Goal: Task Accomplishment & Management: Use online tool/utility

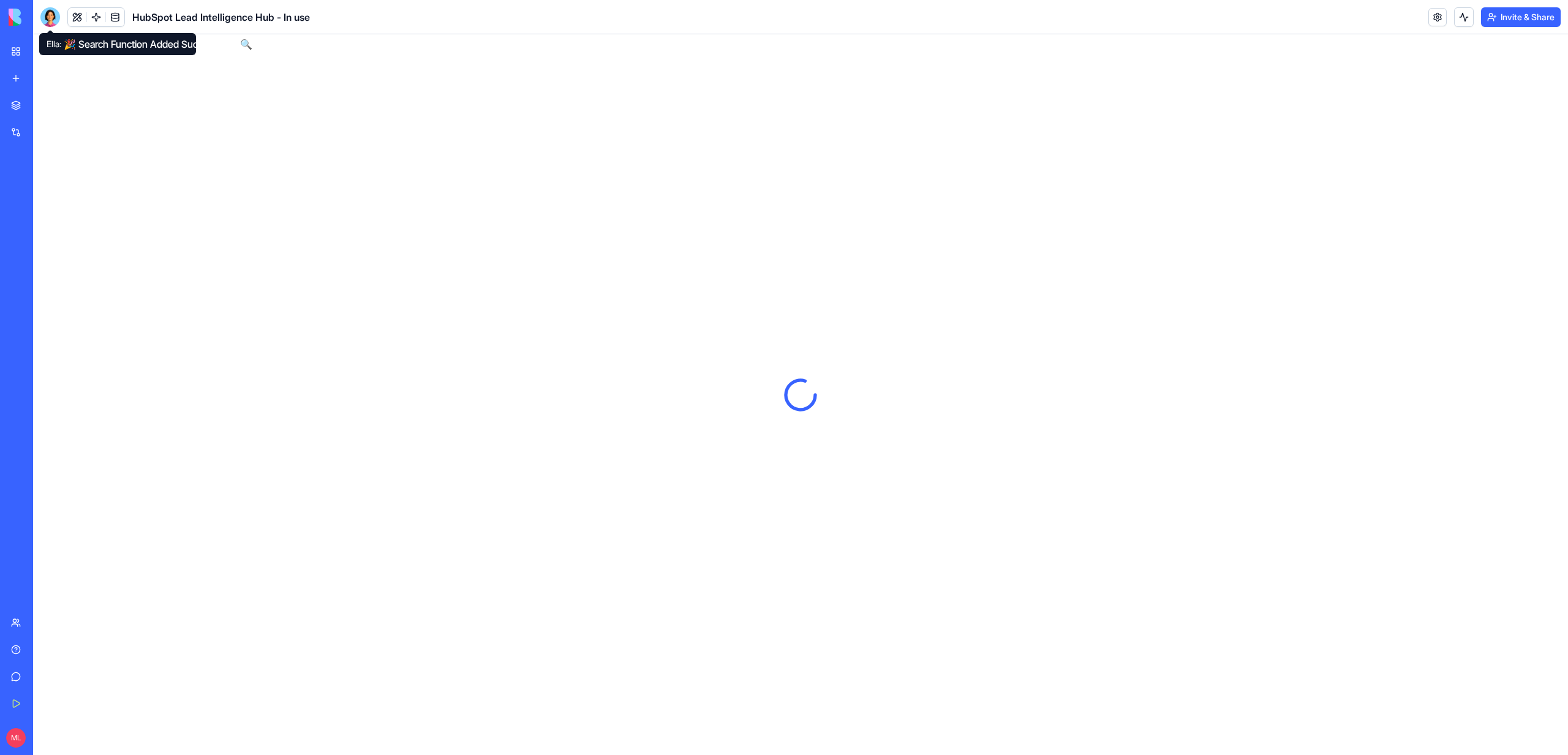
click at [54, 25] on div at bounding box center [50, 17] width 20 height 20
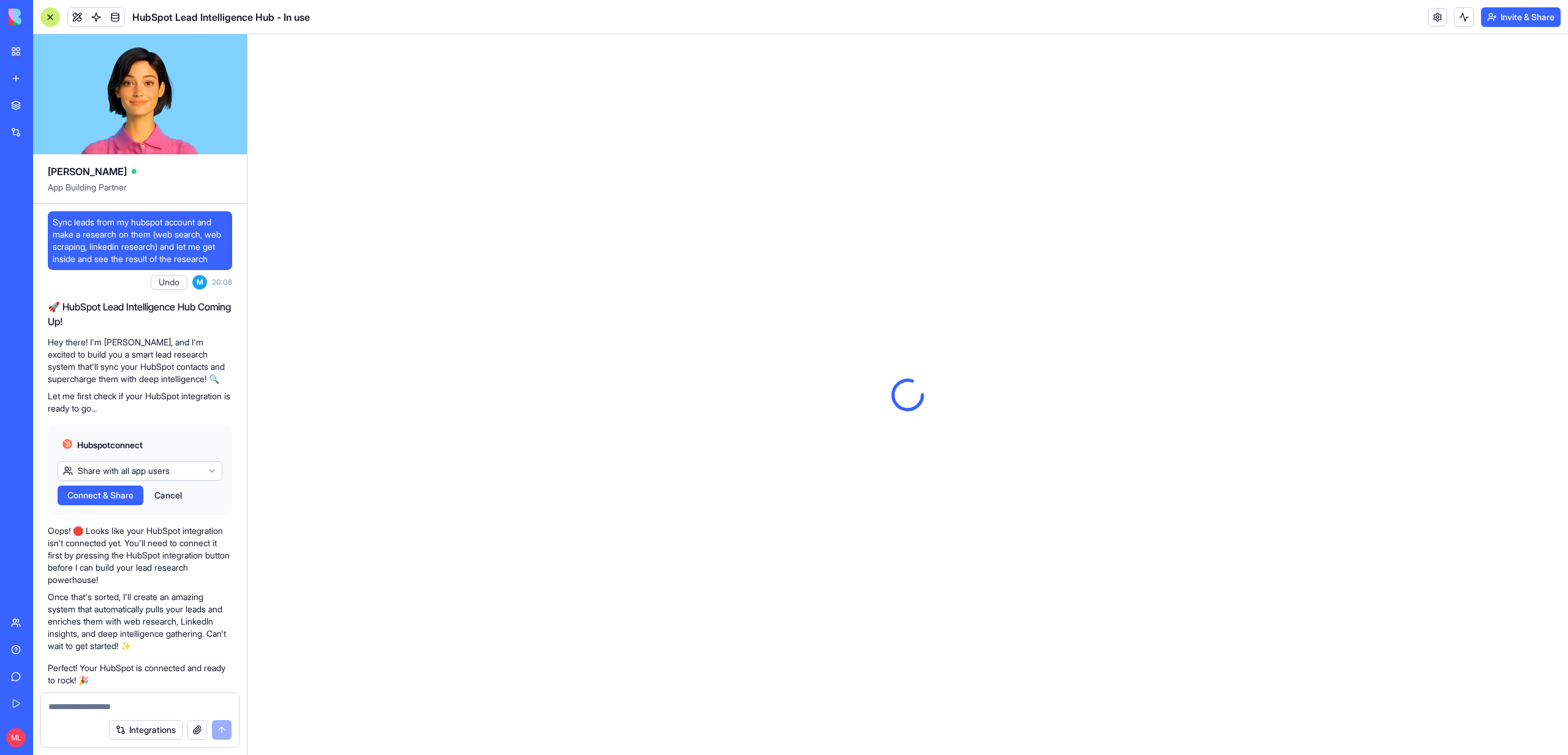
scroll to position [66344, 0]
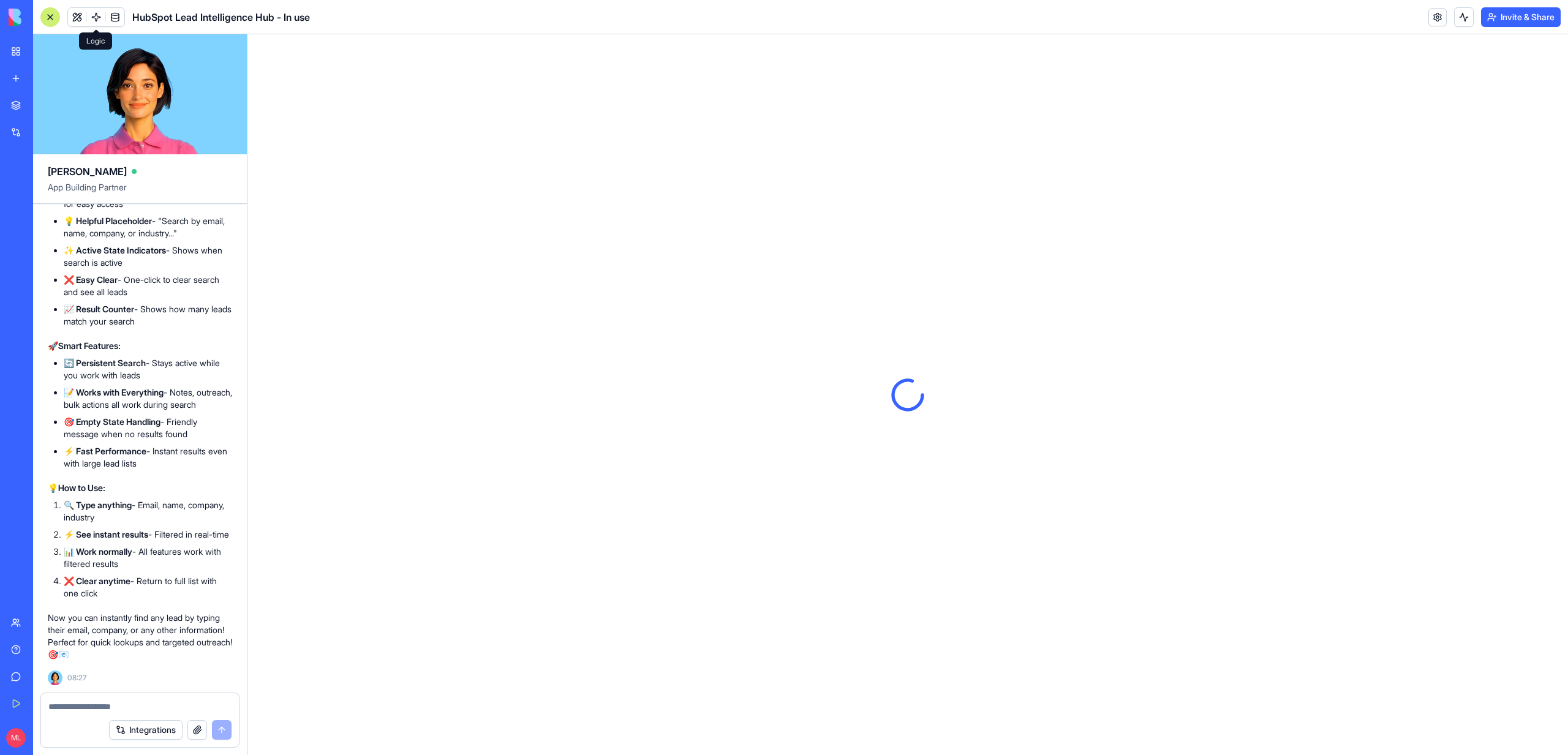
click at [92, 17] on link at bounding box center [96, 17] width 18 height 18
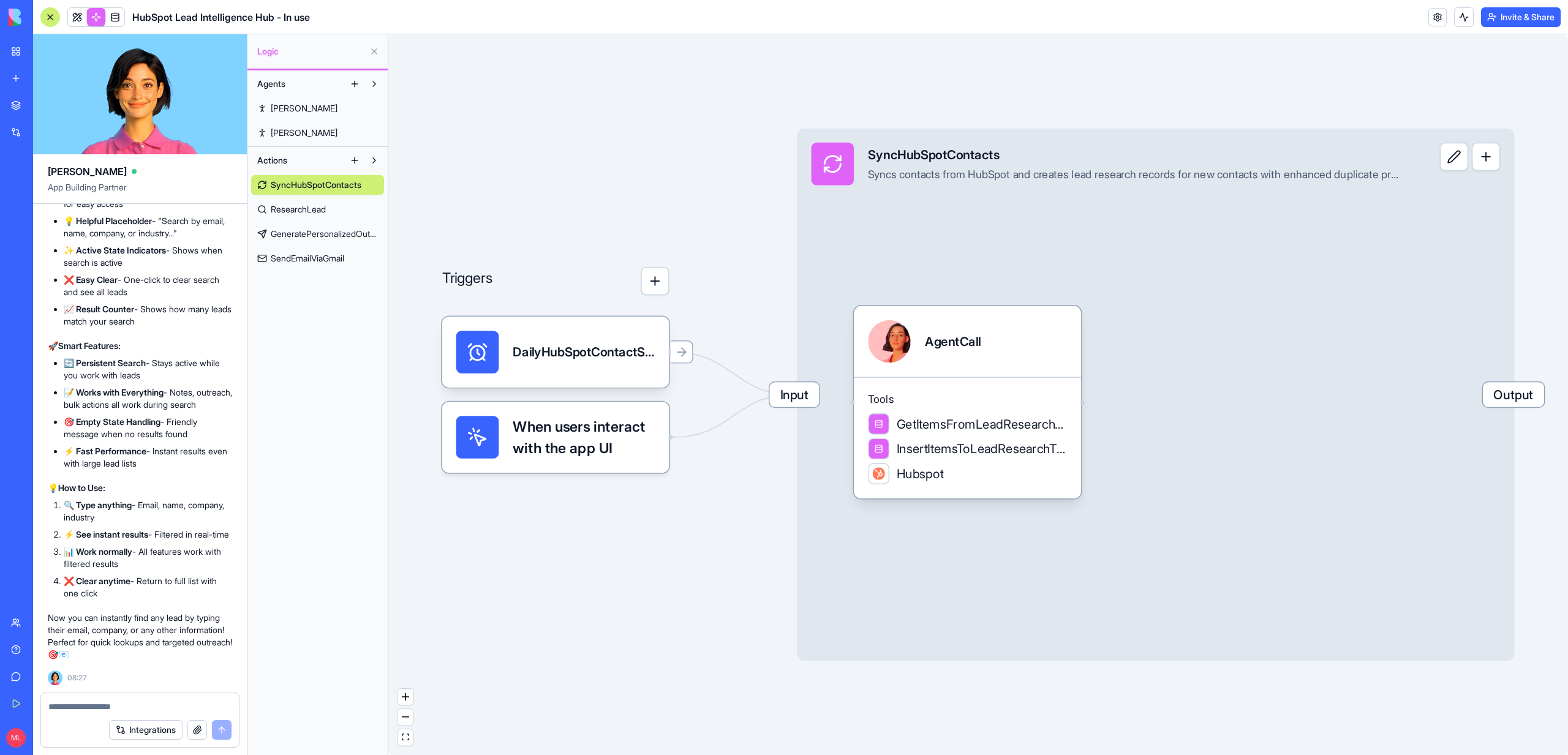
click at [94, 15] on link at bounding box center [96, 17] width 18 height 18
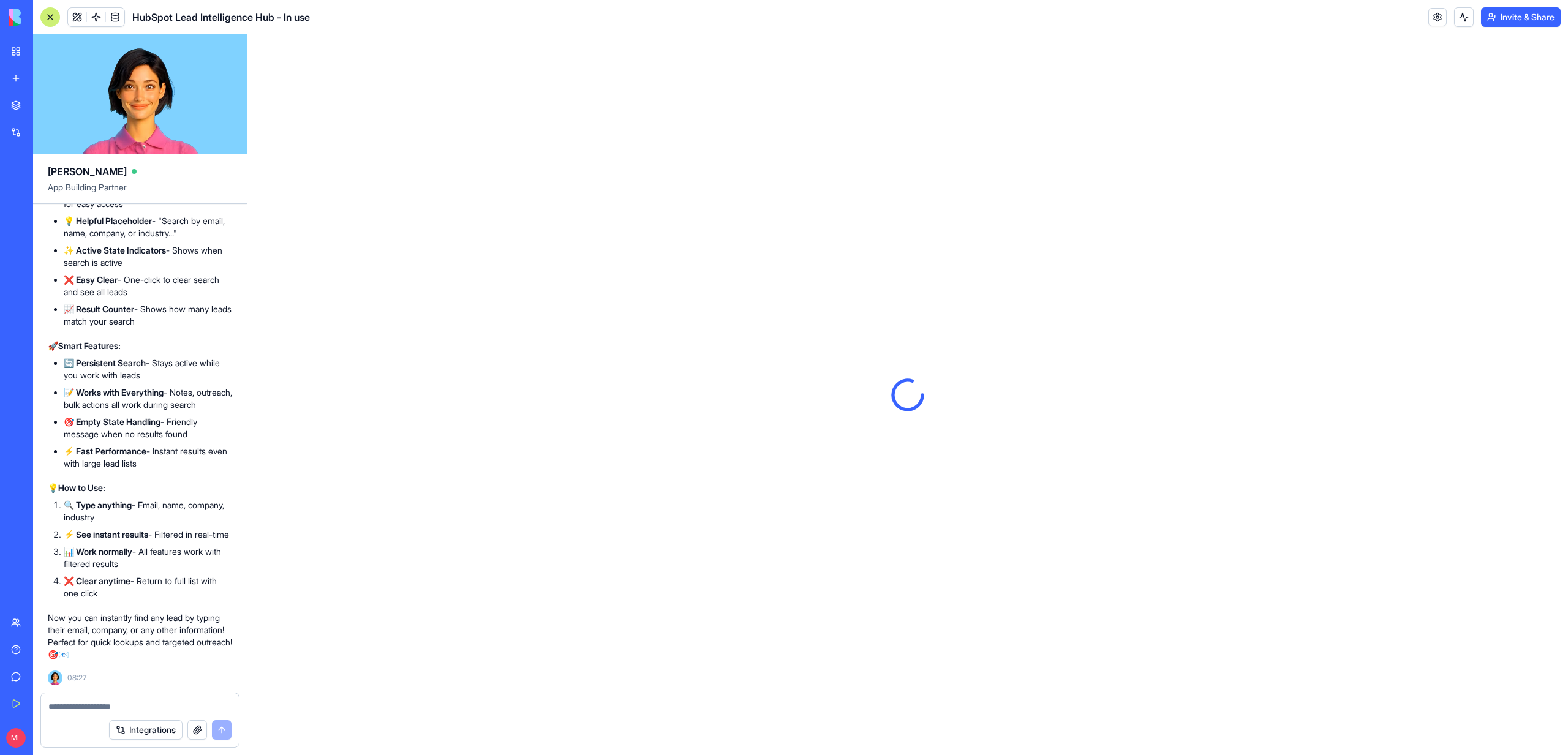
click at [98, 21] on link at bounding box center [96, 17] width 18 height 18
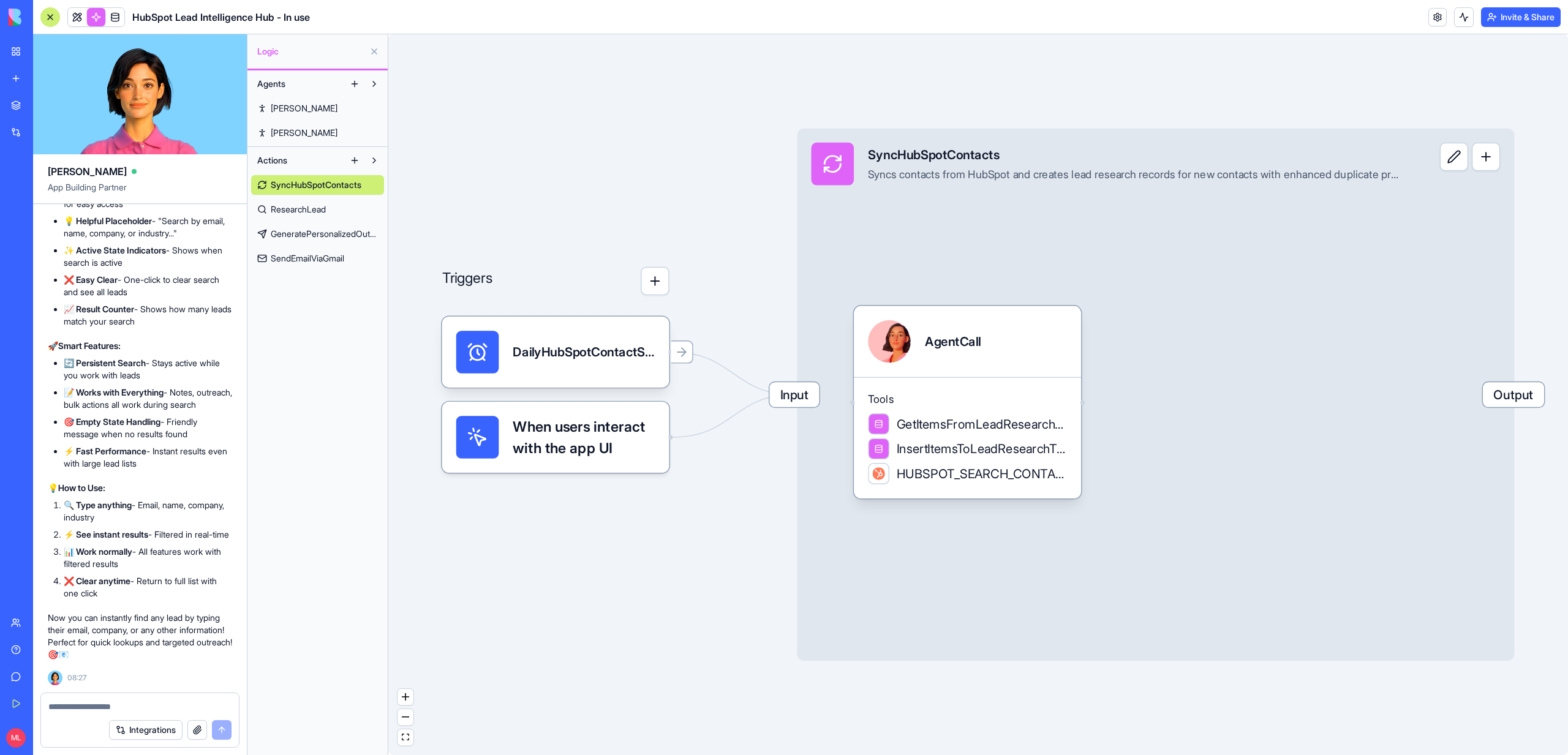
click at [82, 704] on textarea at bounding box center [140, 707] width 183 height 12
click at [308, 182] on span "SyncHubSpotContacts" at bounding box center [316, 185] width 91 height 12
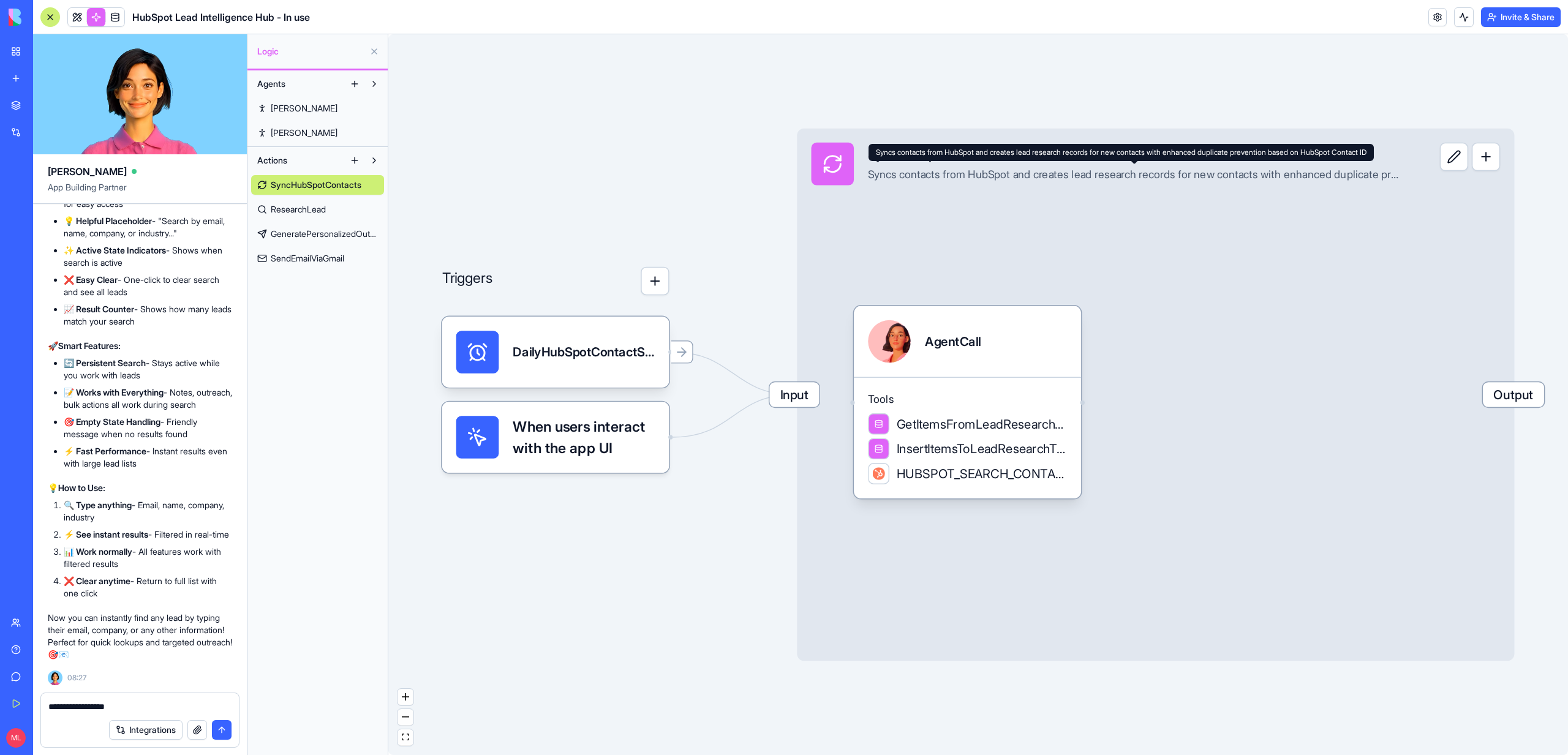
click at [916, 164] on div "SyncHubSpotContacts Syncs contacts from HubSpot and creates lead research recor…" at bounding box center [1134, 164] width 533 height 43
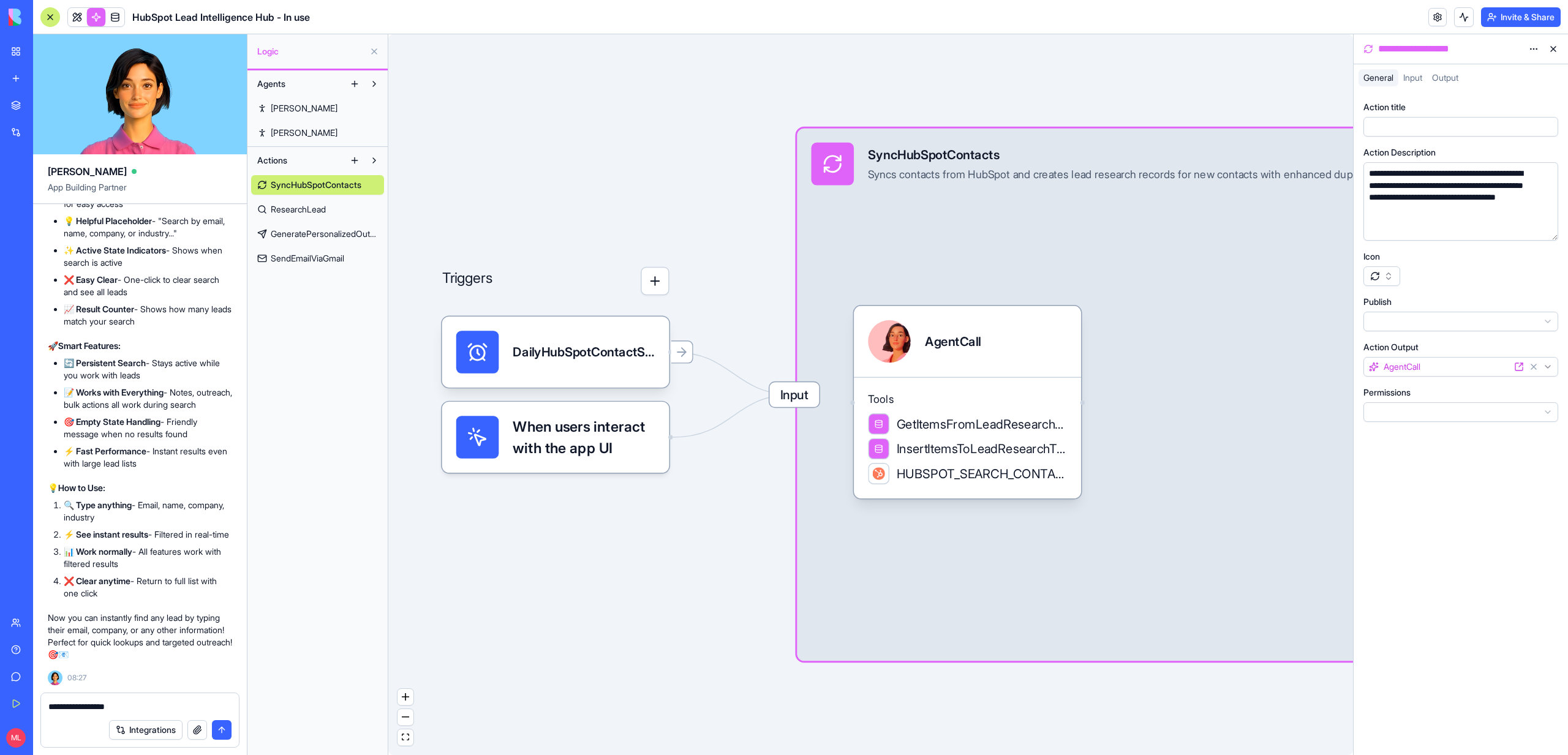
click at [1460, 48] on div "**********" at bounding box center [1450, 49] width 148 height 15
copy div "**********"
click at [153, 704] on textarea "**********" at bounding box center [140, 707] width 183 height 12
paste textarea "**********"
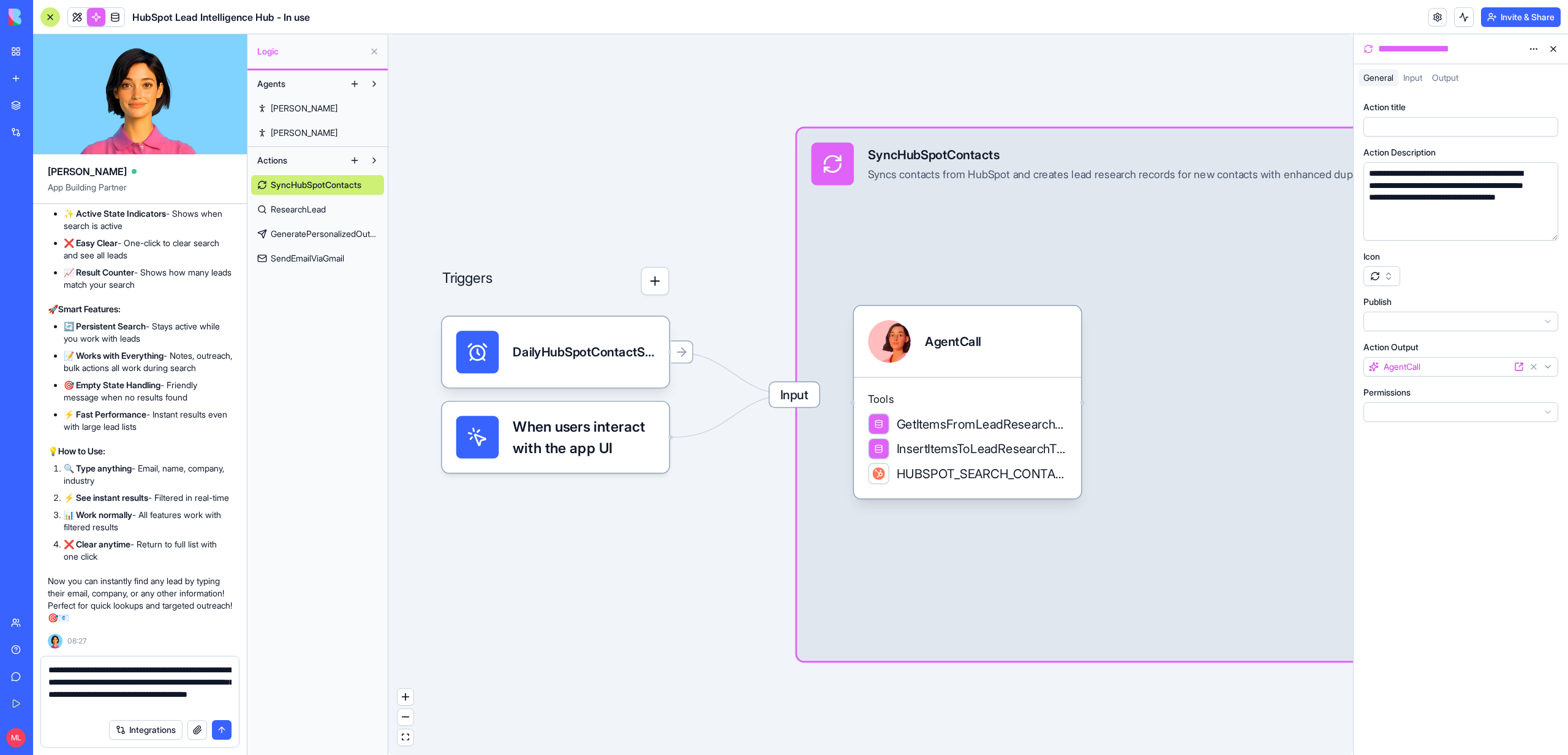
type textarea "**********"
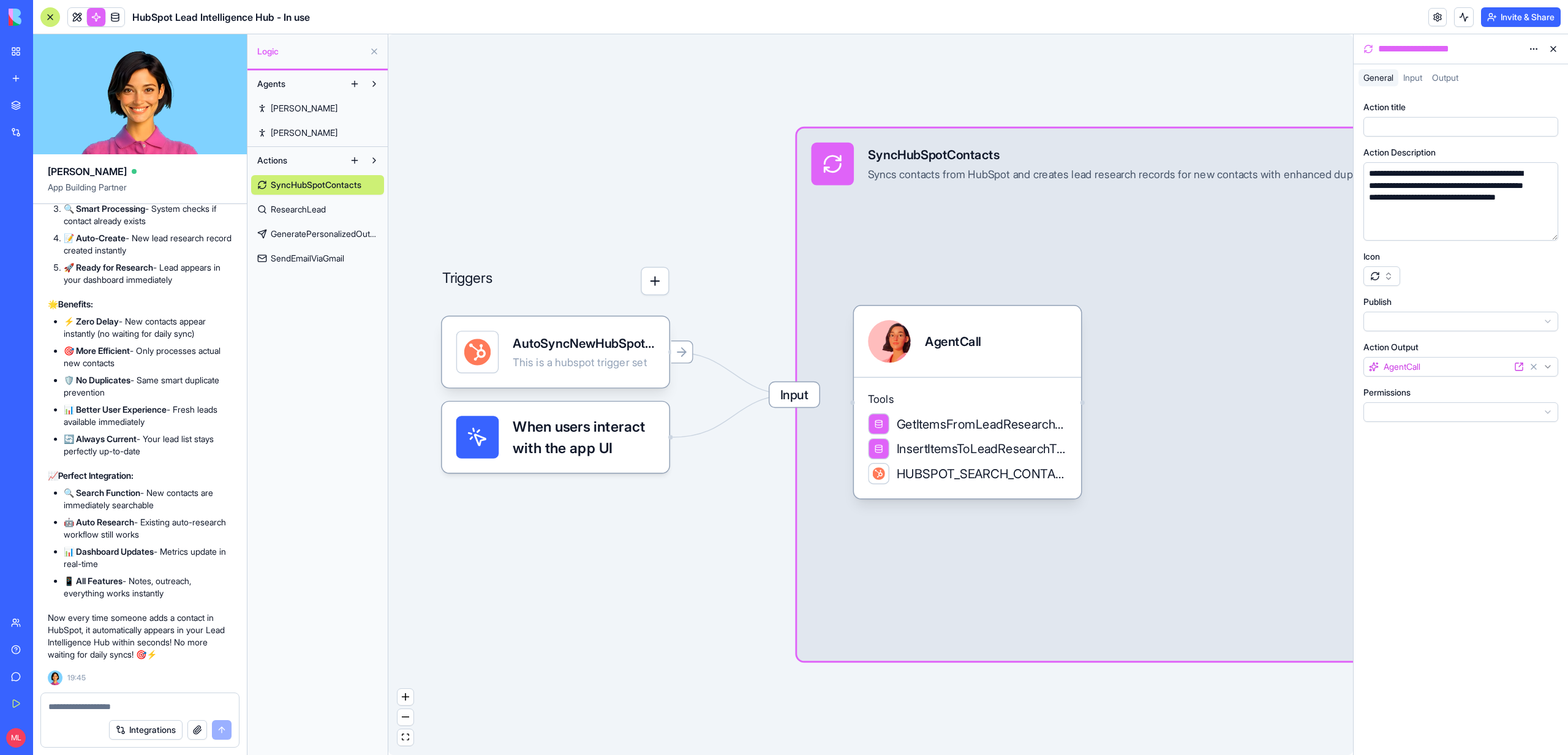
scroll to position [67454, 0]
click at [610, 353] on div "AutoSyncNewHubSpotContactTrigger This is a hubspot trigger set" at bounding box center [584, 352] width 142 height 43
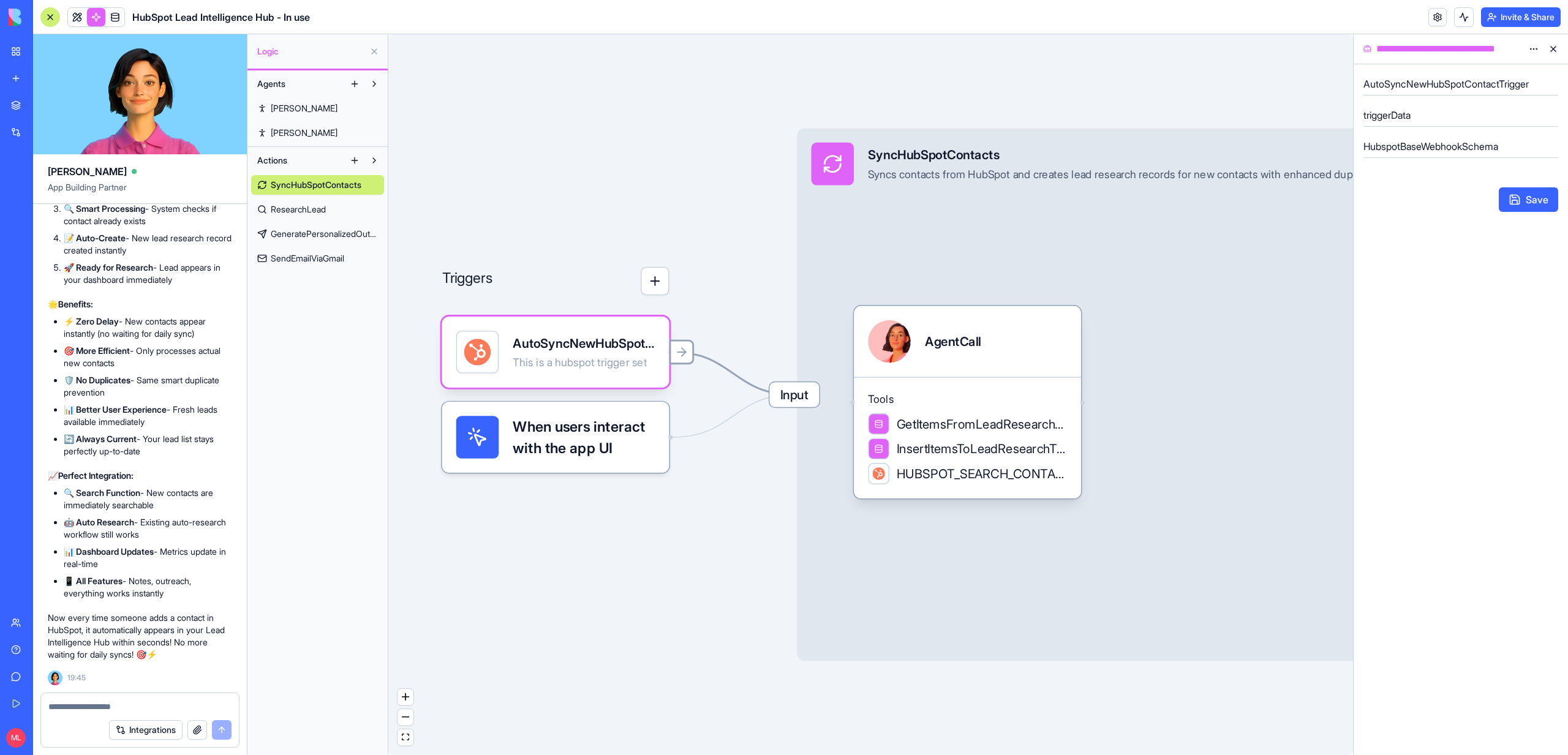
click at [687, 362] on div at bounding box center [682, 352] width 25 height 25
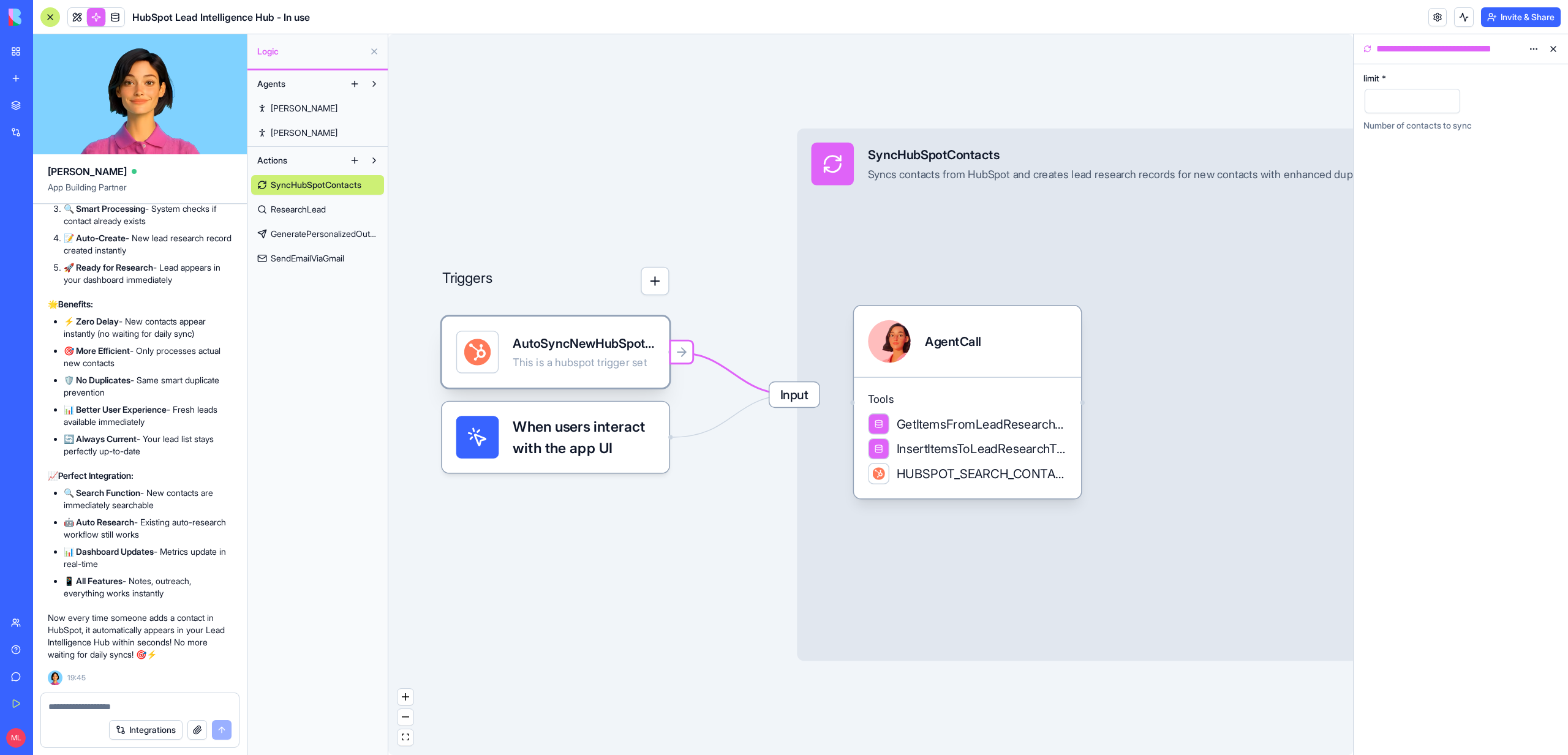
click at [640, 370] on div "AutoSyncNewHubSpotContactTrigger This is a hubspot trigger set" at bounding box center [584, 352] width 142 height 43
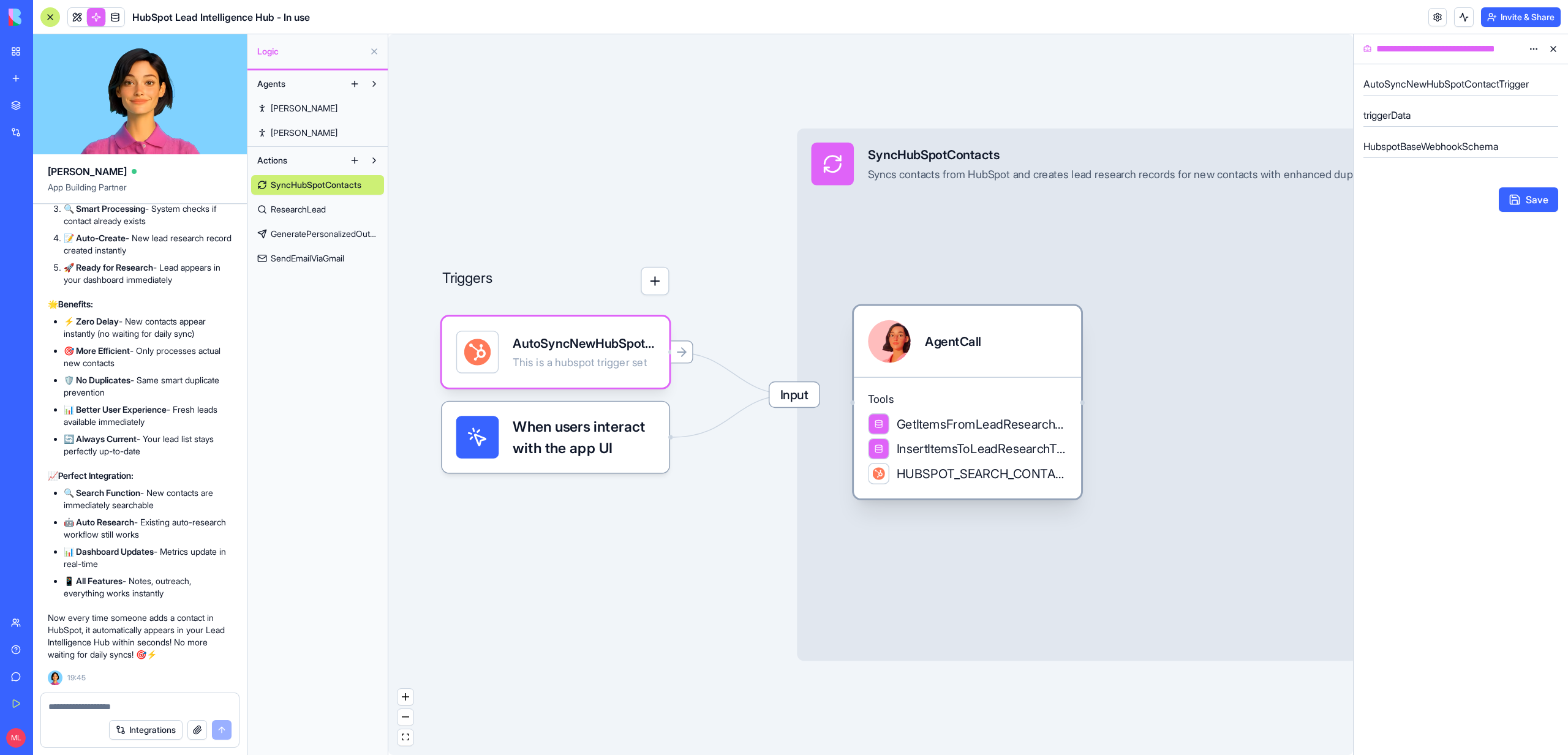
click at [1050, 457] on span "InsertItemsToLeadResearchTable" at bounding box center [982, 449] width 170 height 18
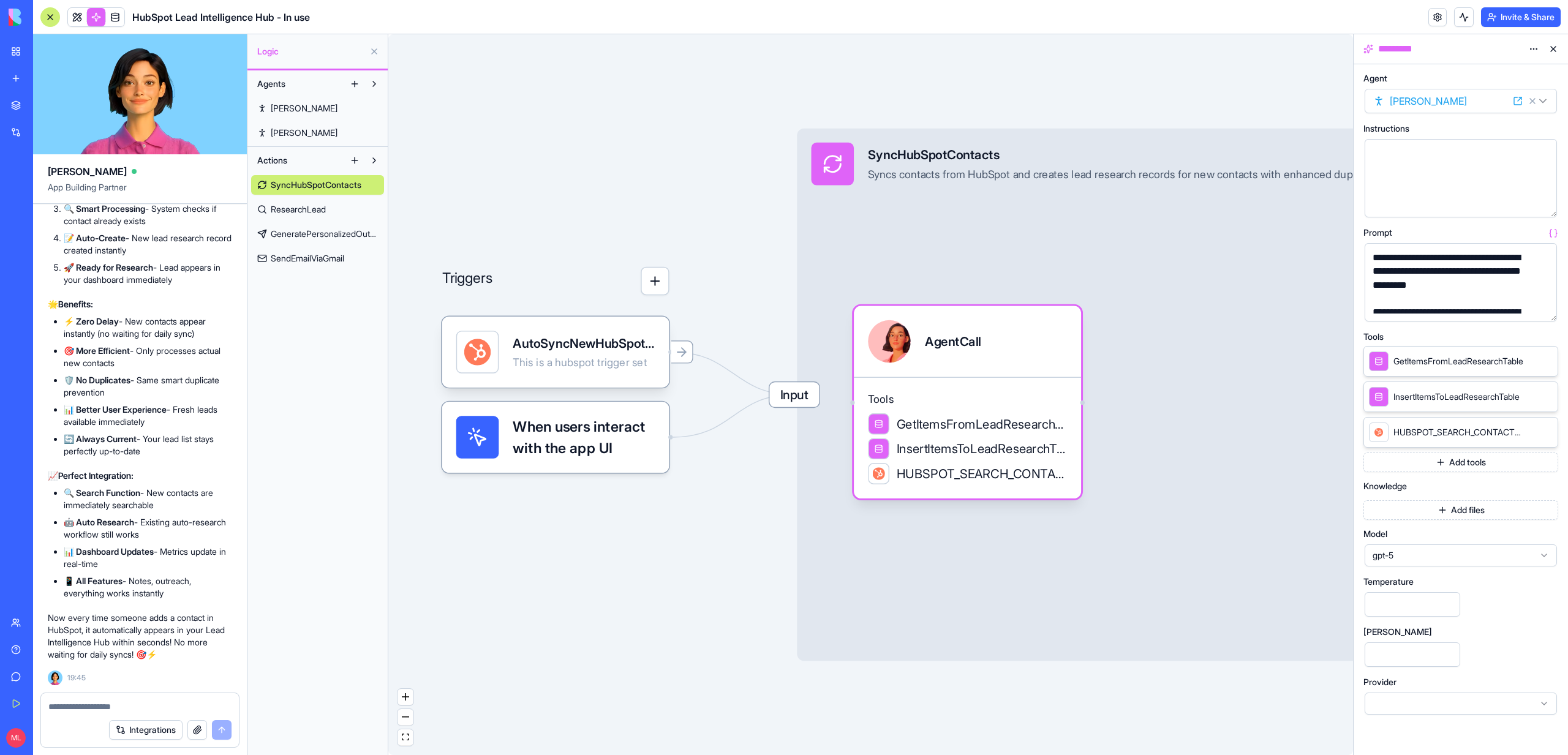
click at [1542, 308] on button "button" at bounding box center [1544, 308] width 20 height 20
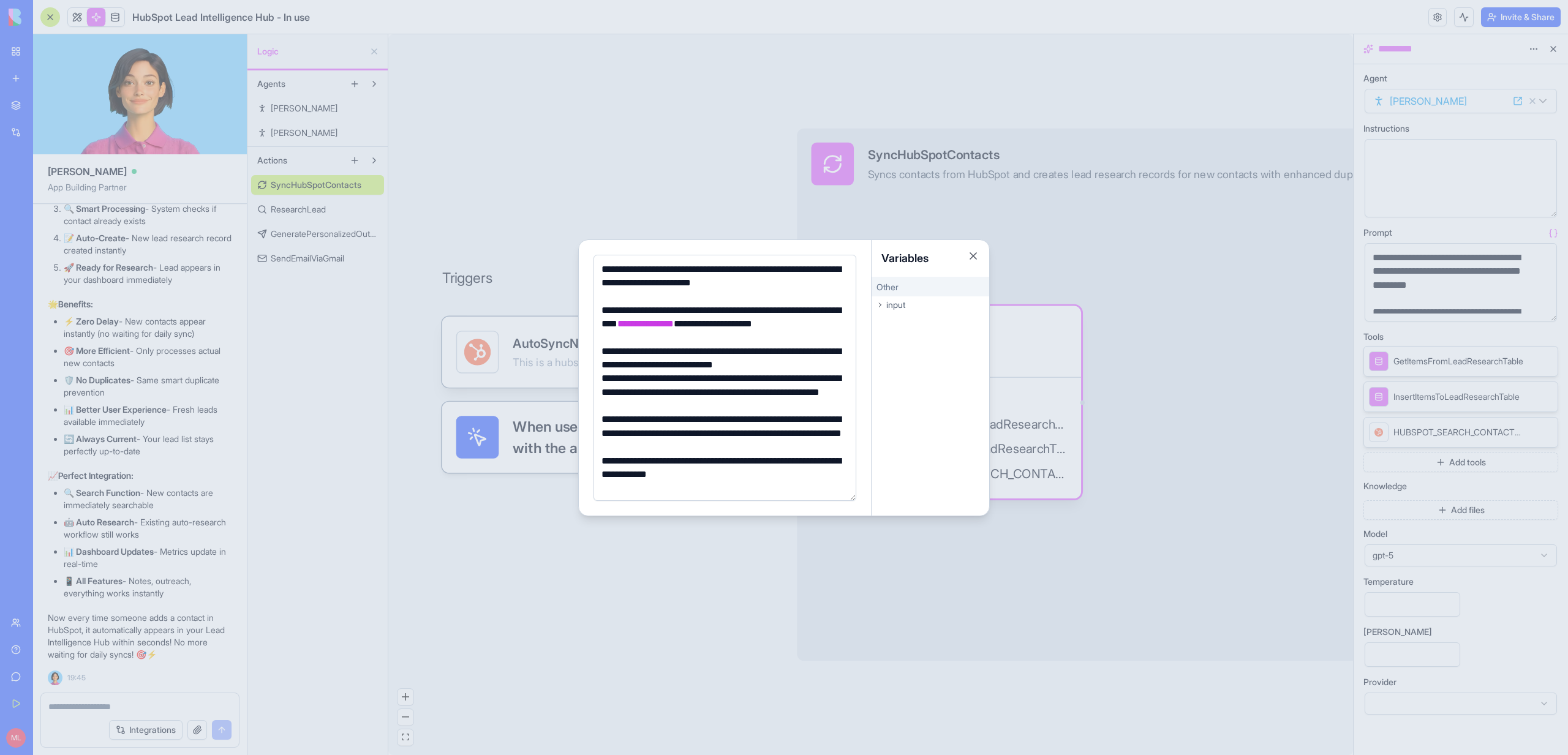
scroll to position [10, 0]
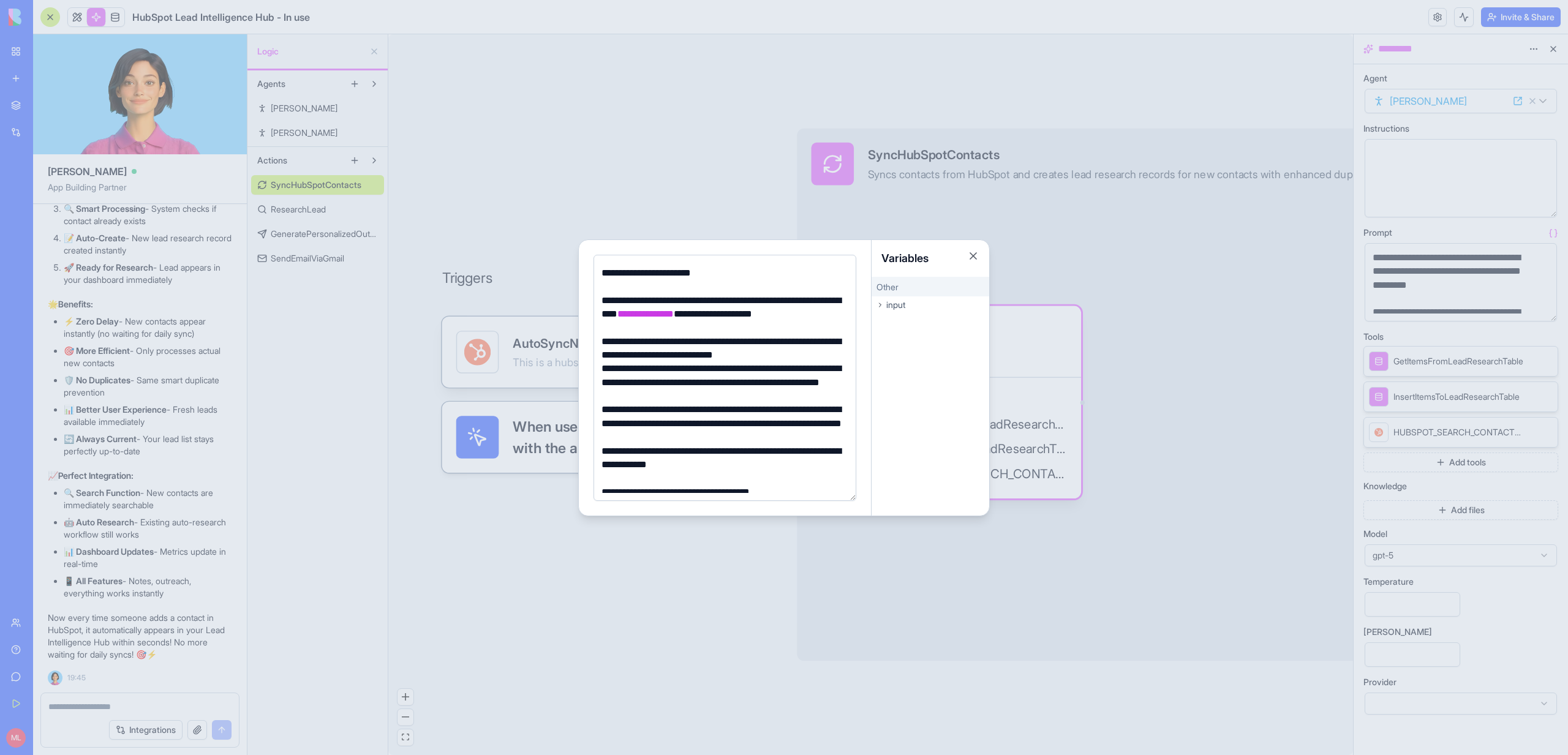
click at [683, 545] on div at bounding box center [784, 377] width 1568 height 755
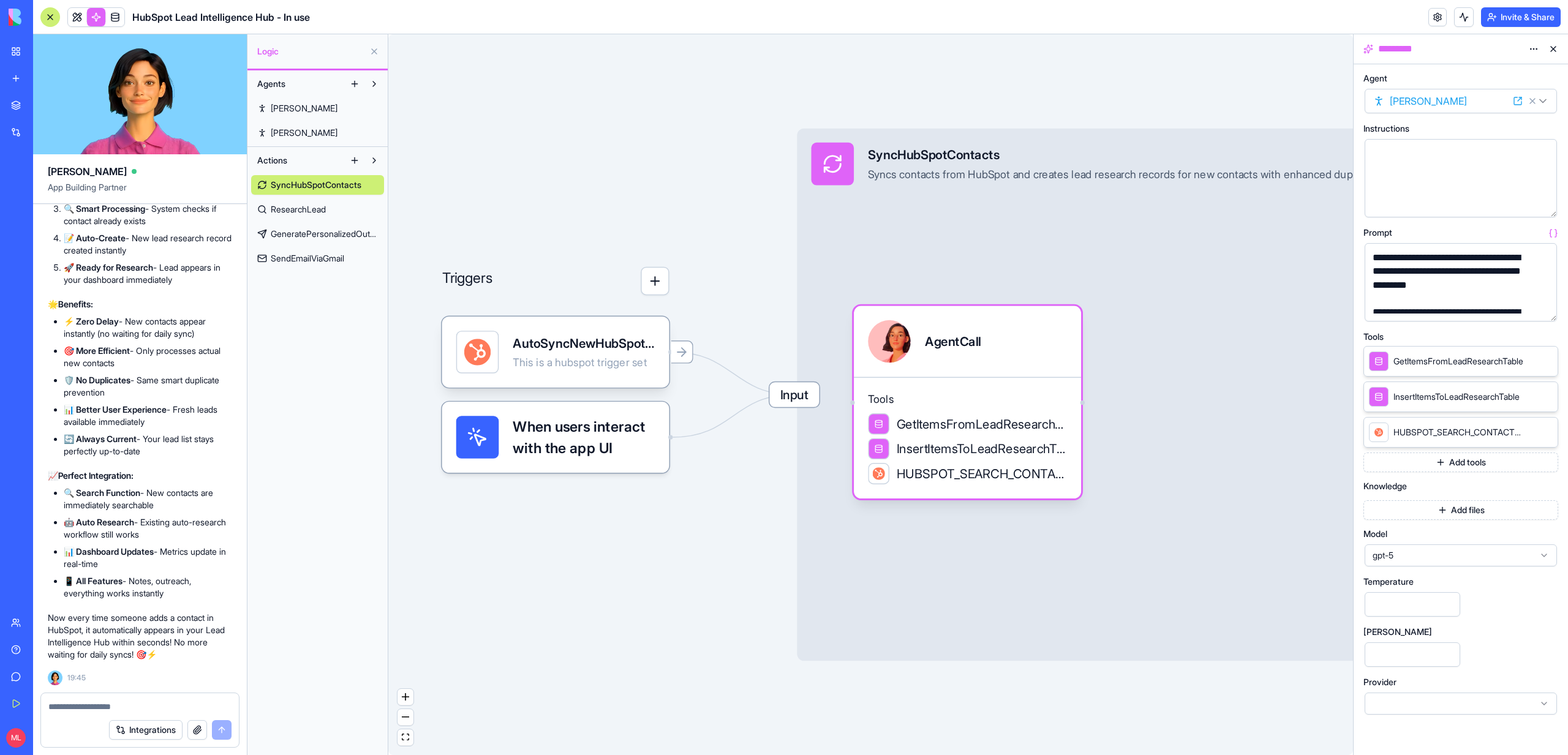
click at [108, 705] on textarea at bounding box center [140, 707] width 183 height 12
click at [955, 160] on div "SyncHubSpotContacts" at bounding box center [1134, 155] width 533 height 18
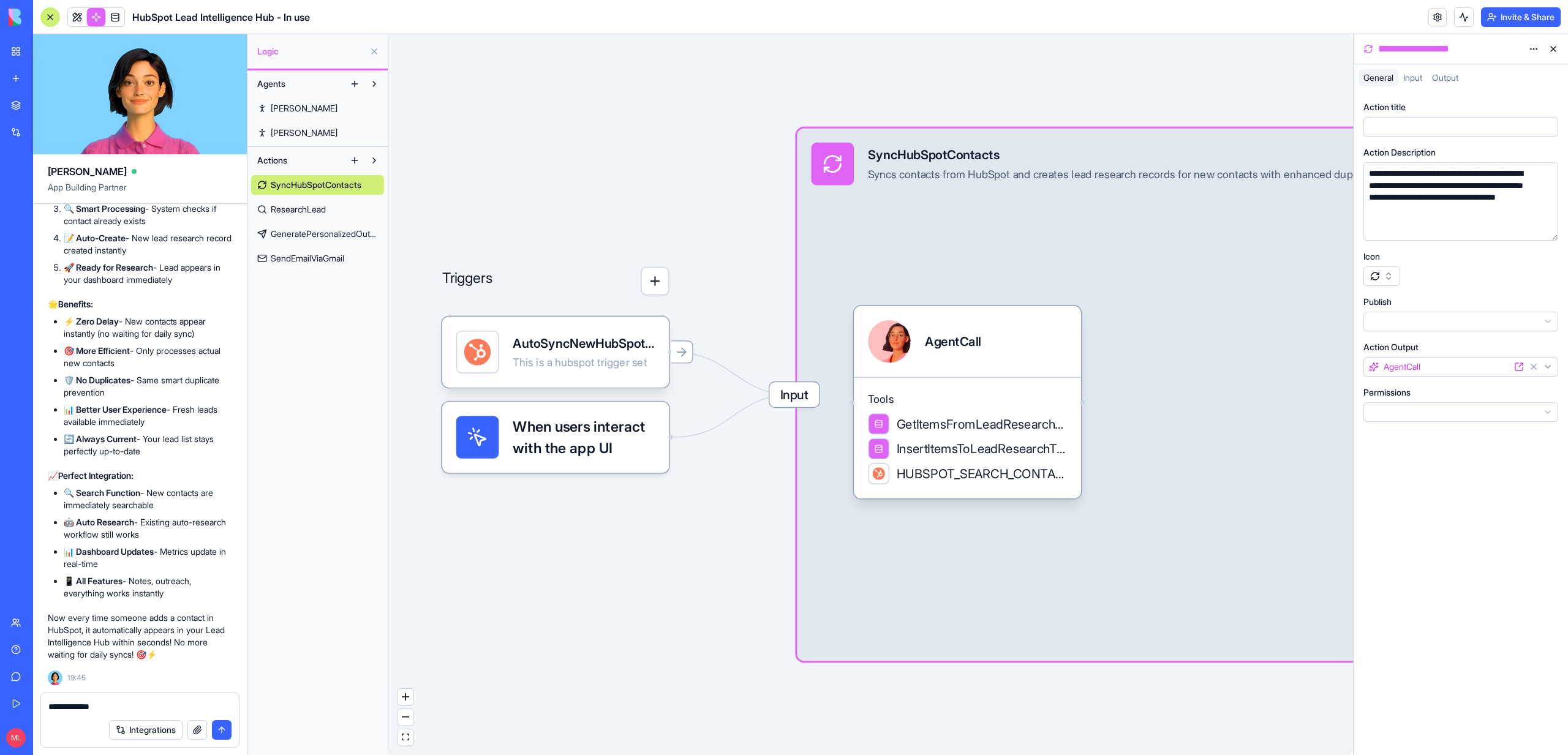
click at [1424, 47] on div "**********" at bounding box center [1450, 49] width 148 height 15
copy div "**********"
click at [119, 700] on textarea "**********" at bounding box center [140, 707] width 183 height 12
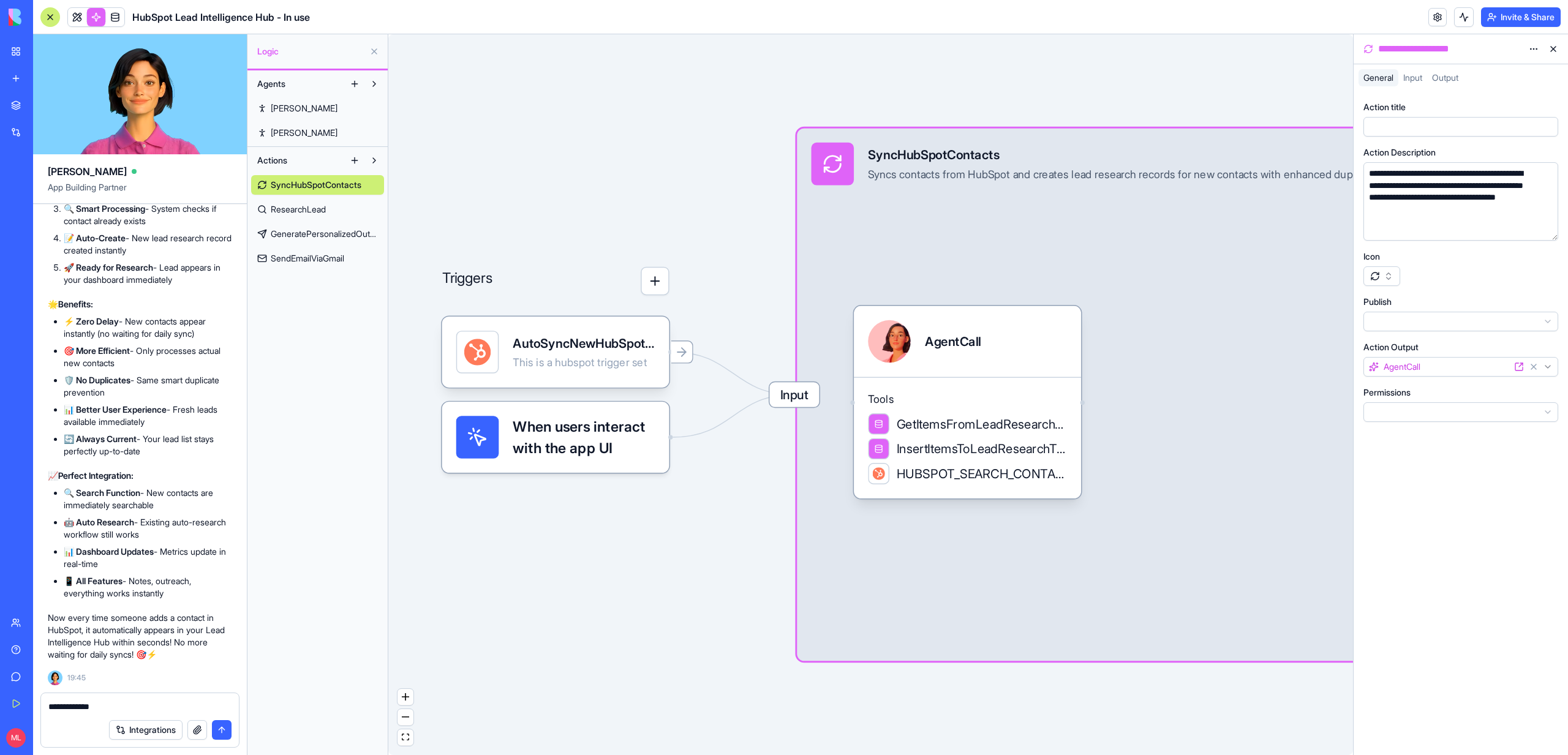
paste textarea "**********"
click at [138, 705] on textarea "**********" at bounding box center [140, 707] width 183 height 12
paste textarea "**********"
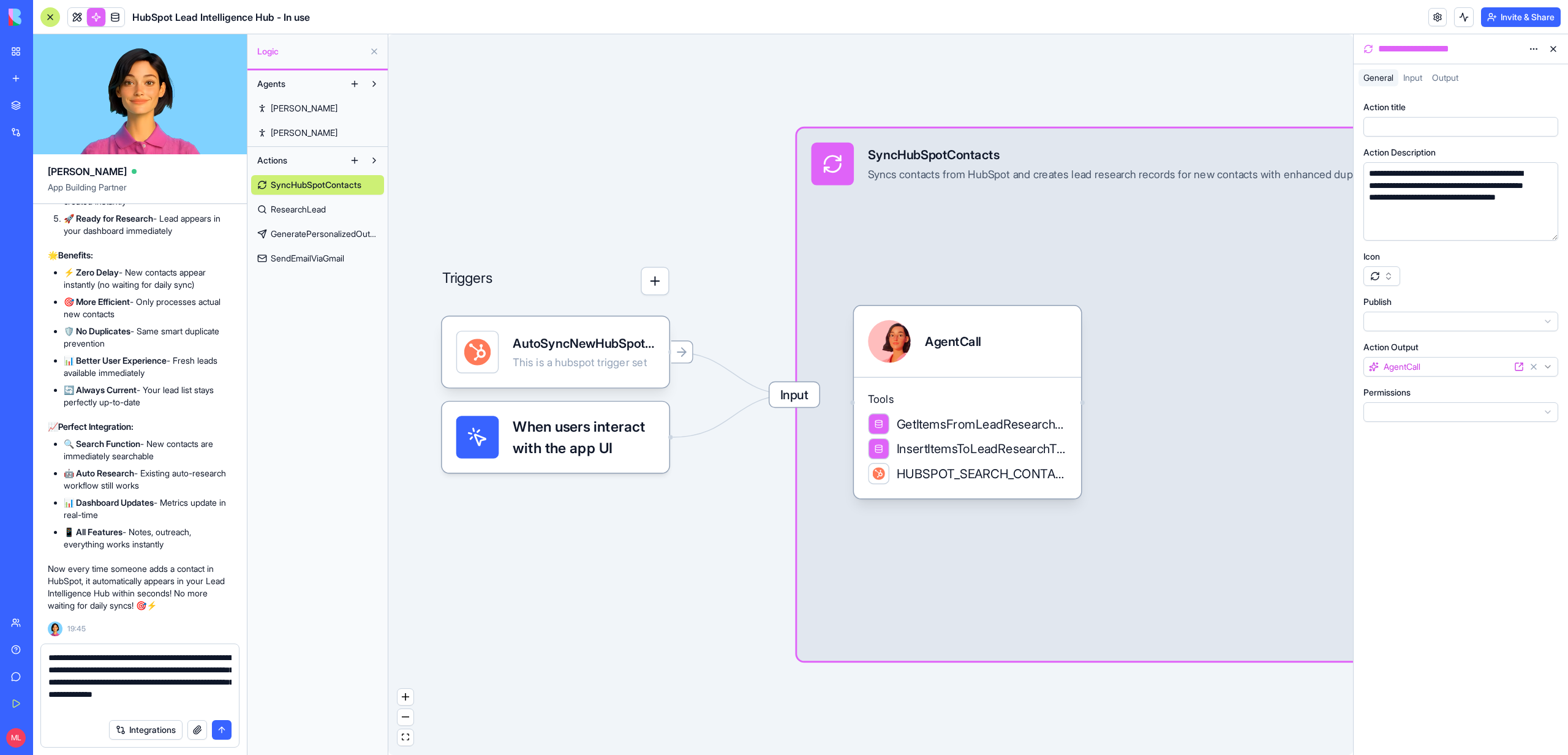
type textarea "**********"
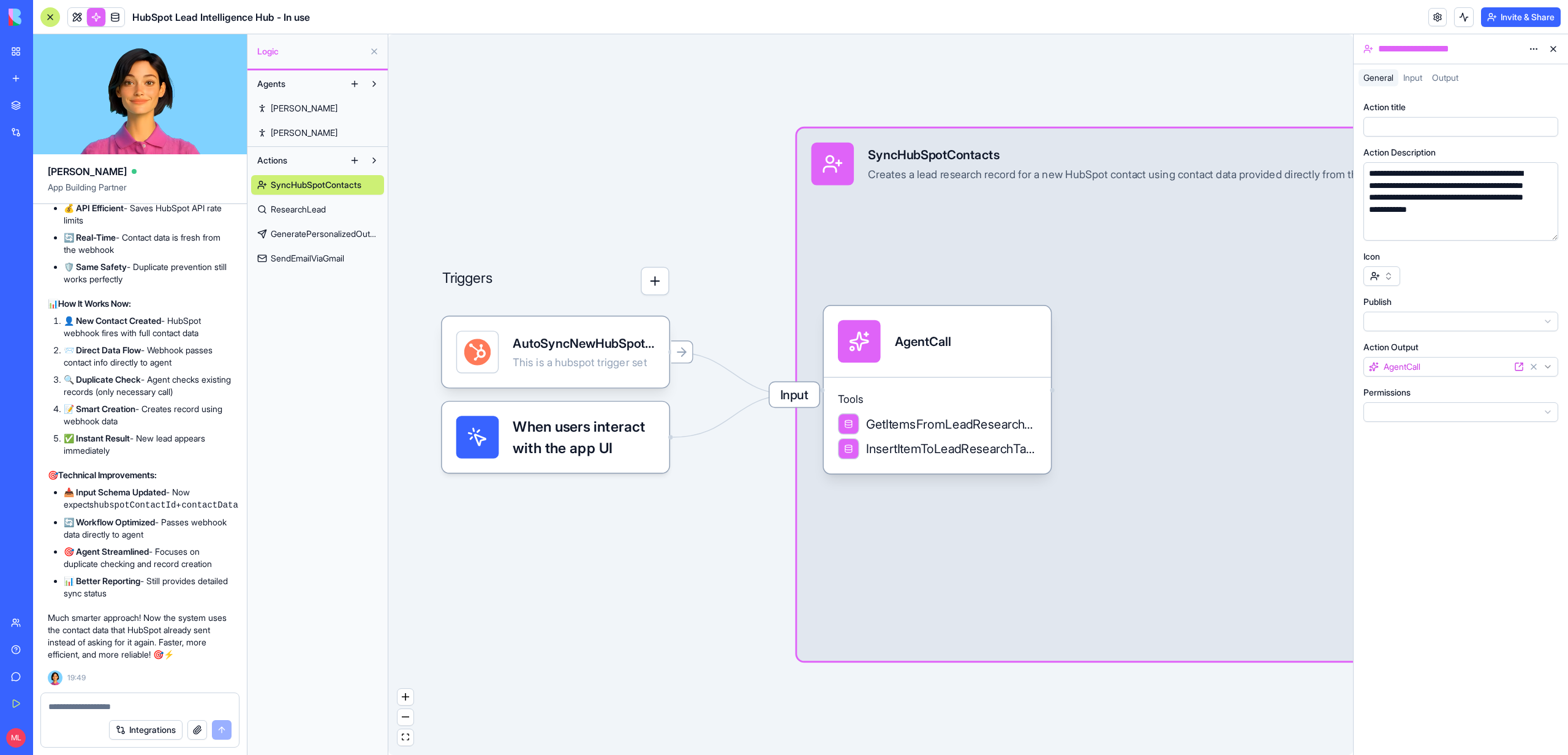
scroll to position [67877, 0]
click at [683, 356] on icon at bounding box center [681, 352] width 14 height 14
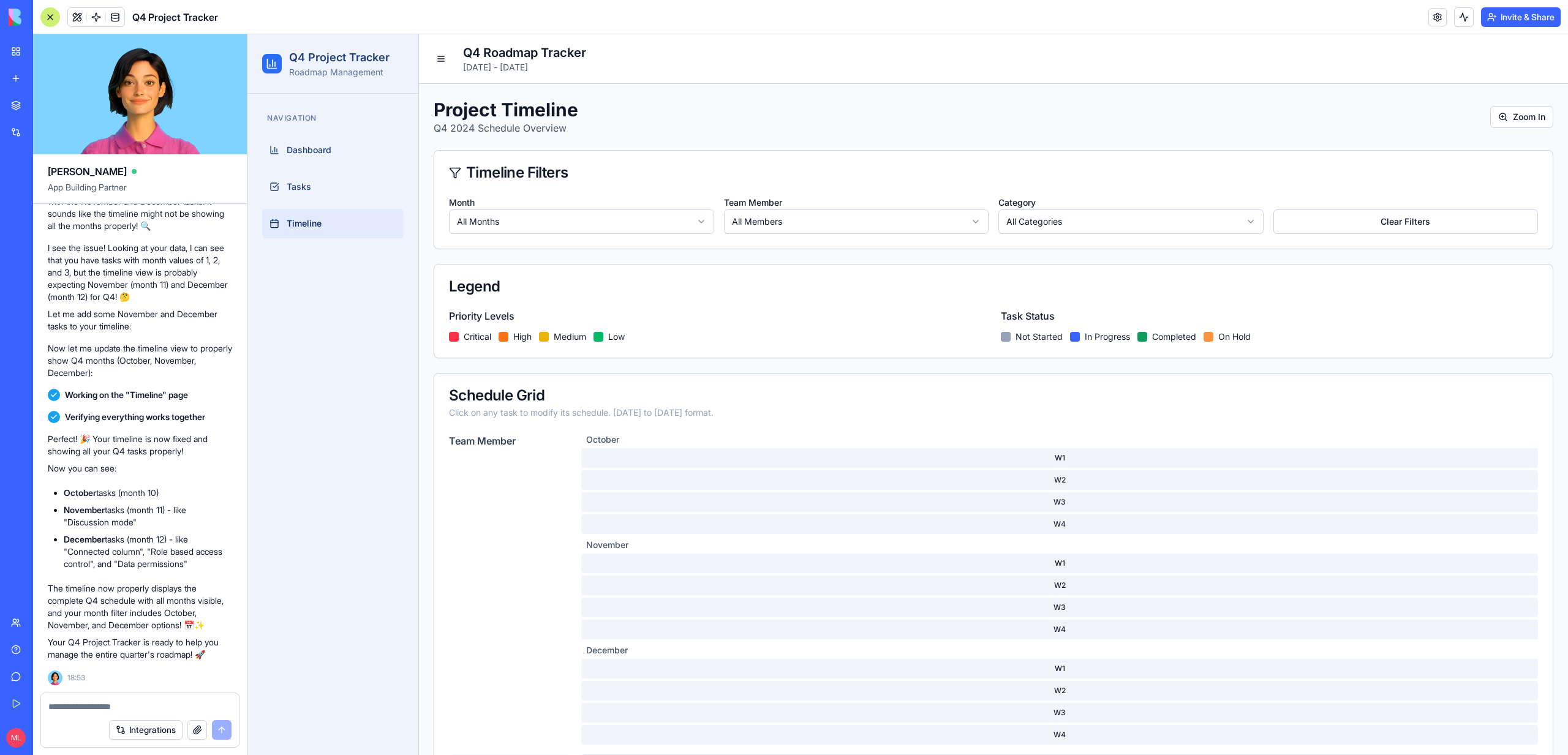
click at [733, 470] on div "W2" at bounding box center [1060, 480] width 957 height 20
click at [799, 472] on div "W2" at bounding box center [1060, 480] width 957 height 20
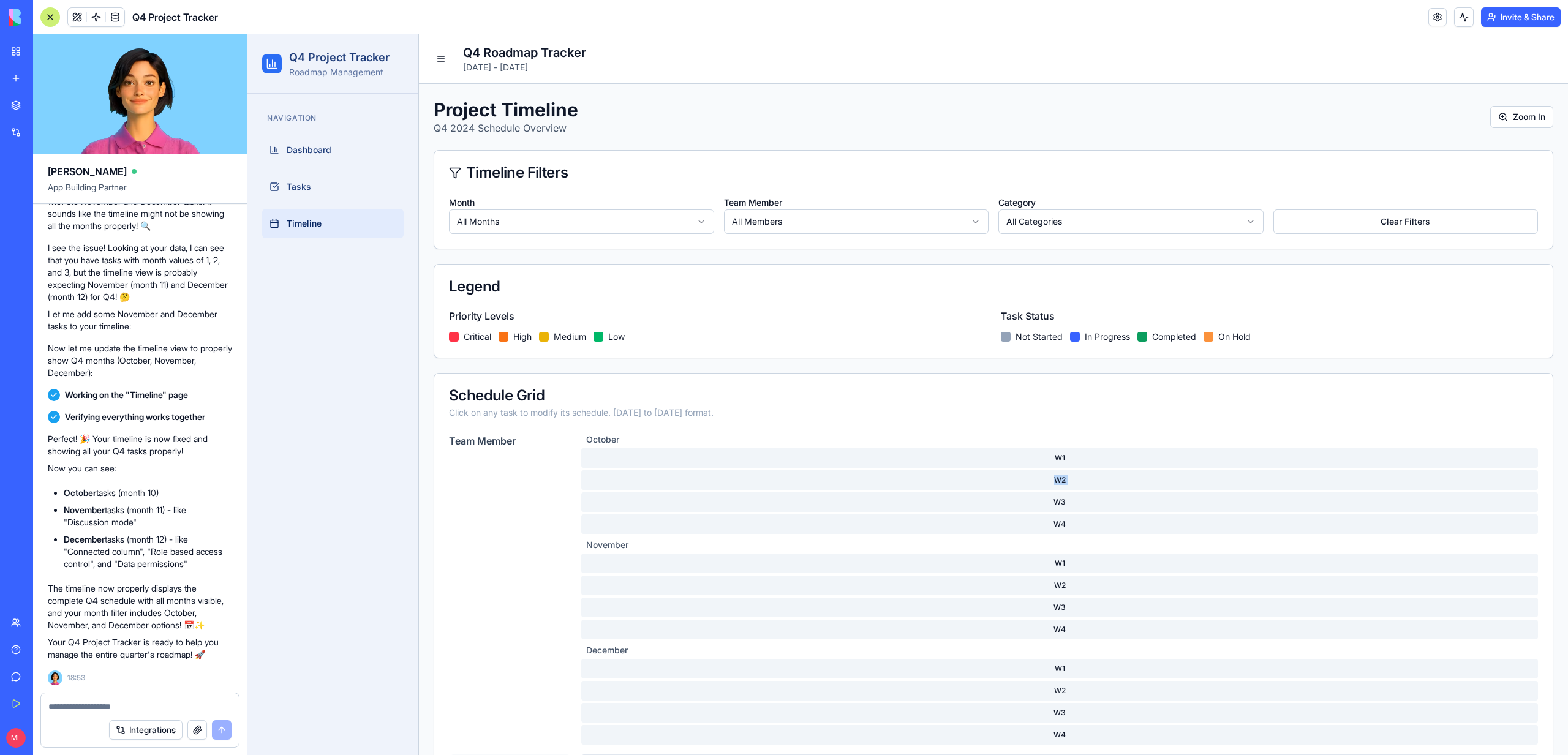
click at [799, 472] on div "W2" at bounding box center [1060, 480] width 957 height 20
click at [976, 478] on div "W2" at bounding box center [1060, 480] width 957 height 20
click at [106, 707] on textarea at bounding box center [140, 707] width 183 height 12
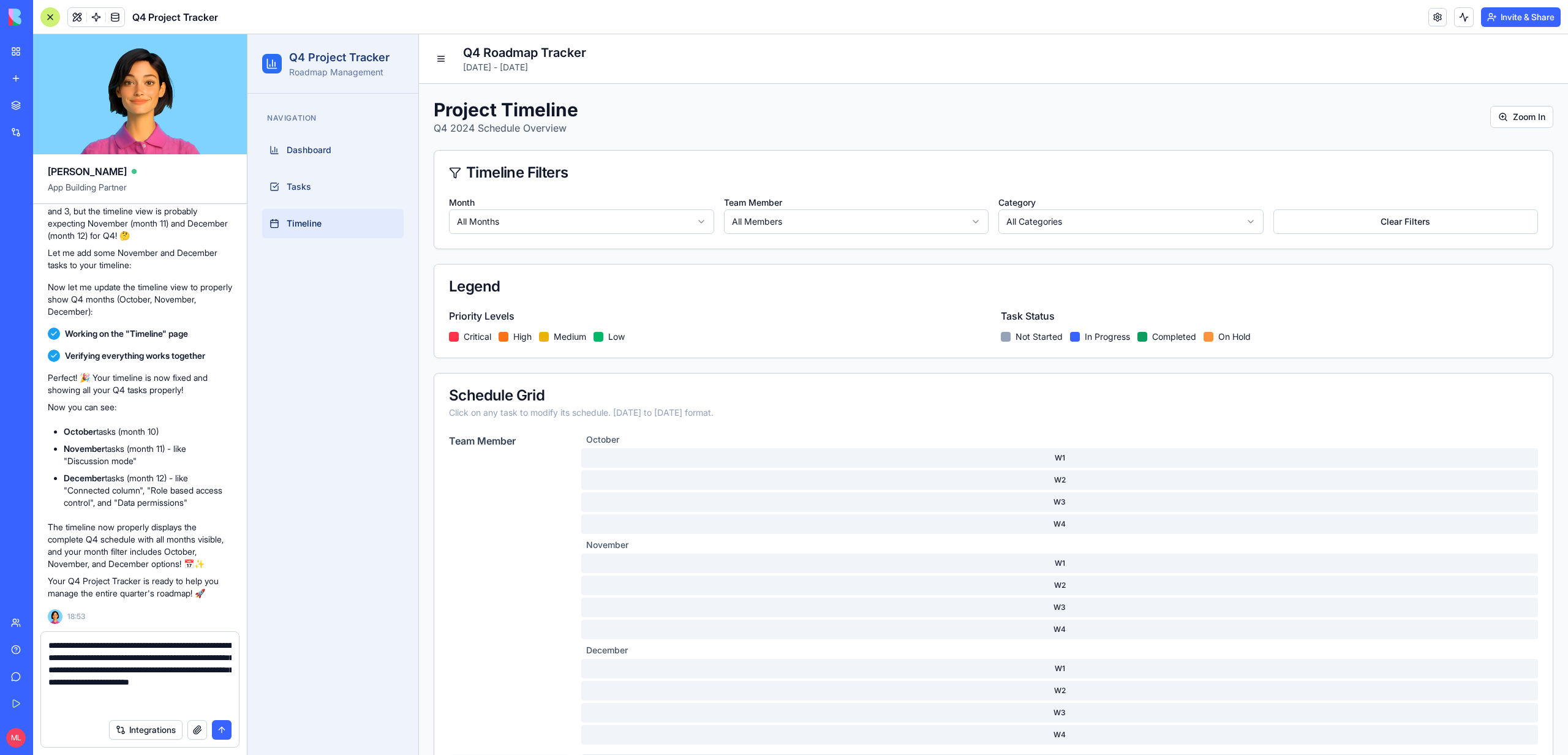
type textarea "**********"
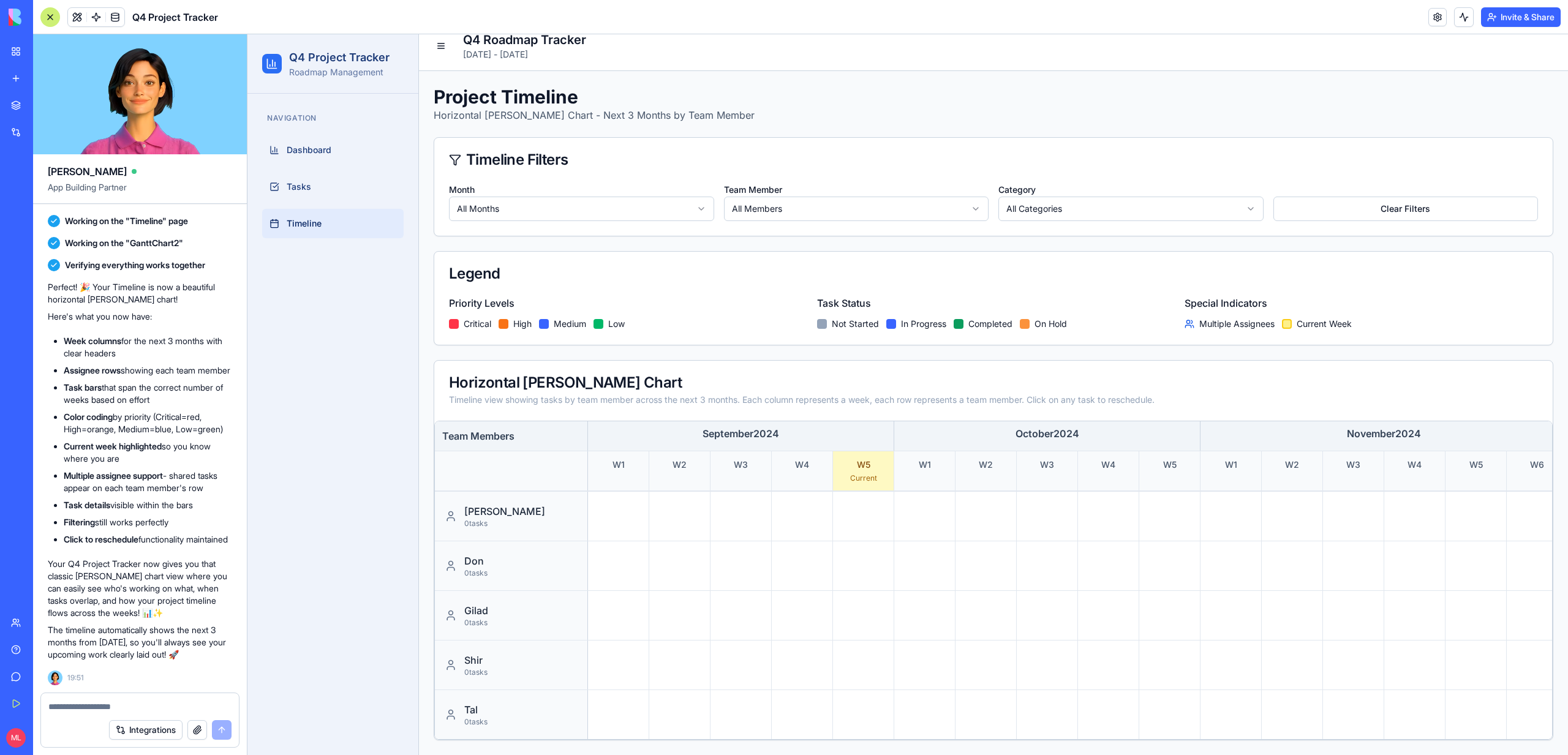
click at [1113, 624] on div at bounding box center [1070, 614] width 964 height 46
click at [851, 663] on div at bounding box center [1070, 663] width 964 height 46
click at [63, 710] on textarea at bounding box center [140, 707] width 183 height 12
type textarea "**********"
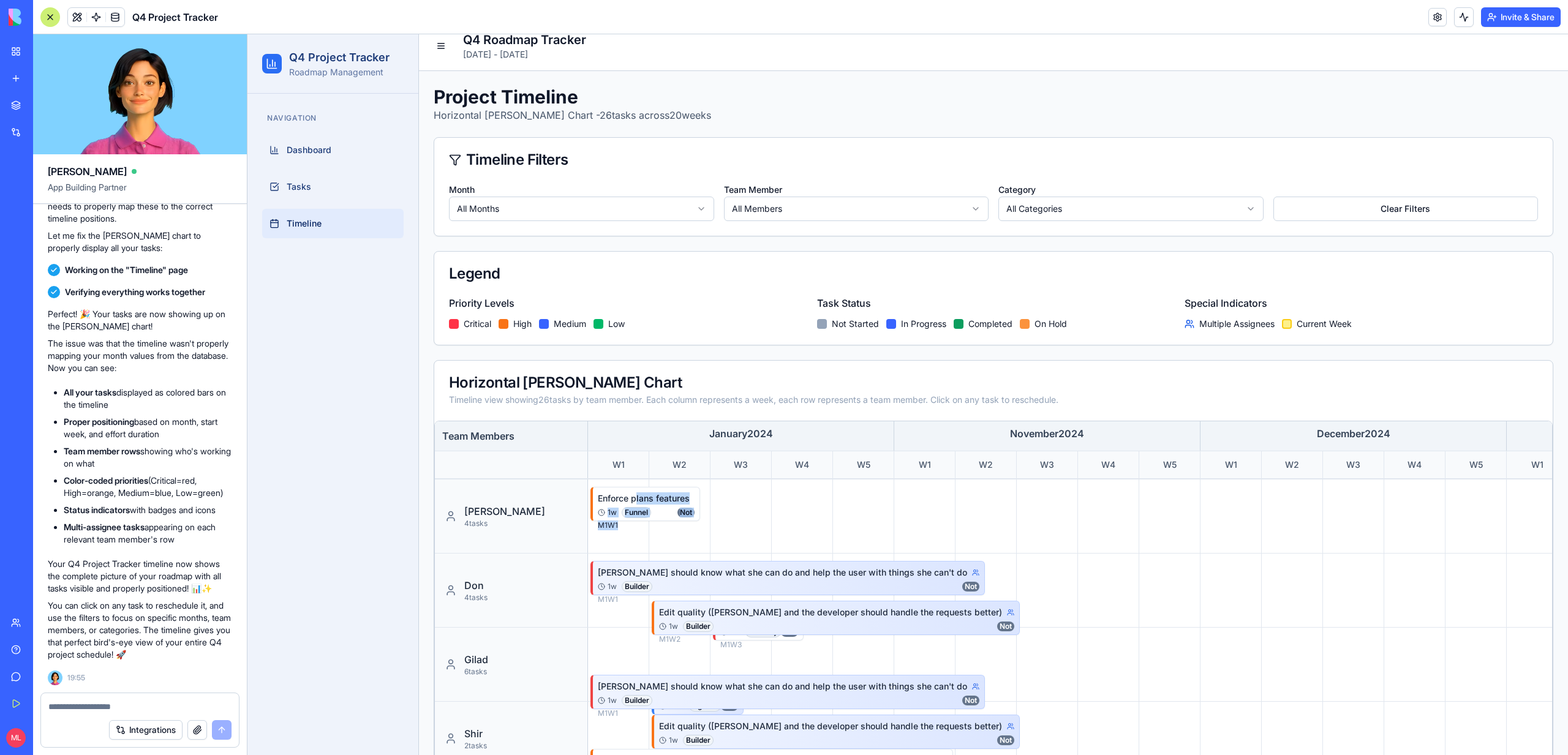
drag, startPoint x: 635, startPoint y: 498, endPoint x: 802, endPoint y: 508, distance: 167.3
click at [802, 508] on div "Enforce plans features 1 w Funnel Not M 1 W 1 Versioning 3 w Builder Not M 2 W …" at bounding box center [1124, 515] width 1072 height 71
click at [670, 494] on div "Enforce plans features" at bounding box center [644, 498] width 92 height 12
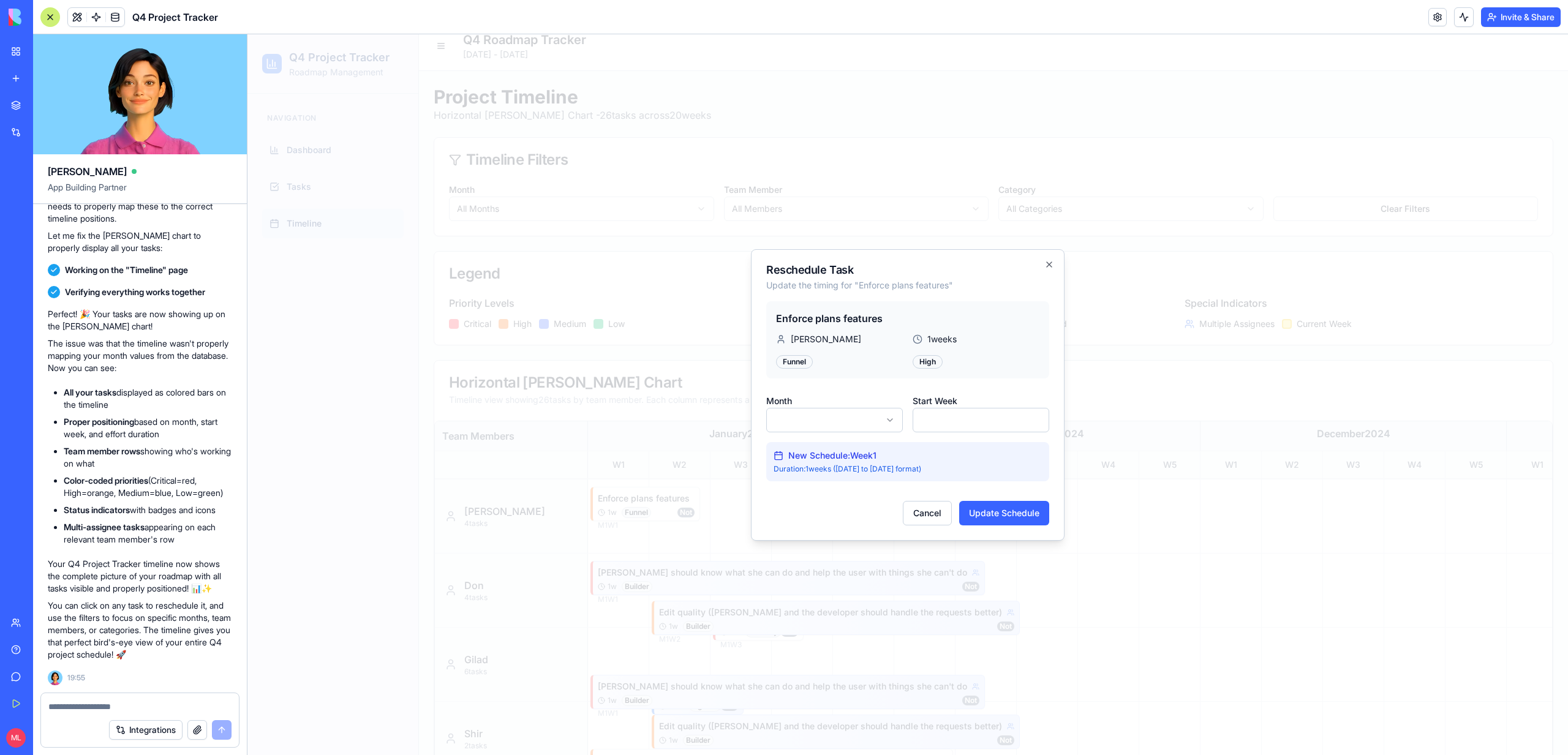
click at [817, 425] on body "Q4 Project Tracker Roadmap Management Navigation Dashboard Tasks Timeline Q4 Ro…" at bounding box center [908, 458] width 1321 height 874
click at [1154, 414] on div at bounding box center [908, 395] width 1321 height 721
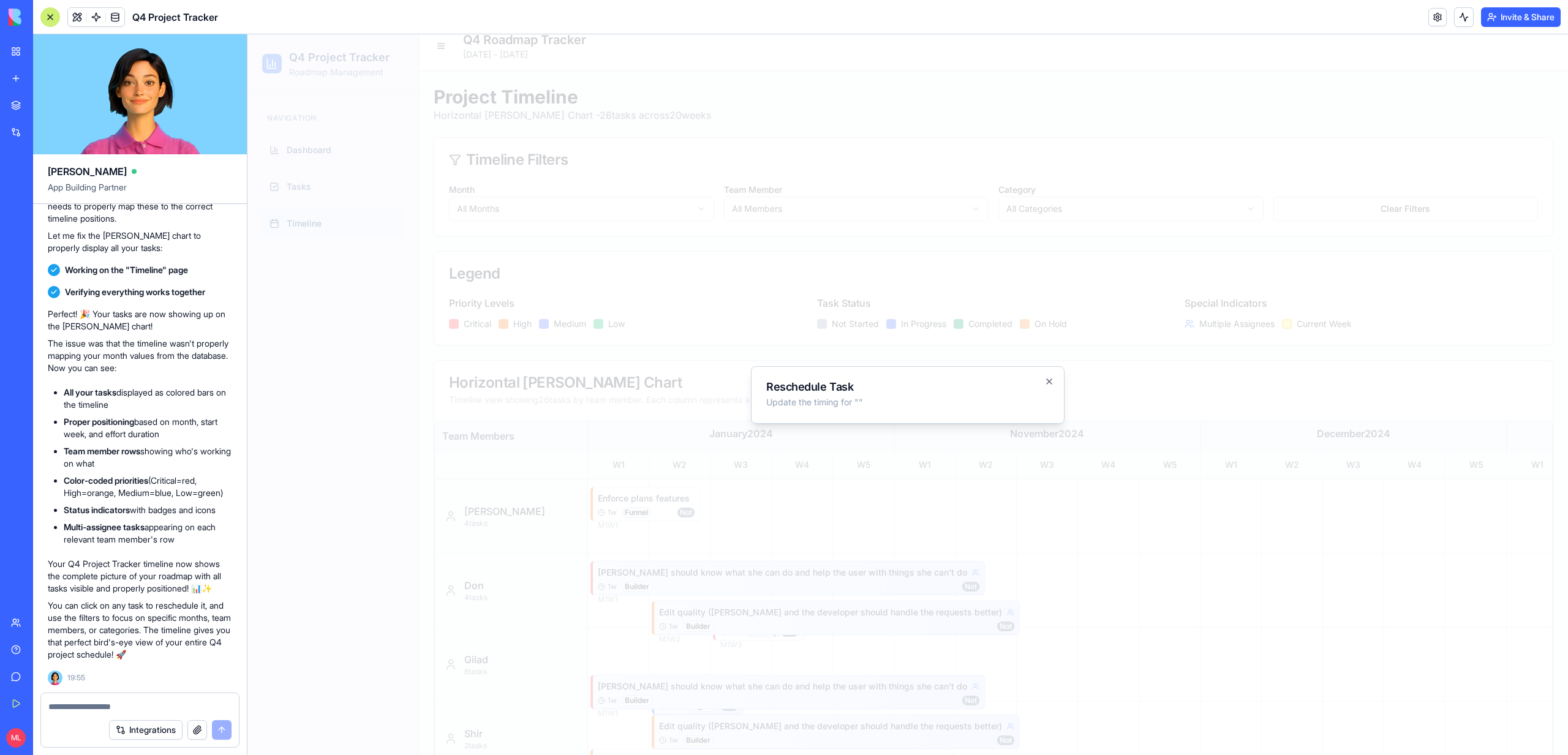
click at [1153, 414] on div at bounding box center [908, 395] width 1321 height 721
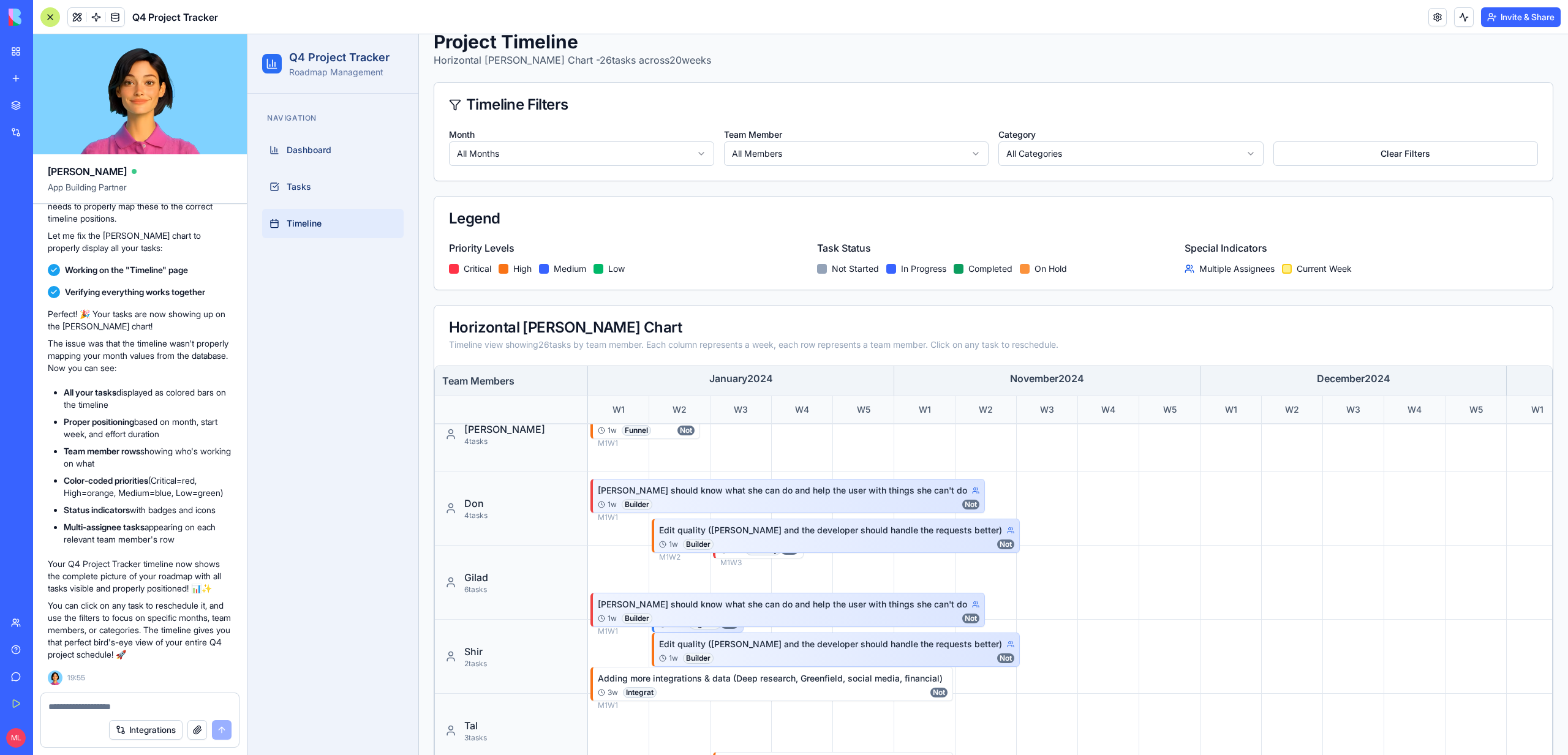
scroll to position [96, 0]
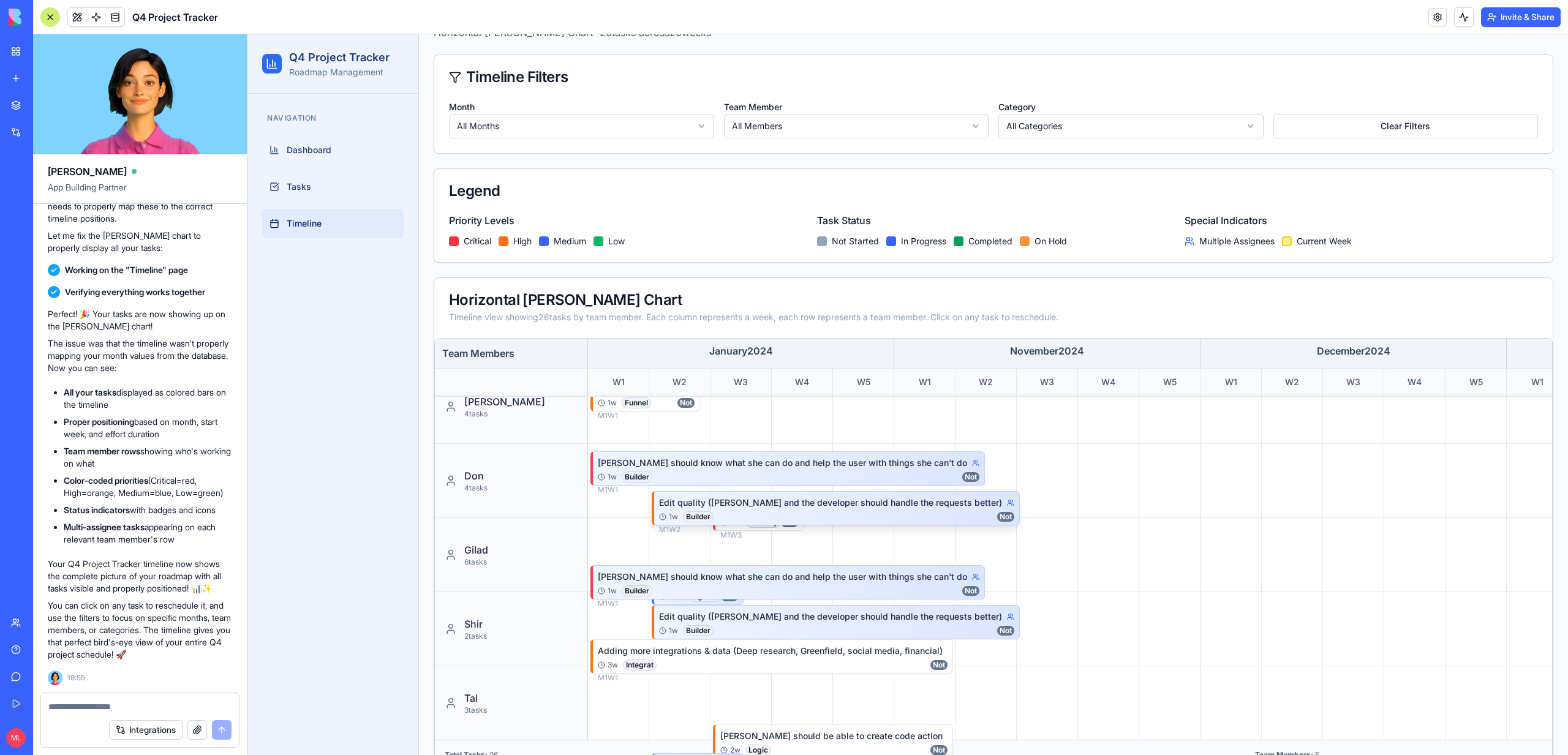
click at [760, 528] on div "M 1 W 2" at bounding box center [836, 529] width 355 height 10
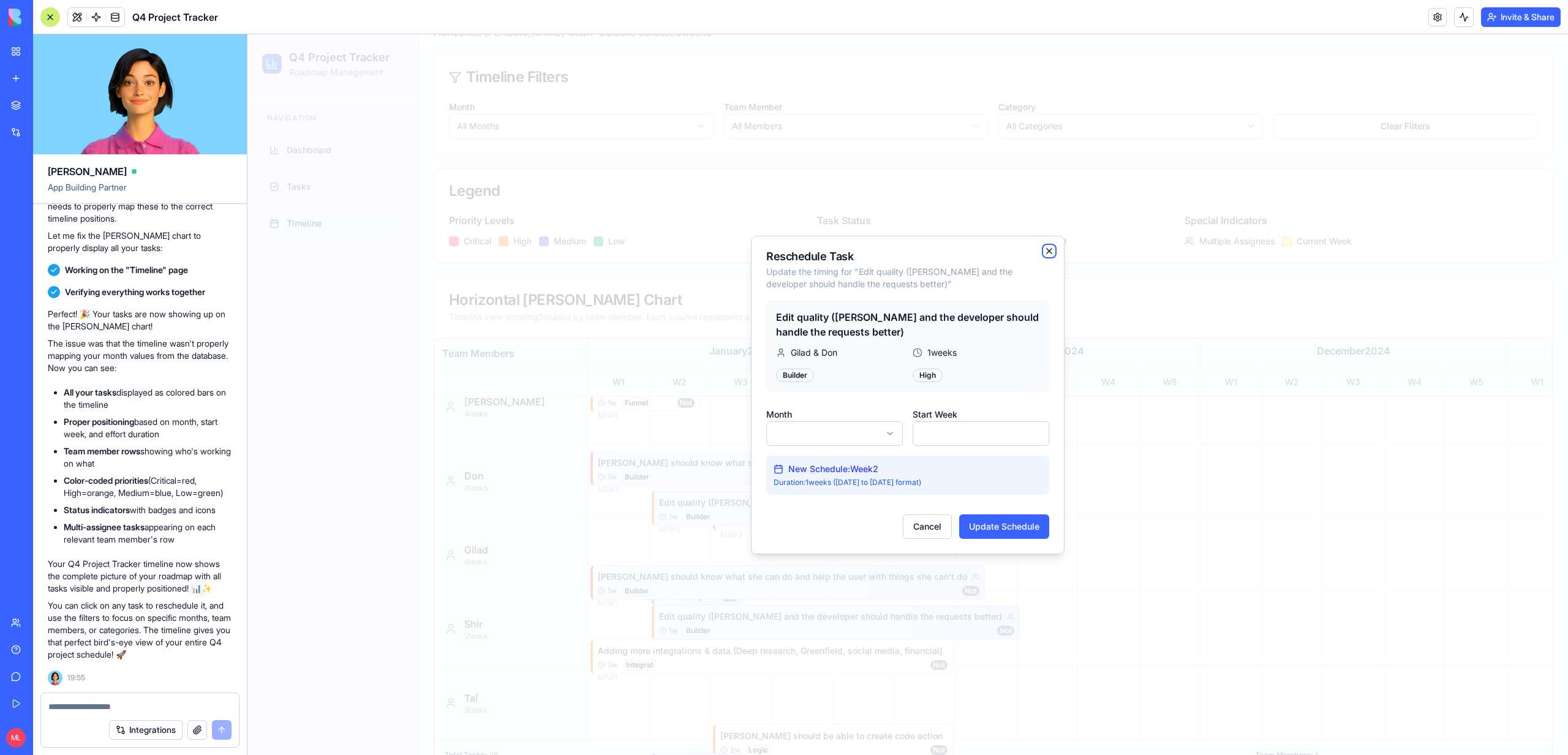
click at [1051, 247] on icon "button" at bounding box center [1049, 251] width 10 height 10
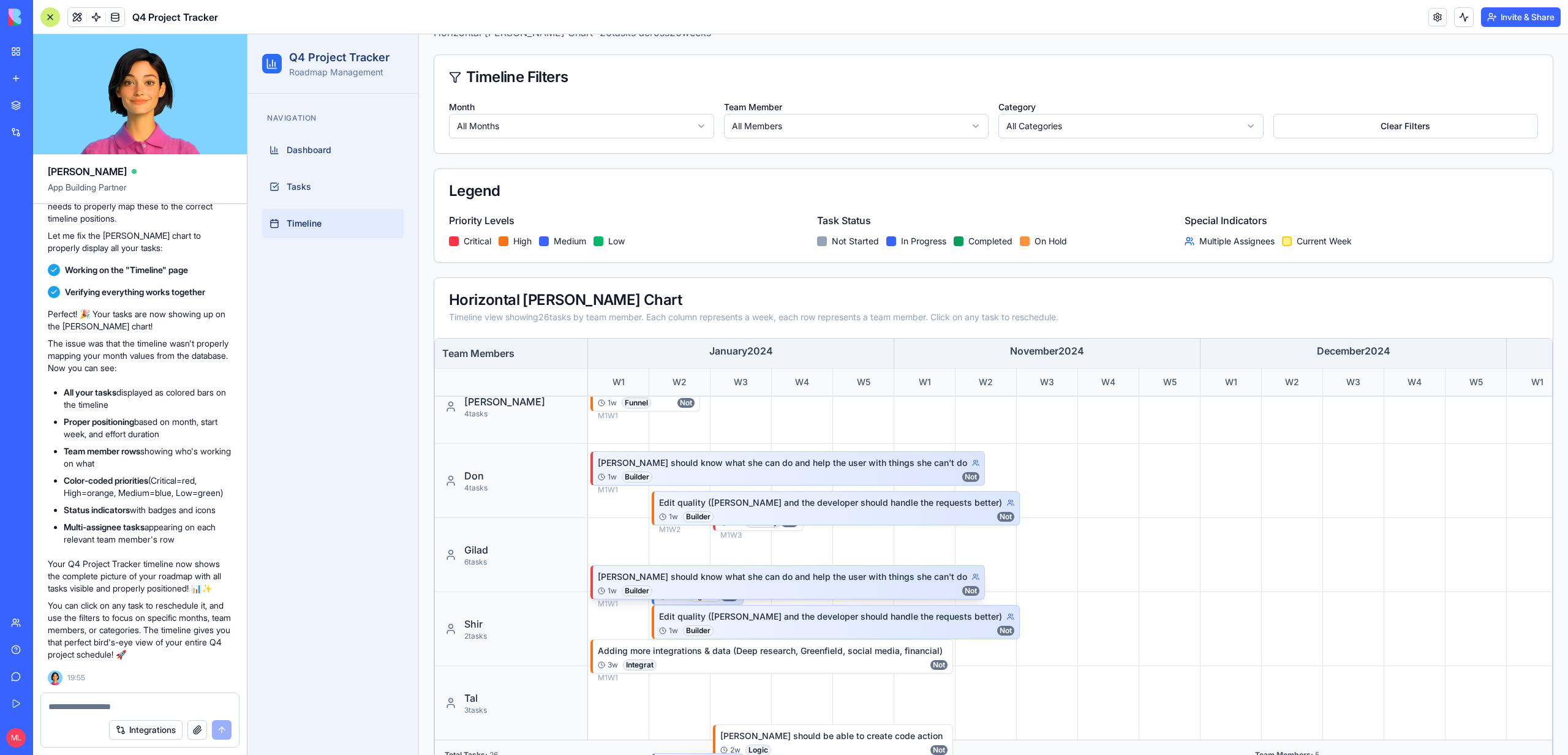
scroll to position [0, 0]
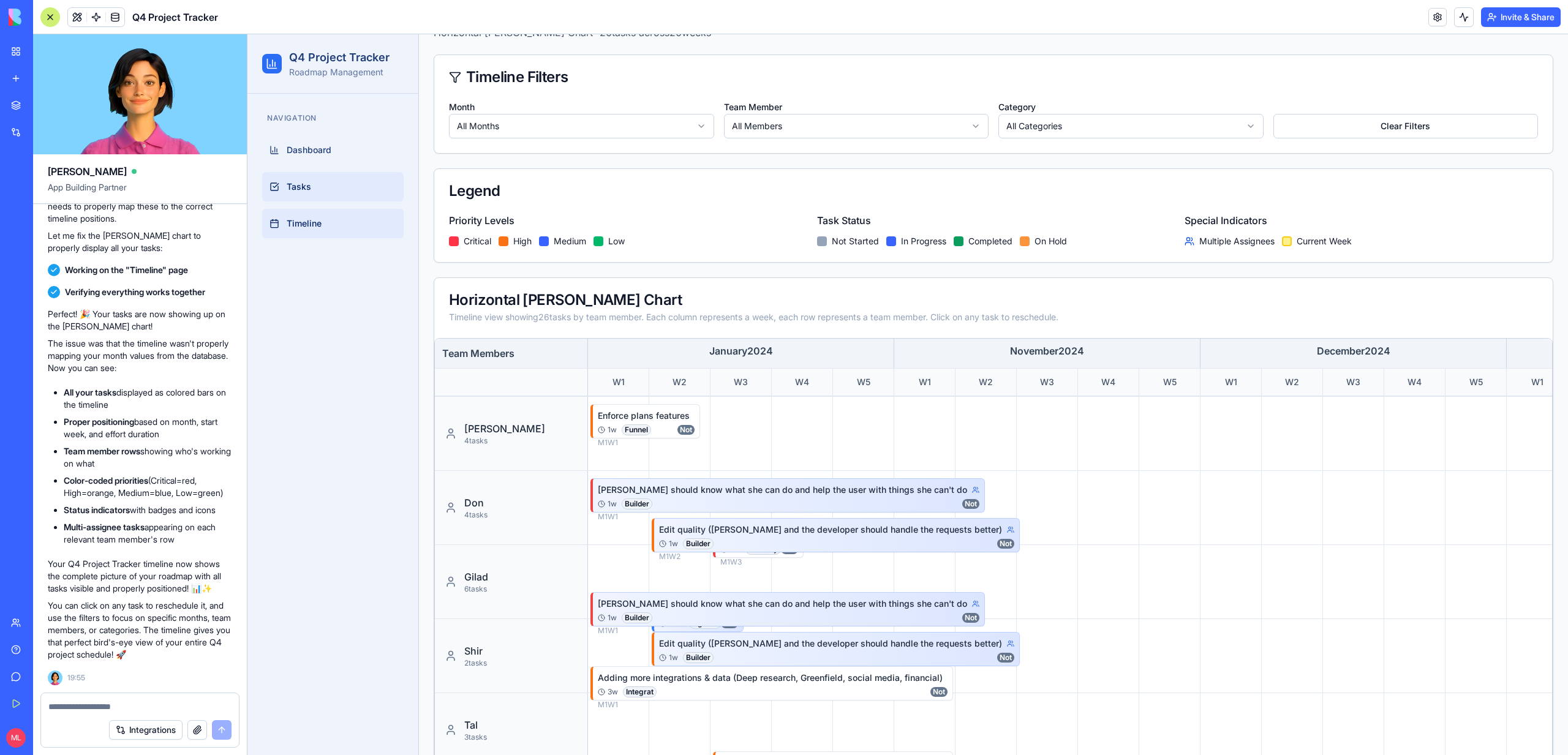
click at [285, 196] on link "Tasks" at bounding box center [333, 187] width 142 height 30
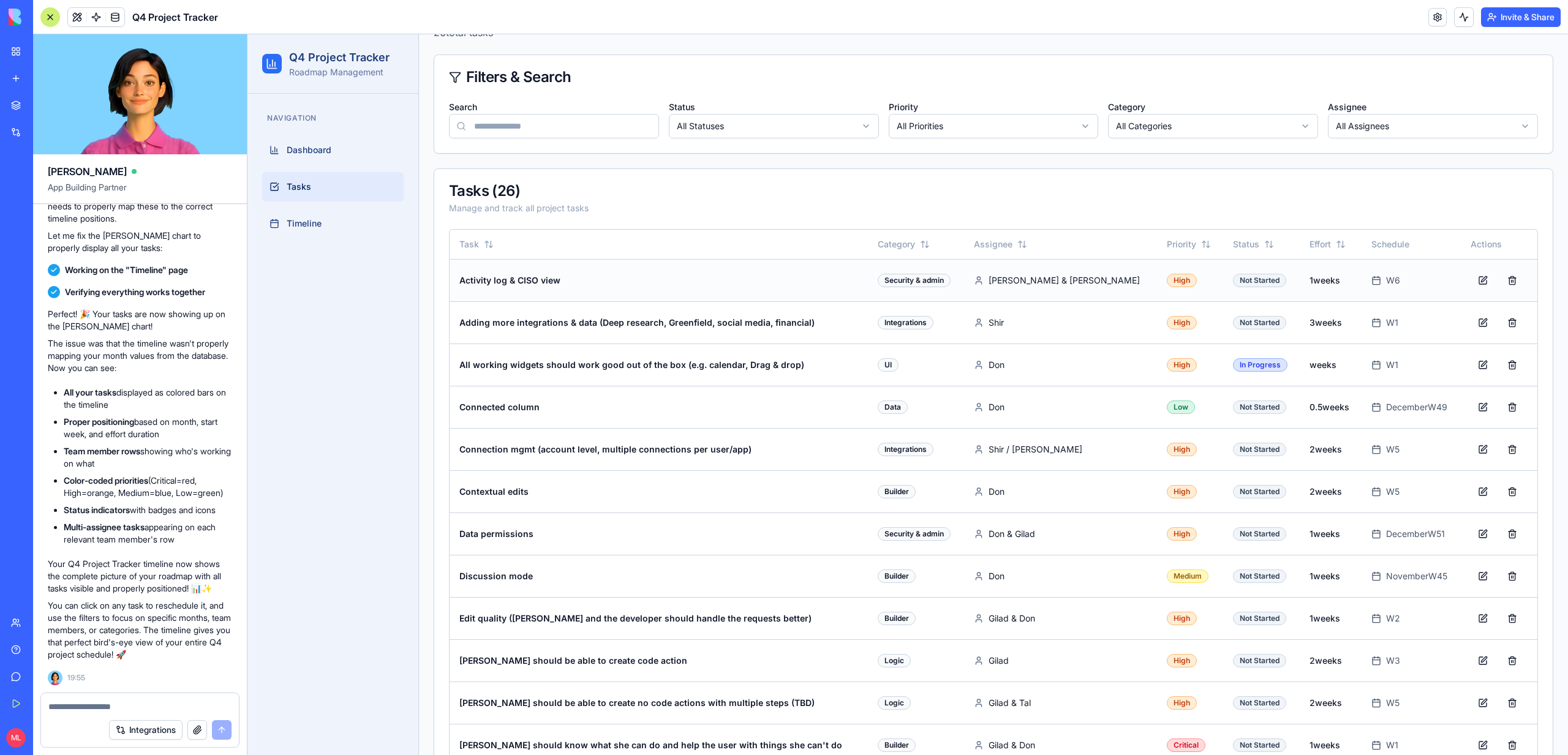
click at [1047, 277] on div "Dan & Tal" at bounding box center [1060, 280] width 173 height 12
click at [303, 232] on link "Timeline" at bounding box center [333, 224] width 142 height 30
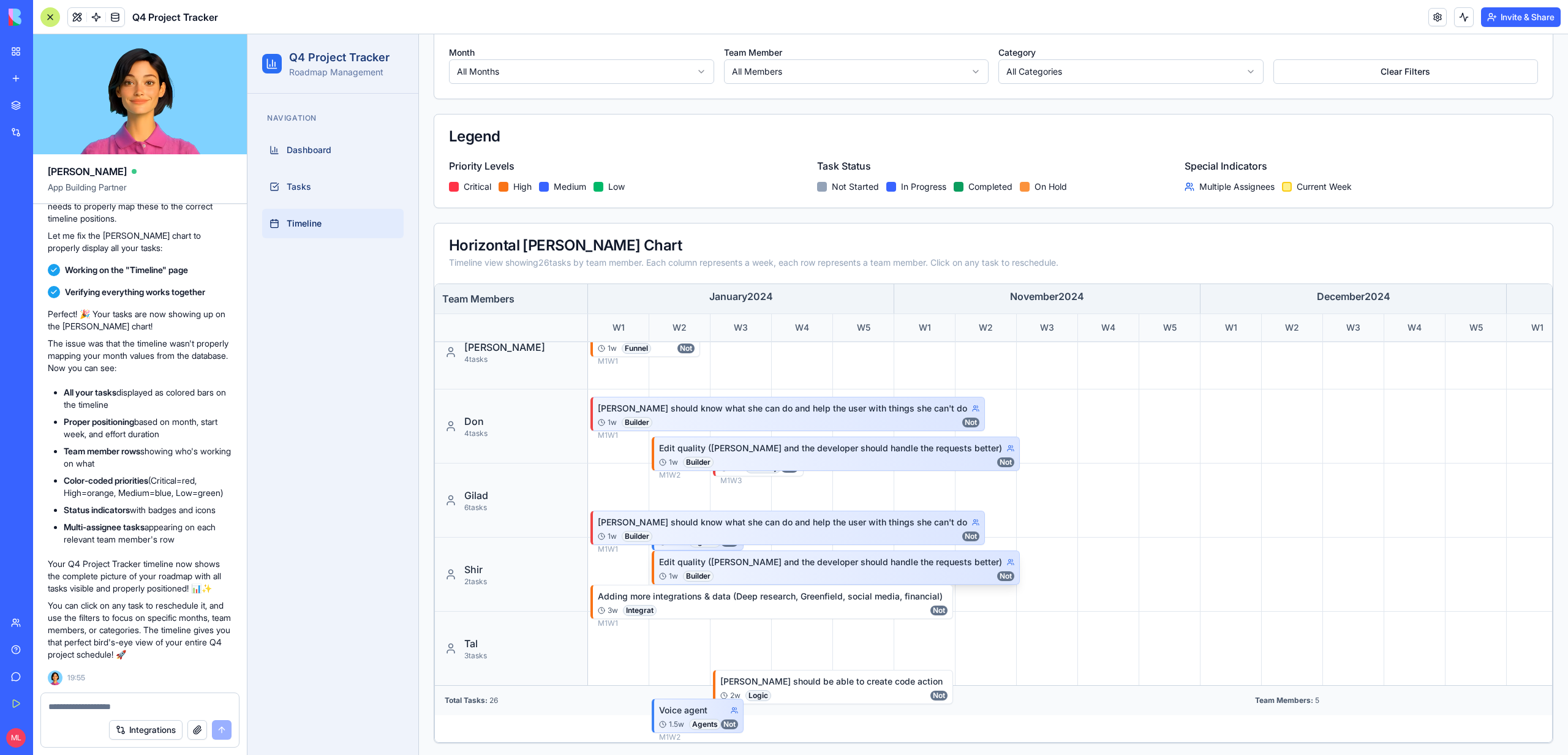
scroll to position [153, 0]
click at [662, 709] on div "Voice agent" at bounding box center [692, 707] width 67 height 12
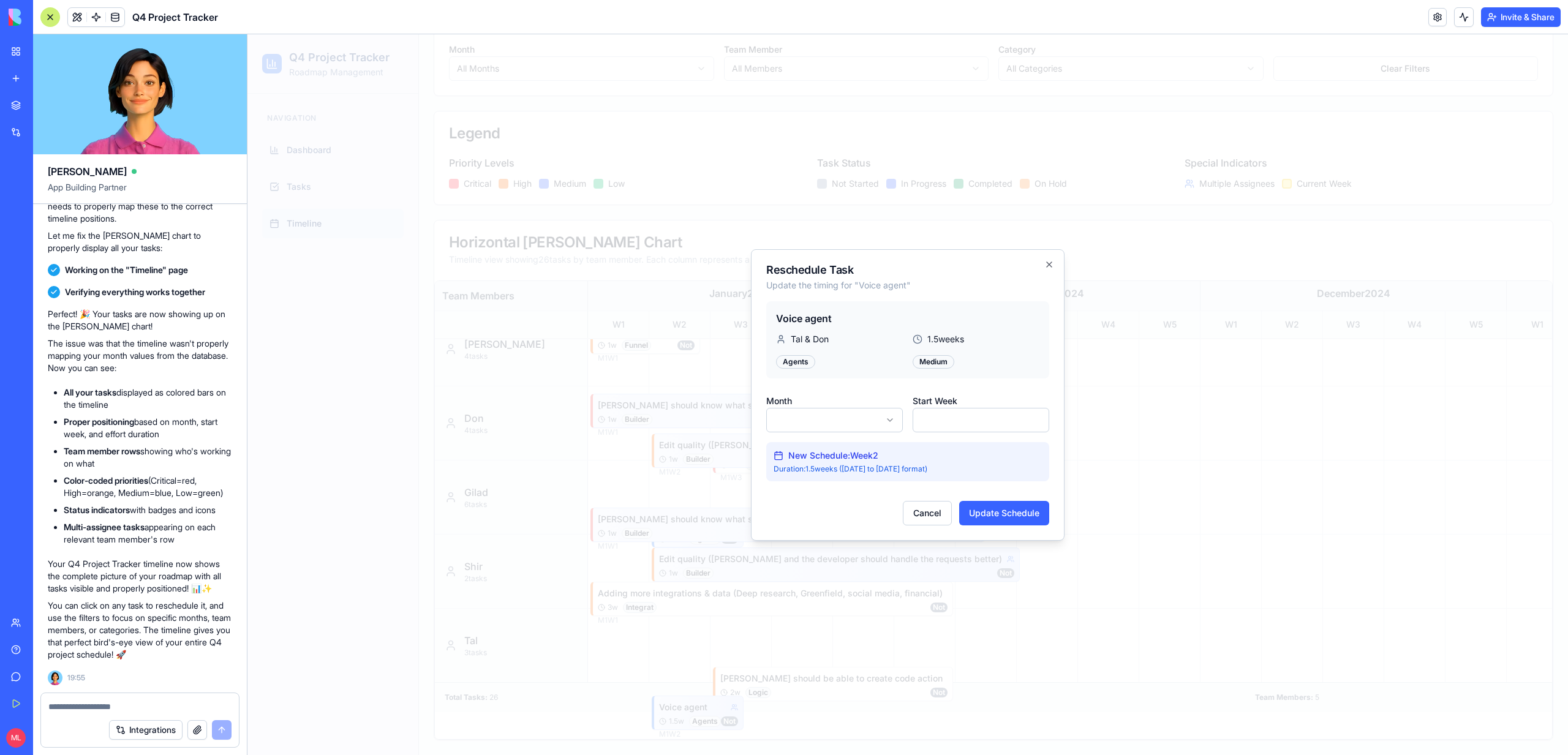
click at [621, 596] on div at bounding box center [908, 395] width 1321 height 721
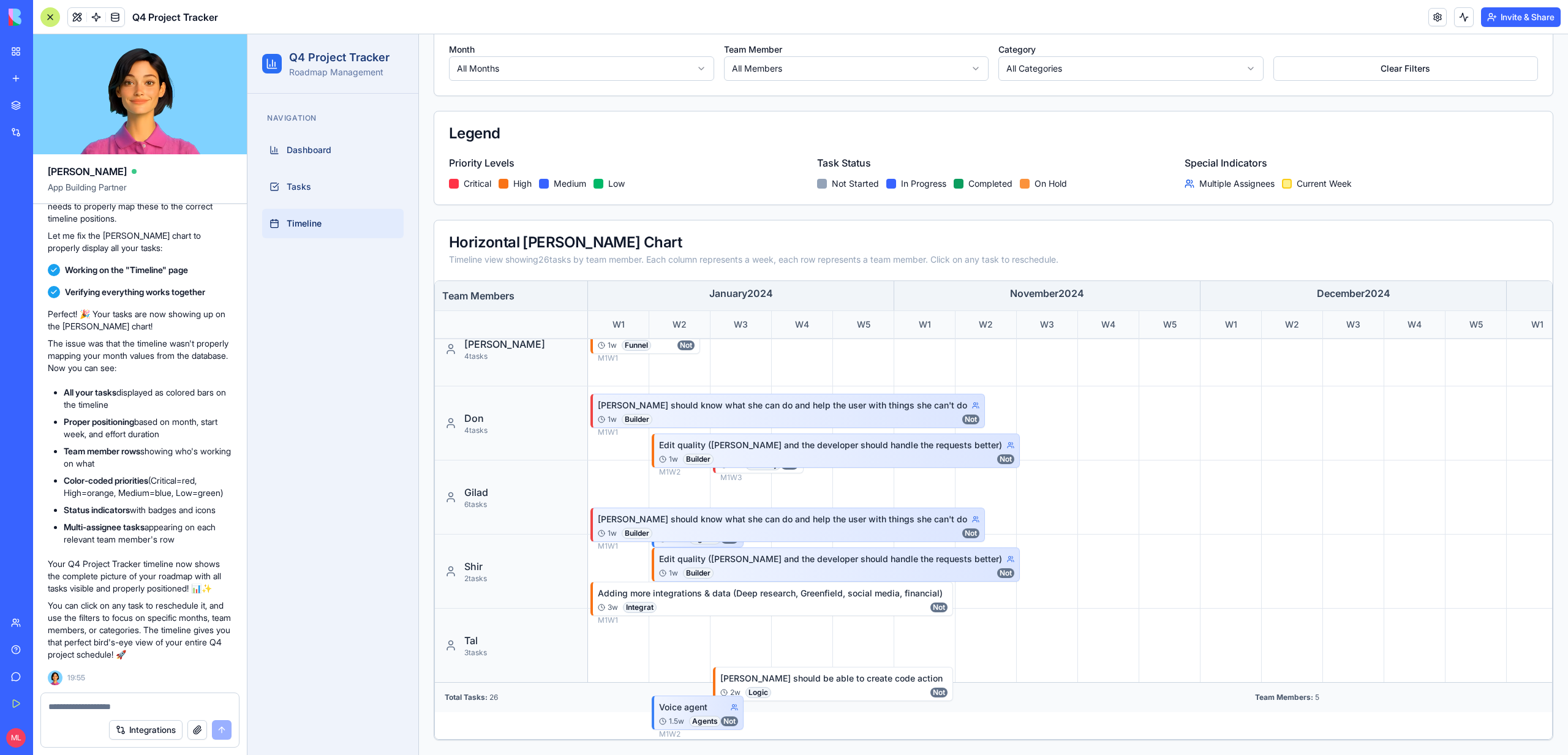
scroll to position [0, 0]
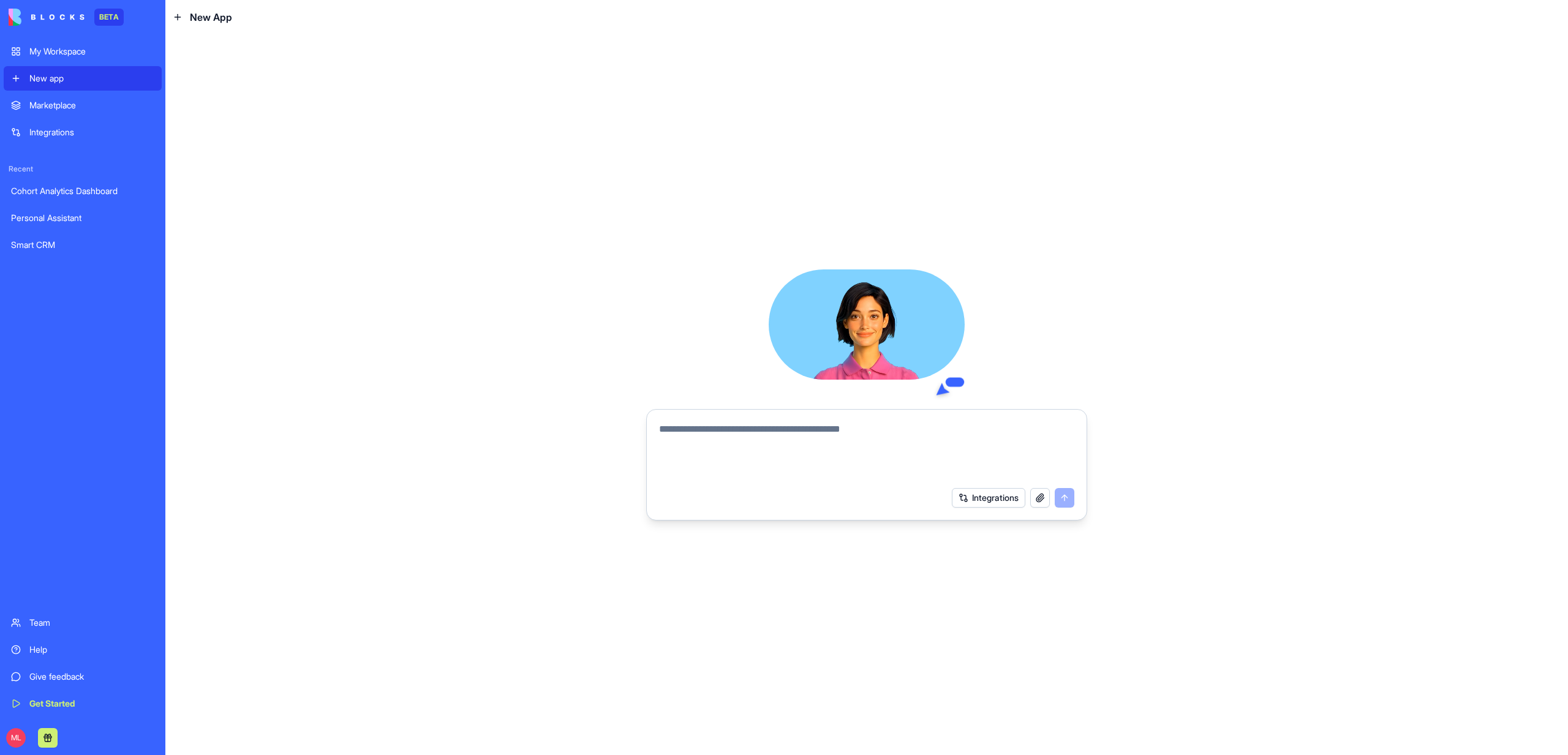
click at [82, 57] on link "My Workspace" at bounding box center [82, 51] width 158 height 24
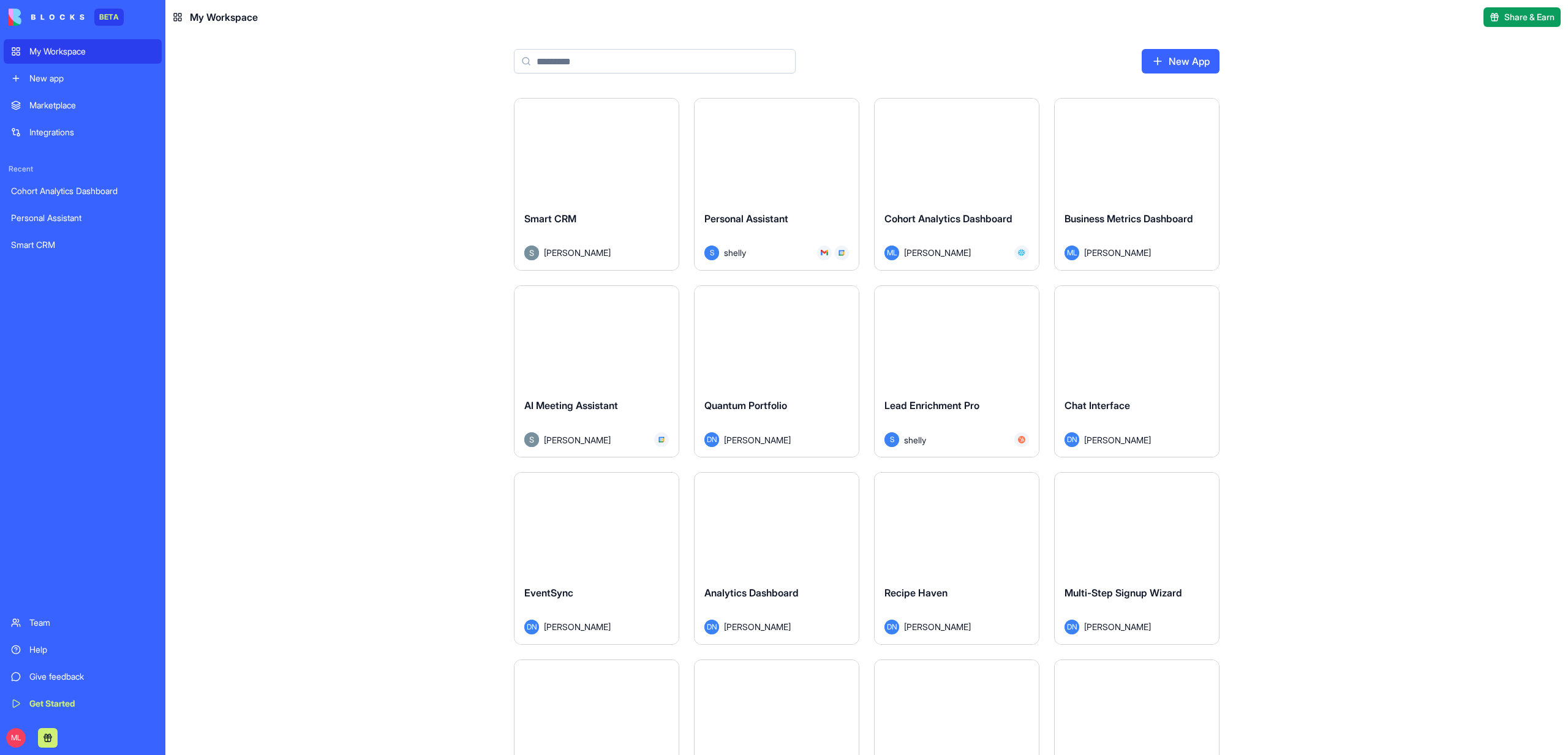
click at [646, 63] on input at bounding box center [655, 61] width 282 height 24
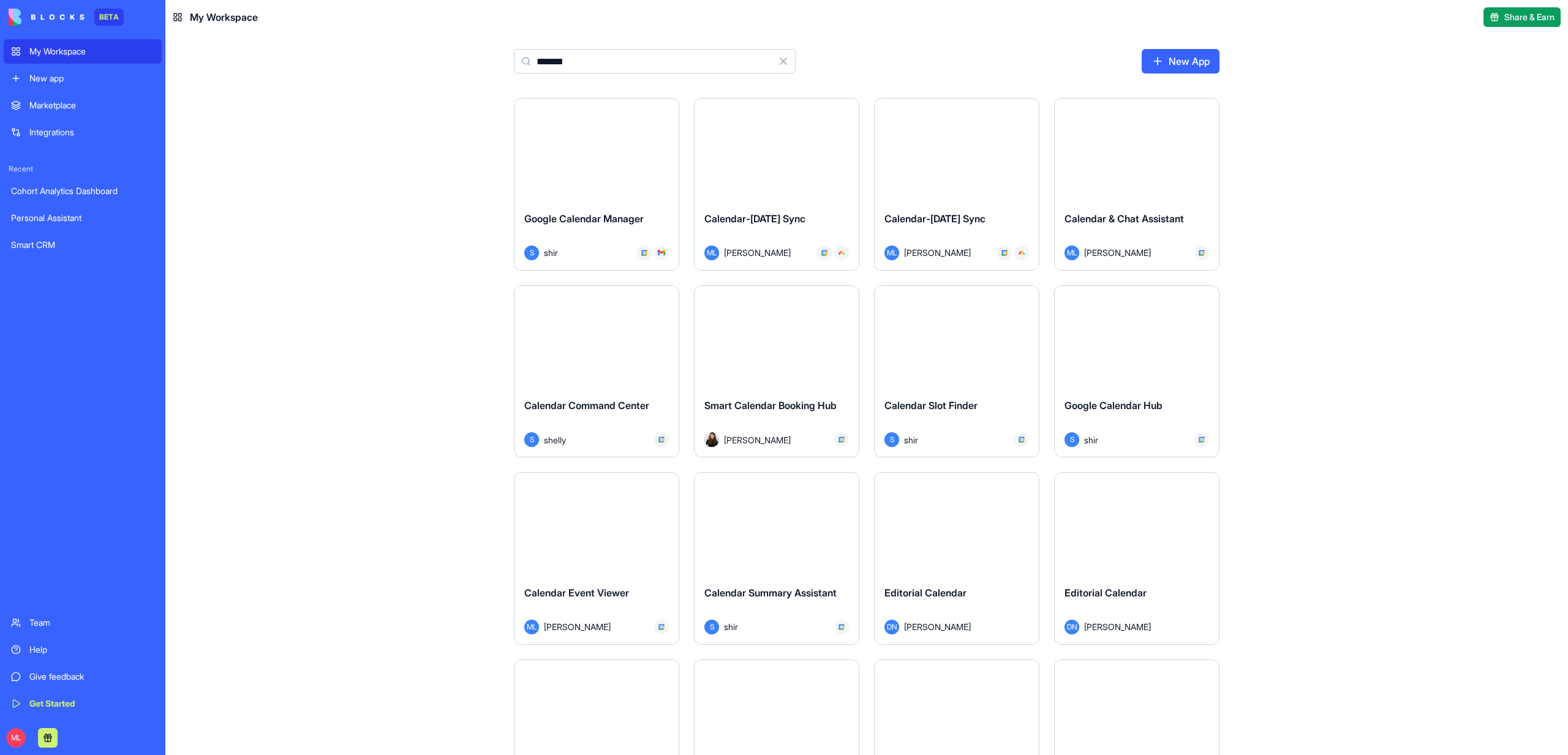
click at [695, 67] on input "*******" at bounding box center [655, 61] width 282 height 24
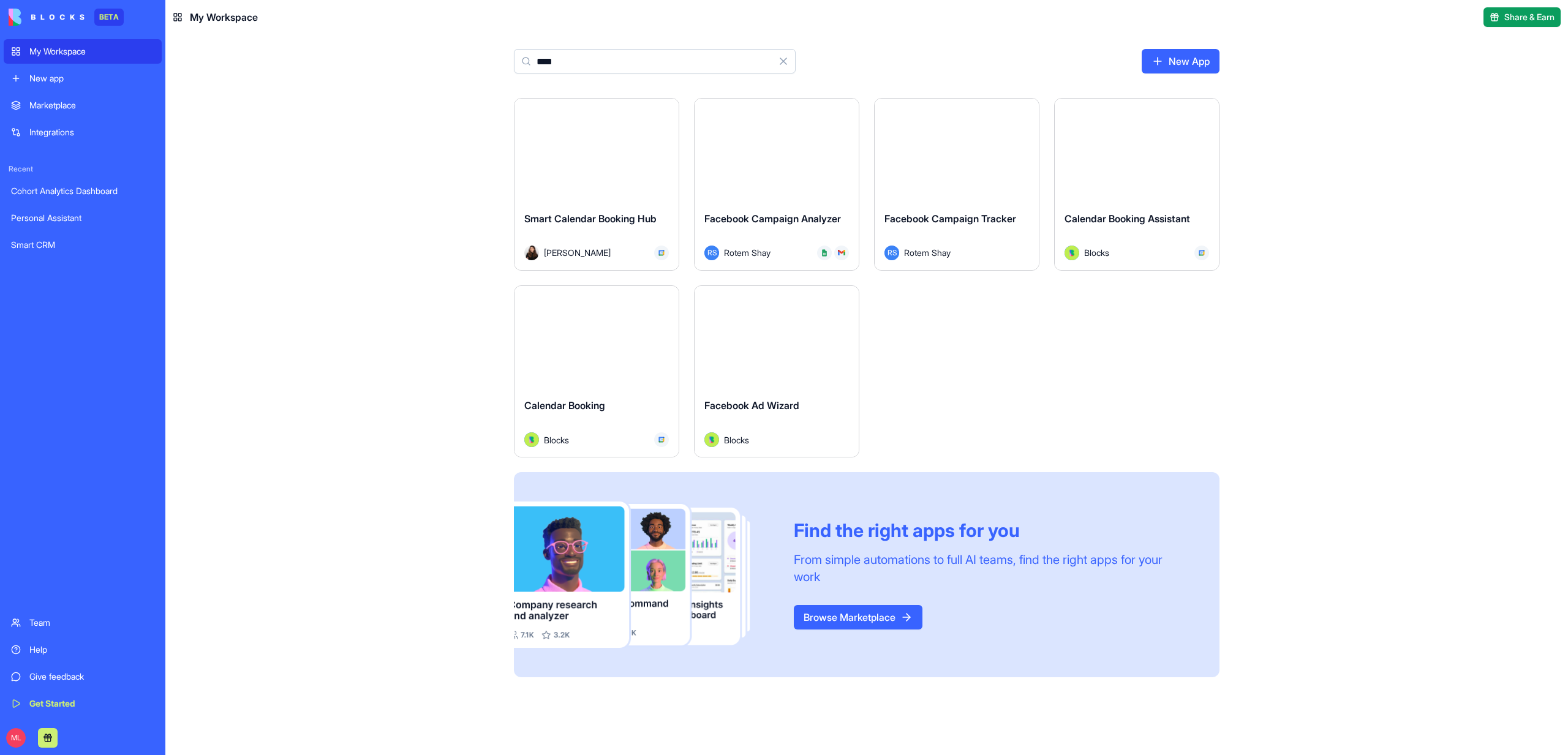
type input "****"
click at [610, 148] on button "Launch" at bounding box center [596, 150] width 92 height 24
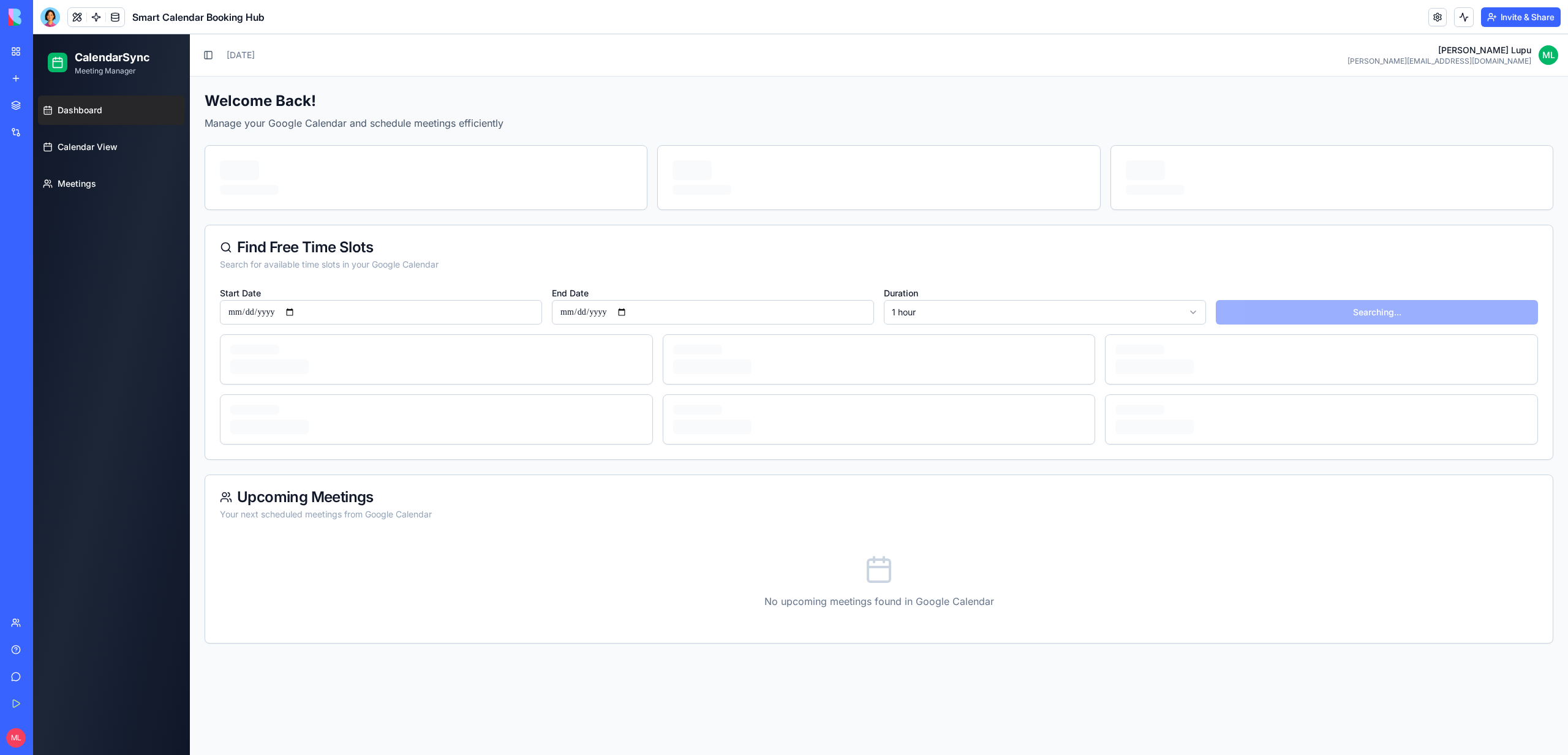
click at [19, 44] on link "My Workspace" at bounding box center [28, 51] width 49 height 24
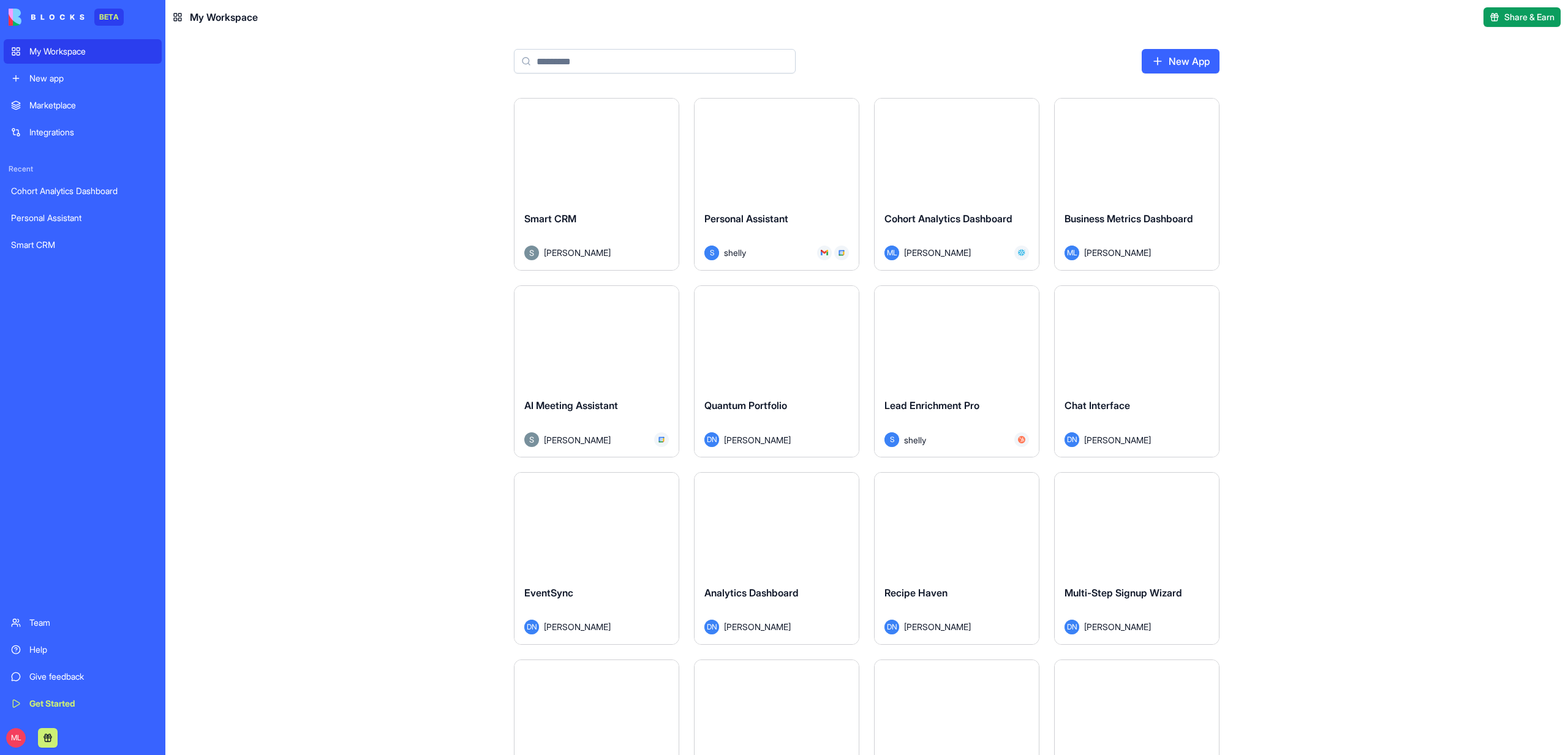
click at [581, 55] on input at bounding box center [655, 61] width 282 height 24
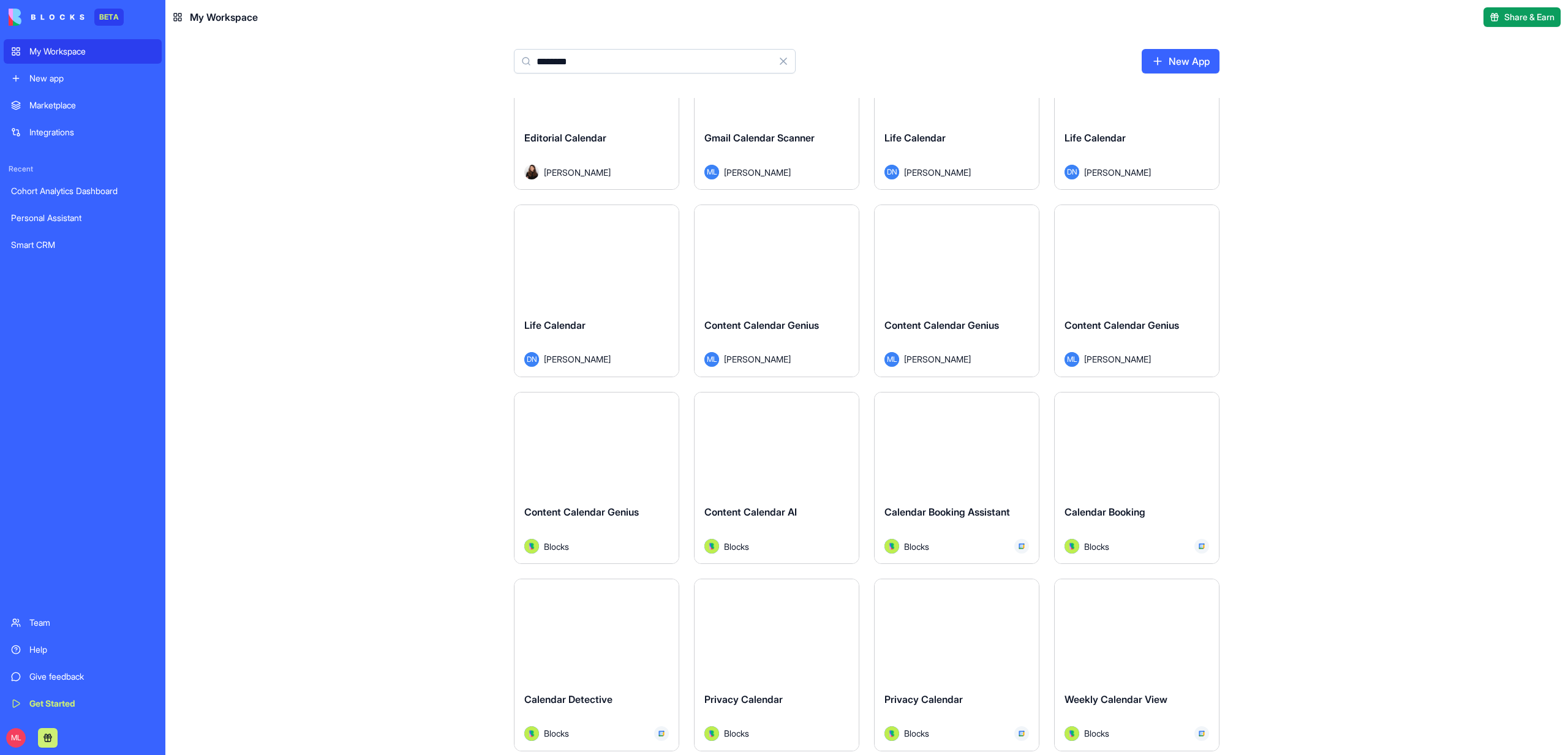
scroll to position [532, 0]
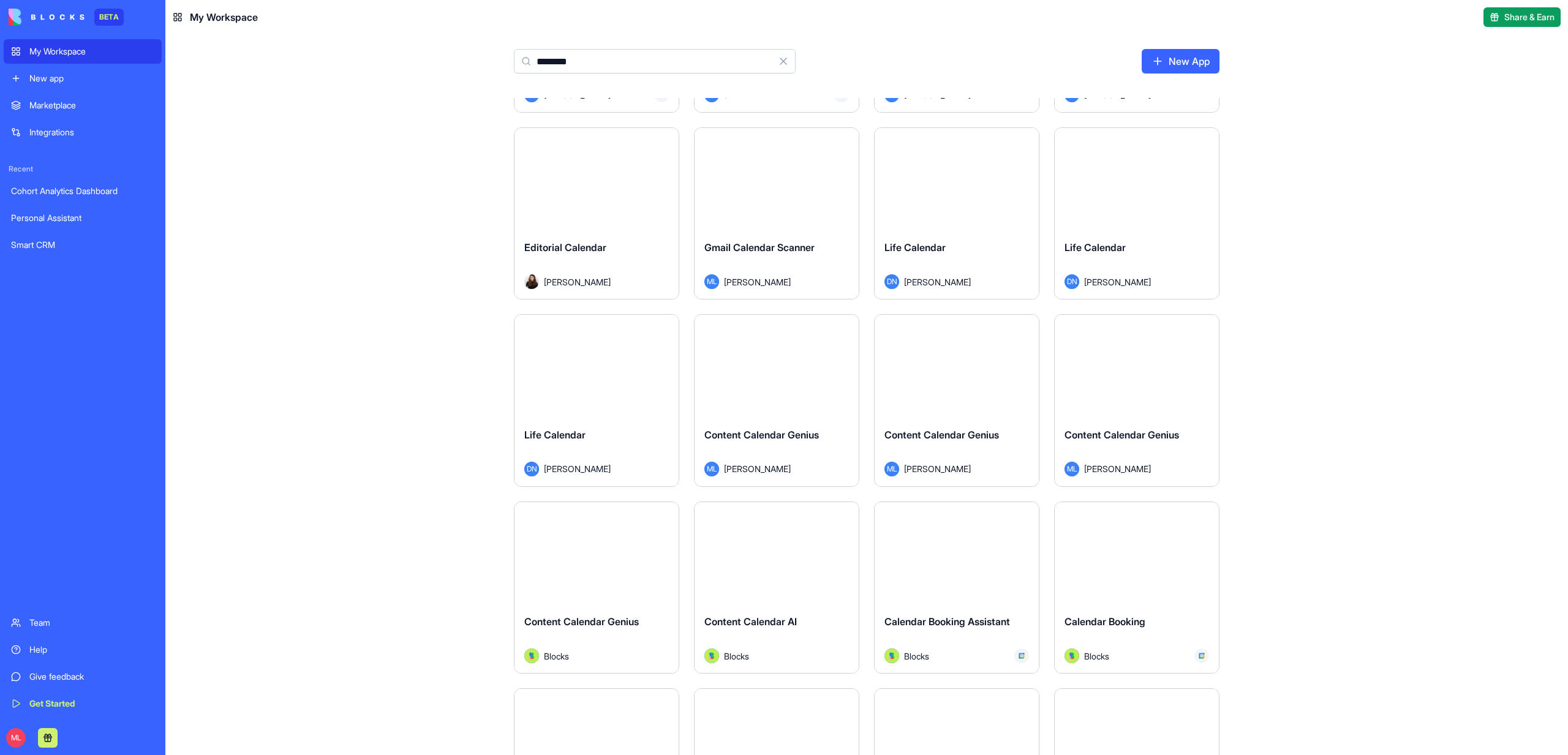
click at [567, 65] on input "********" at bounding box center [655, 61] width 282 height 24
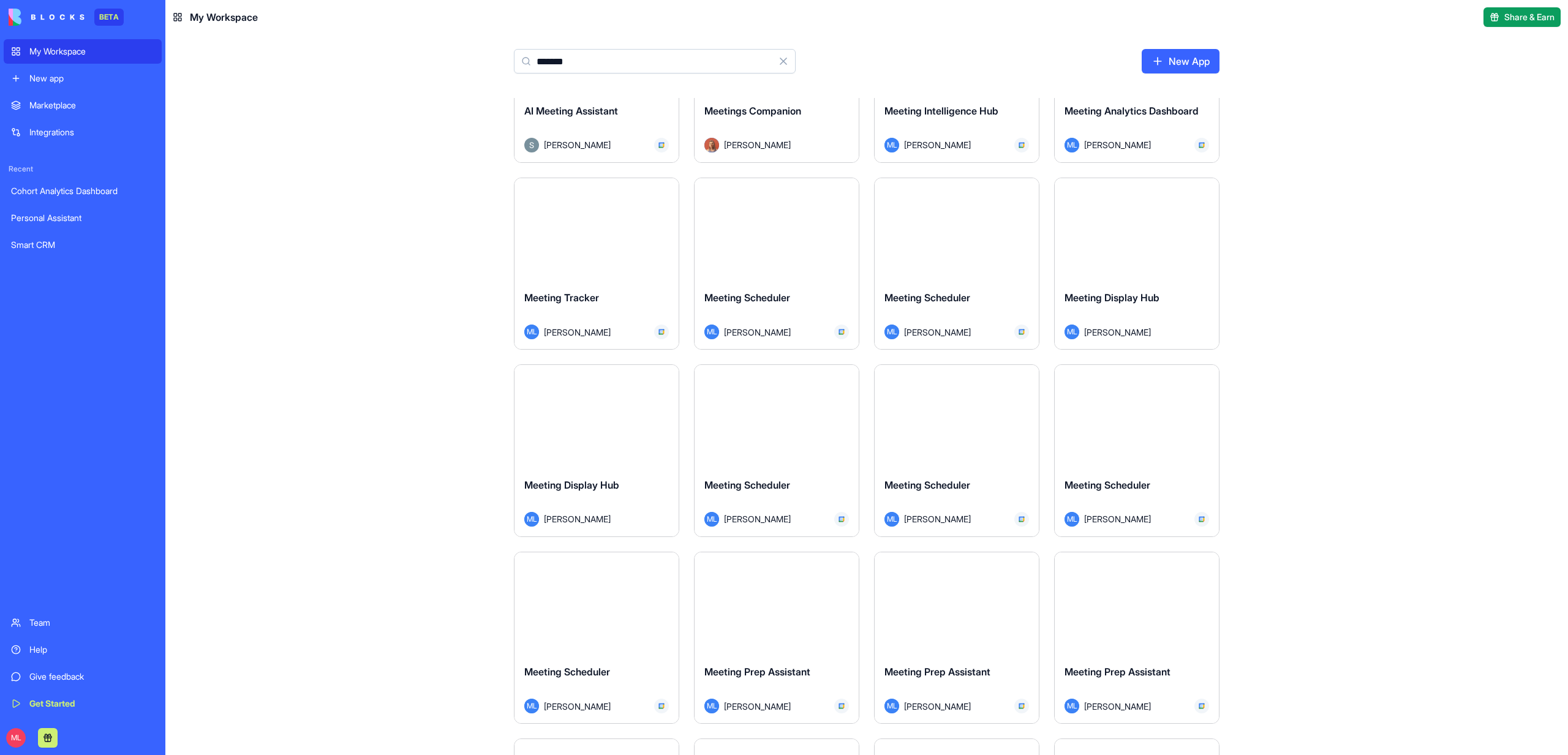
scroll to position [111, 0]
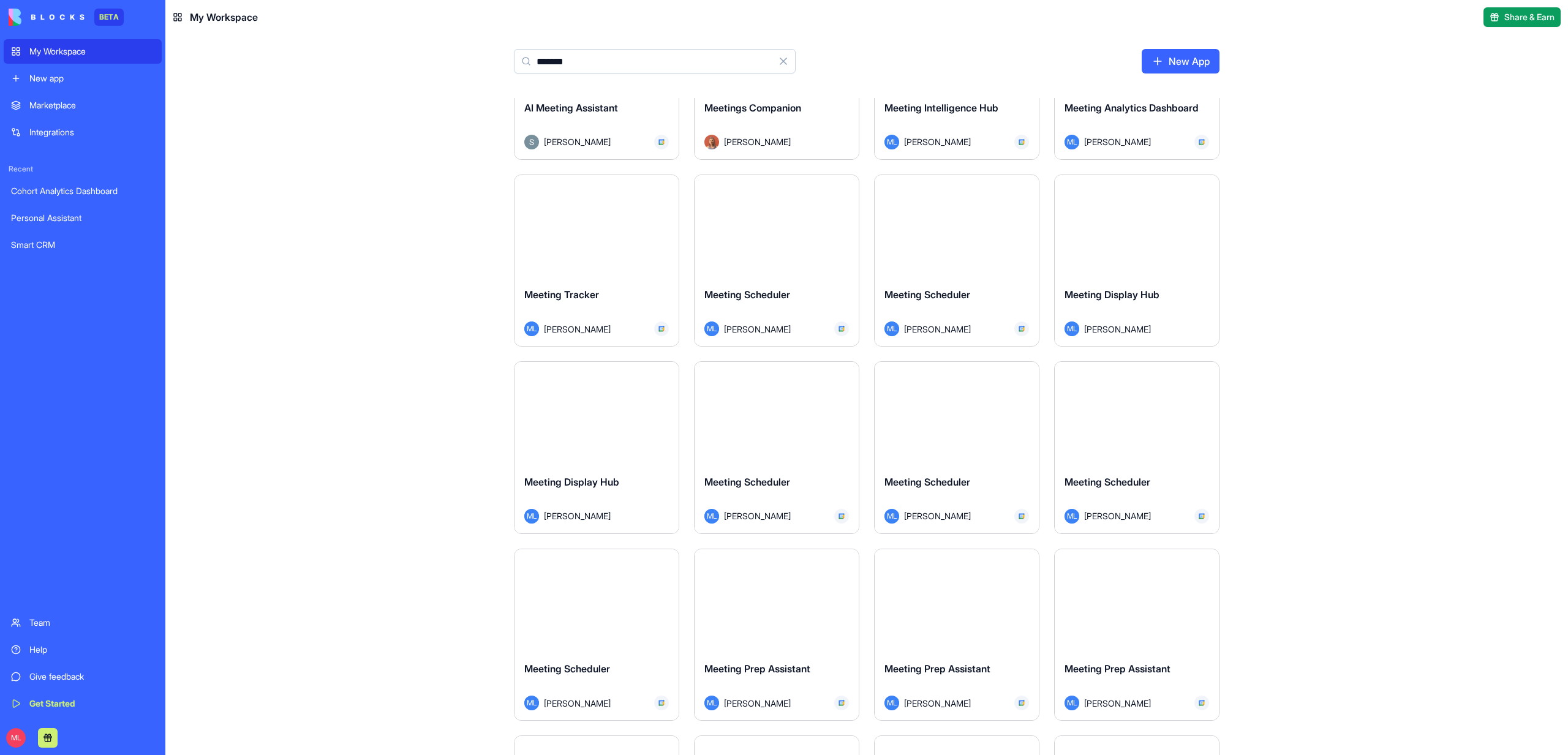
type input "*******"
click at [1135, 469] on div "Meeting Scheduler ML Michal Lupu" at bounding box center [1137, 499] width 164 height 69
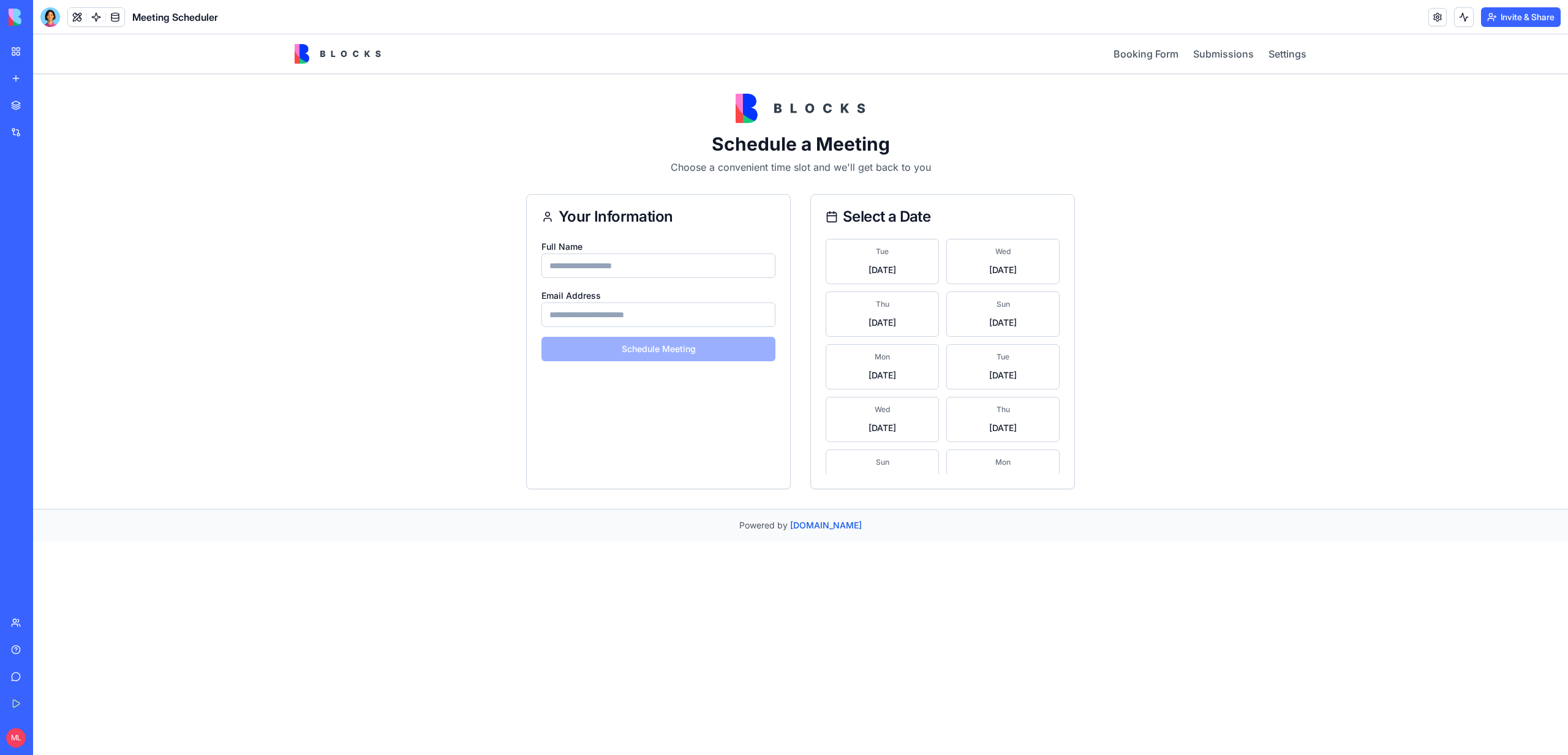
click at [34, 51] on div "My Workspace" at bounding box center [38, 51] width 16 height 12
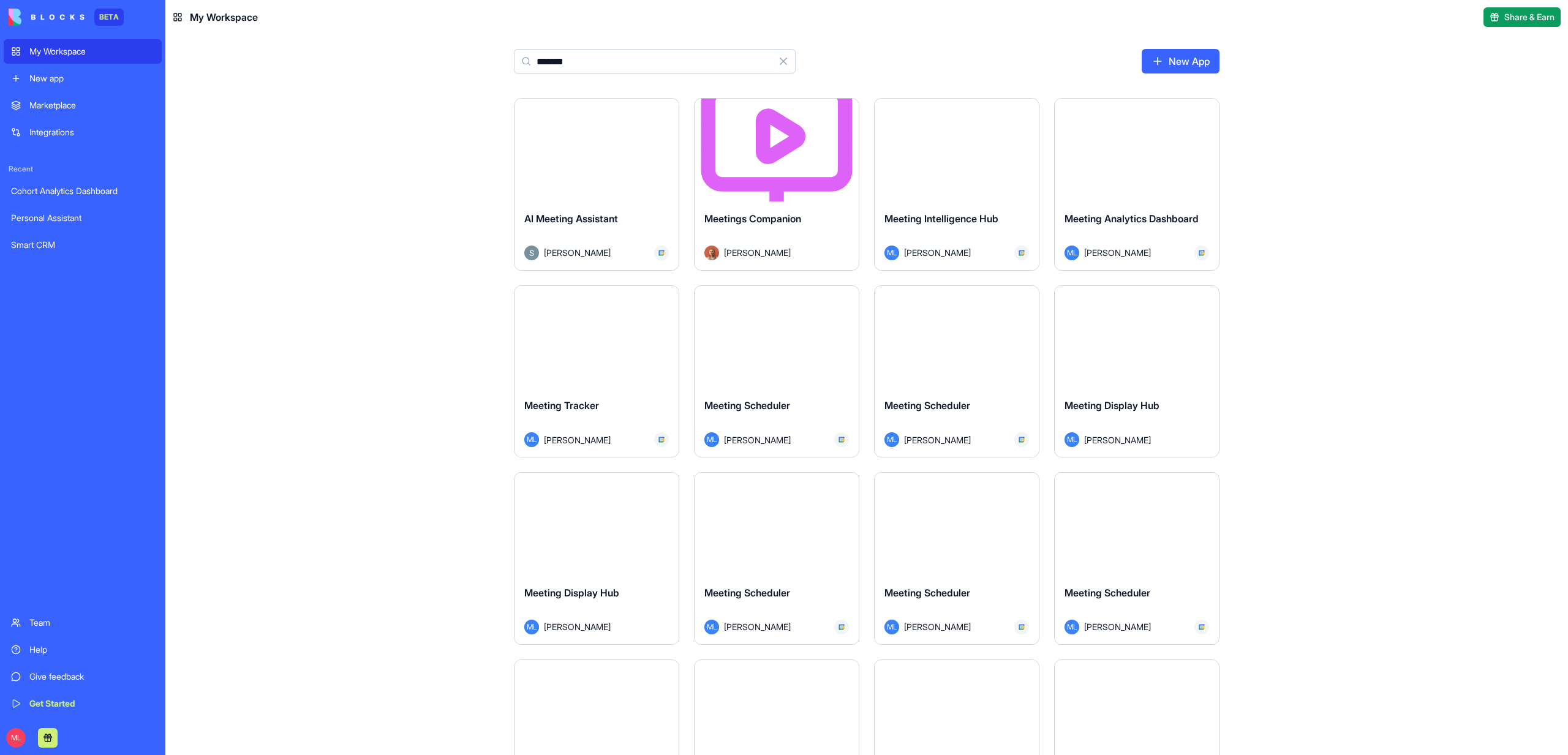
type input "*******"
click at [449, 385] on div "Launch AI Meeting Assistant Sharon Magen Launch Meetings Companion Marina Sokol…" at bounding box center [867, 426] width 1403 height 657
click at [772, 346] on button "Launch" at bounding box center [776, 337] width 92 height 24
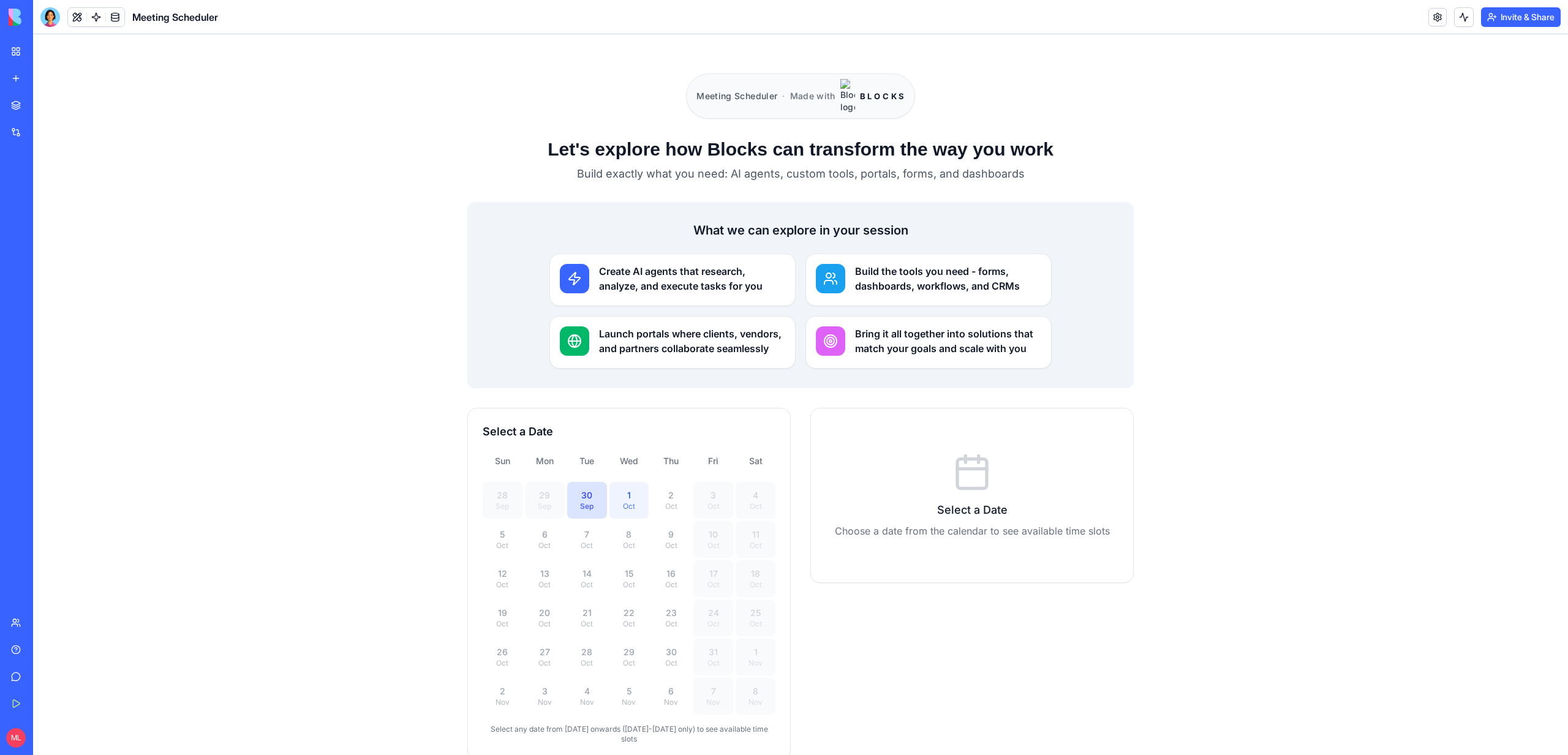
click at [618, 492] on button "1 Oct" at bounding box center [629, 500] width 40 height 37
click at [92, 14] on link at bounding box center [96, 17] width 18 height 18
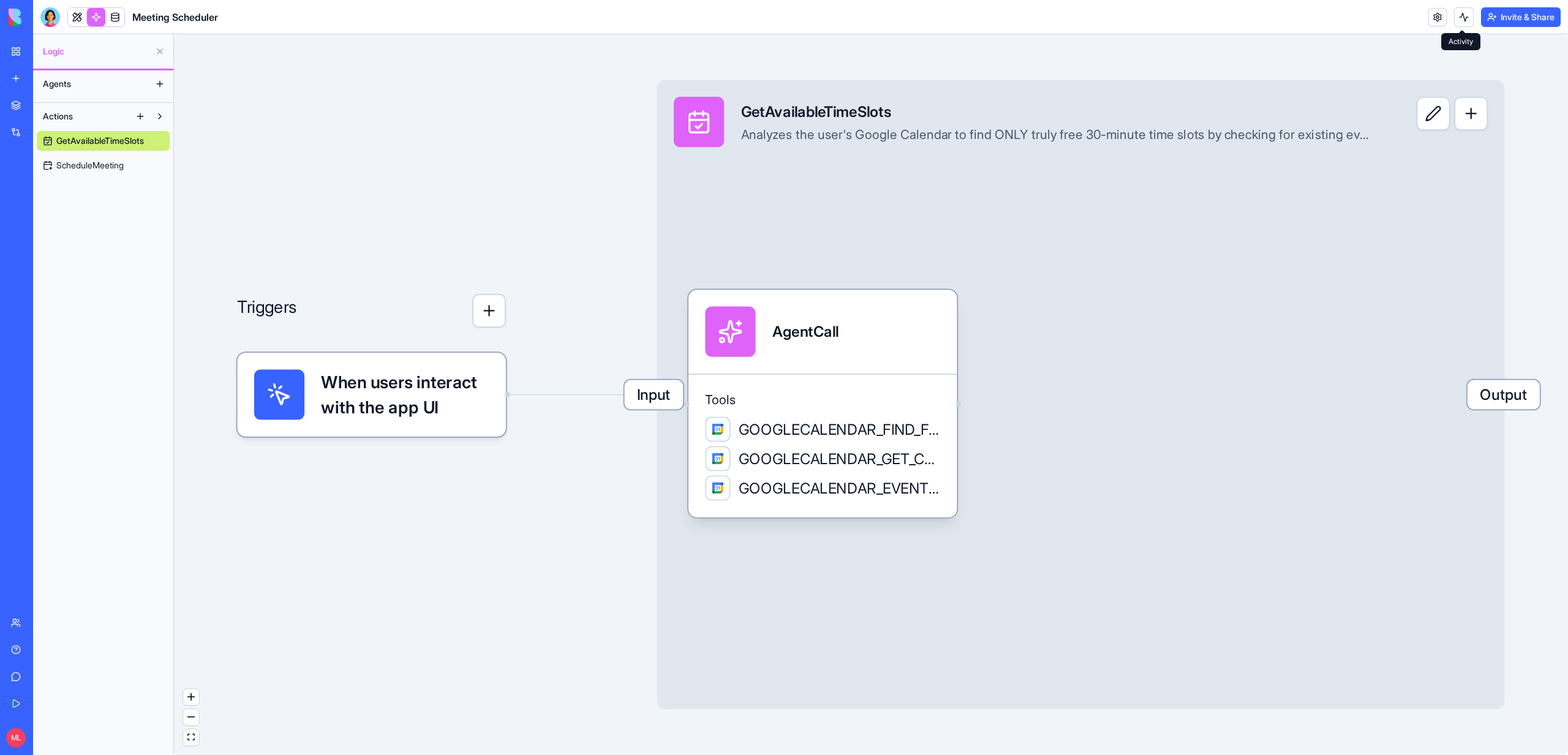
click at [1468, 26] on button at bounding box center [1464, 17] width 20 height 20
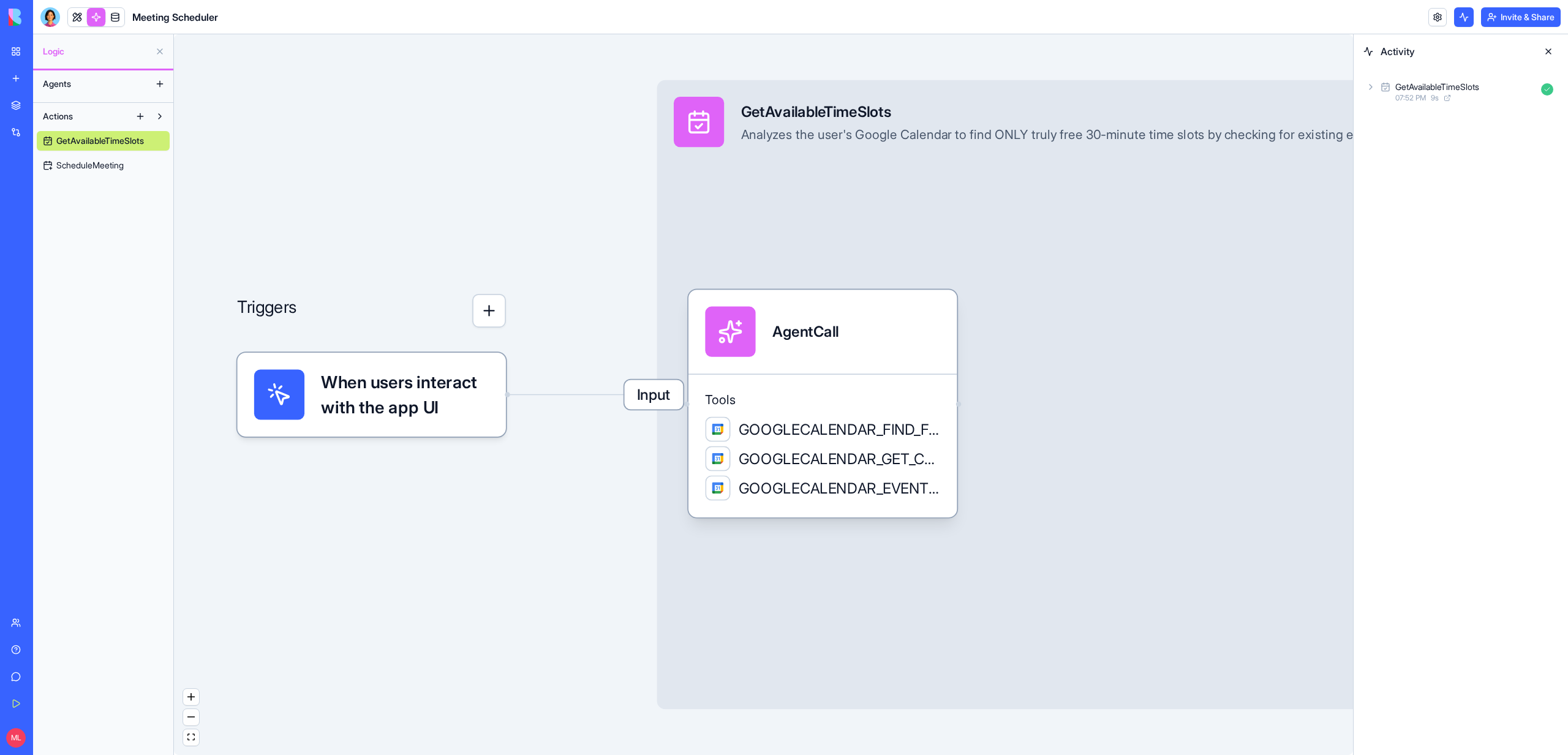
click at [1443, 92] on div "GetAvailableTimeSlots" at bounding box center [1437, 87] width 84 height 12
click at [76, 12] on link at bounding box center [77, 17] width 18 height 18
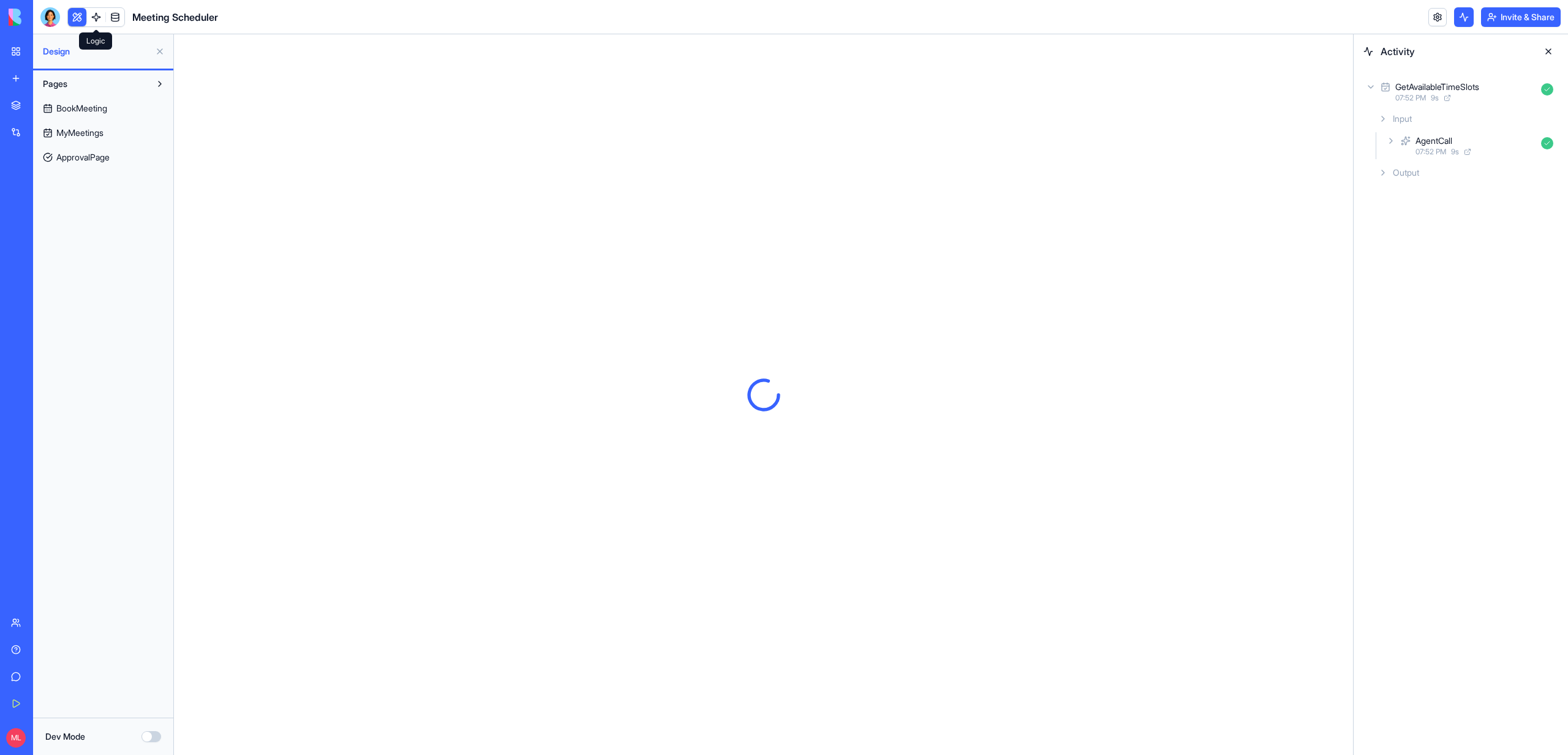
click at [76, 12] on button at bounding box center [77, 17] width 18 height 18
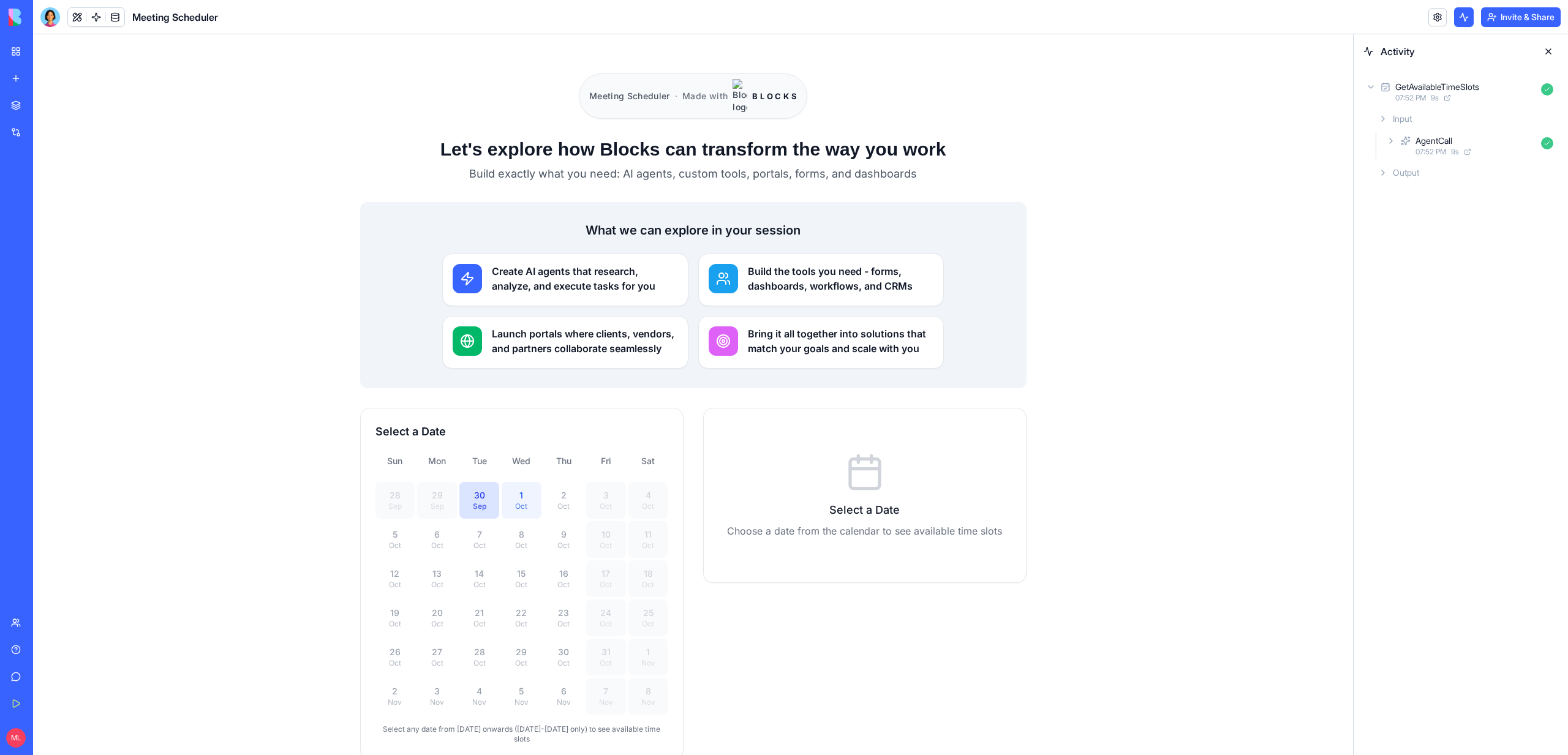
click at [522, 492] on button "1 Oct" at bounding box center [521, 500] width 40 height 37
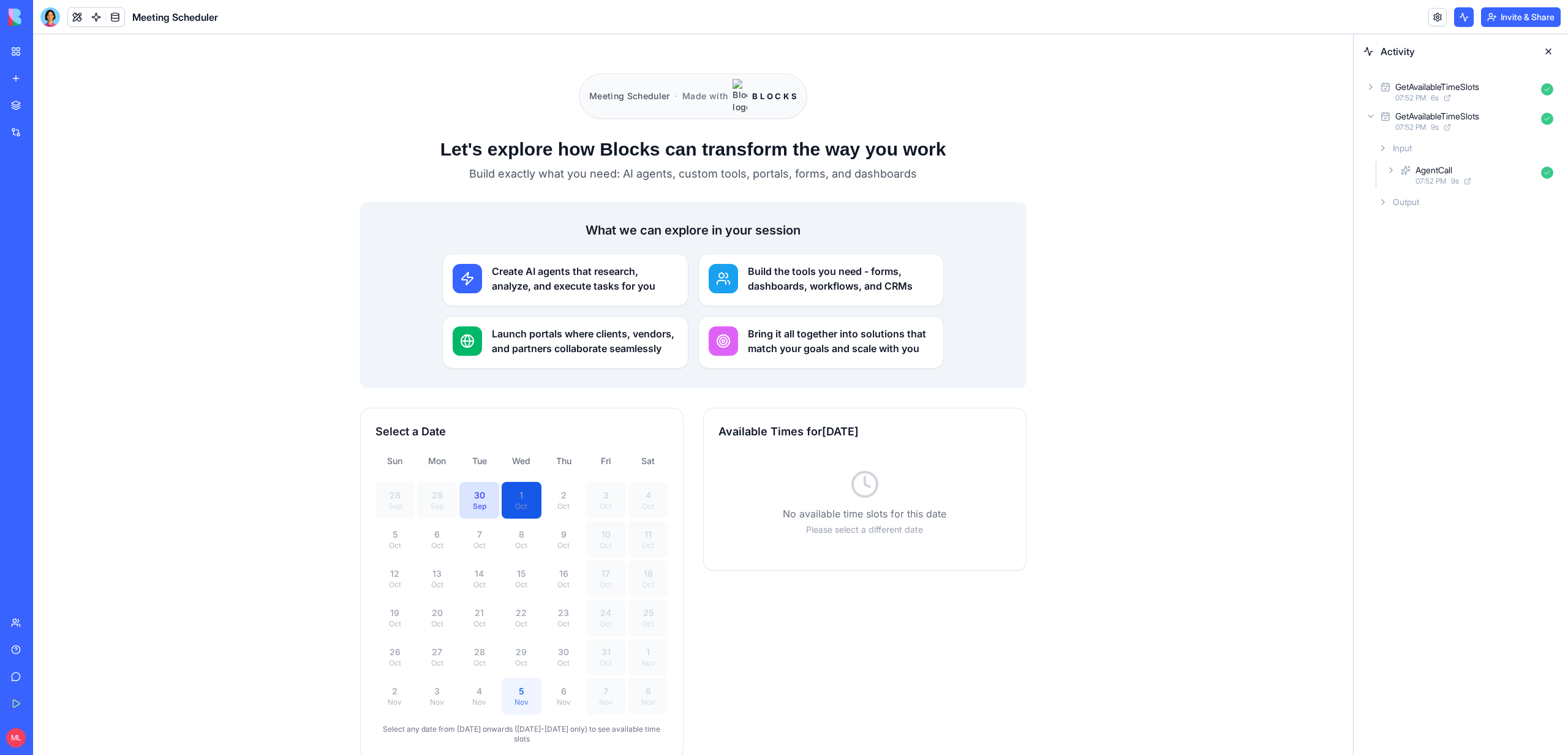
click at [520, 685] on div "5" at bounding box center [521, 691] width 25 height 12
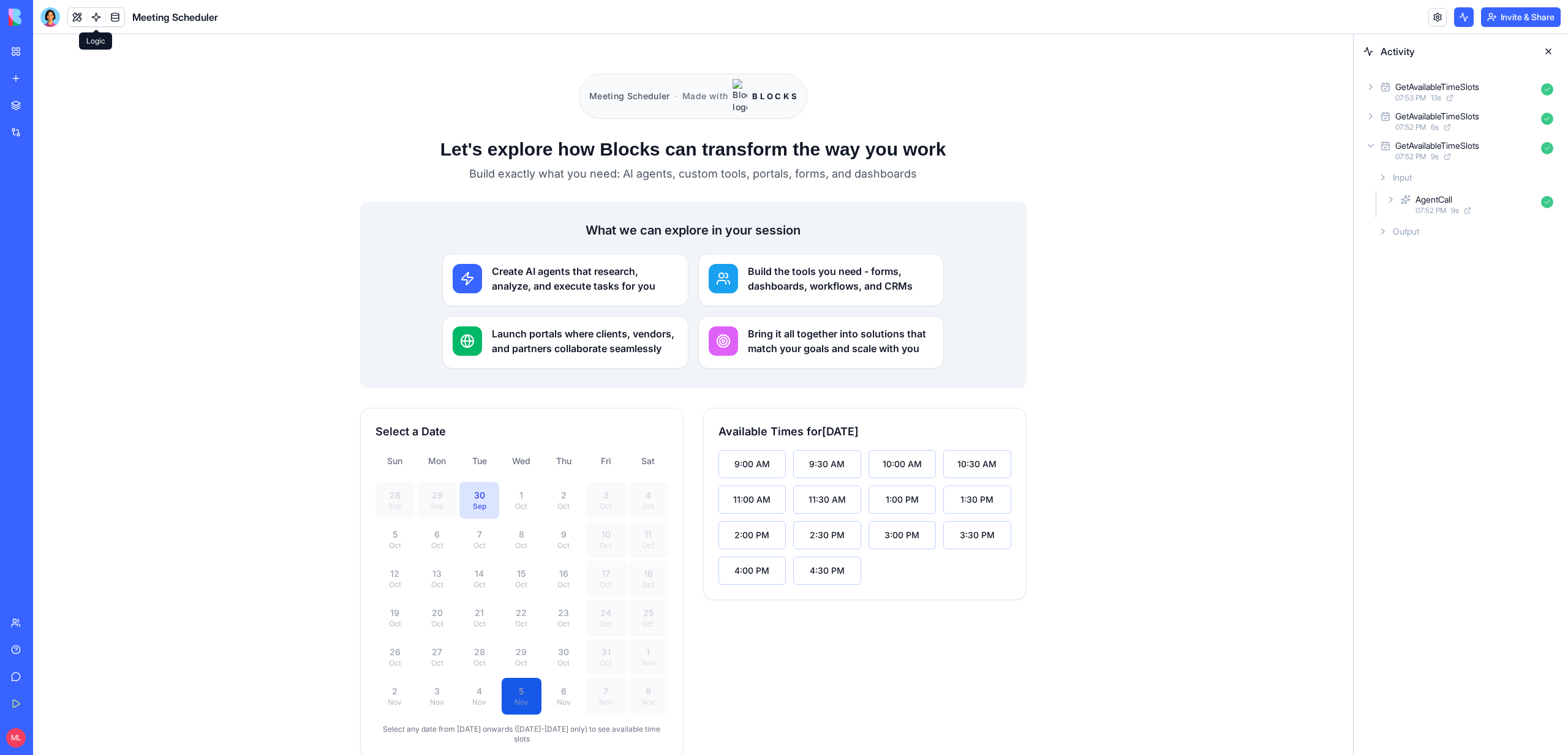
click at [98, 23] on link at bounding box center [96, 17] width 18 height 18
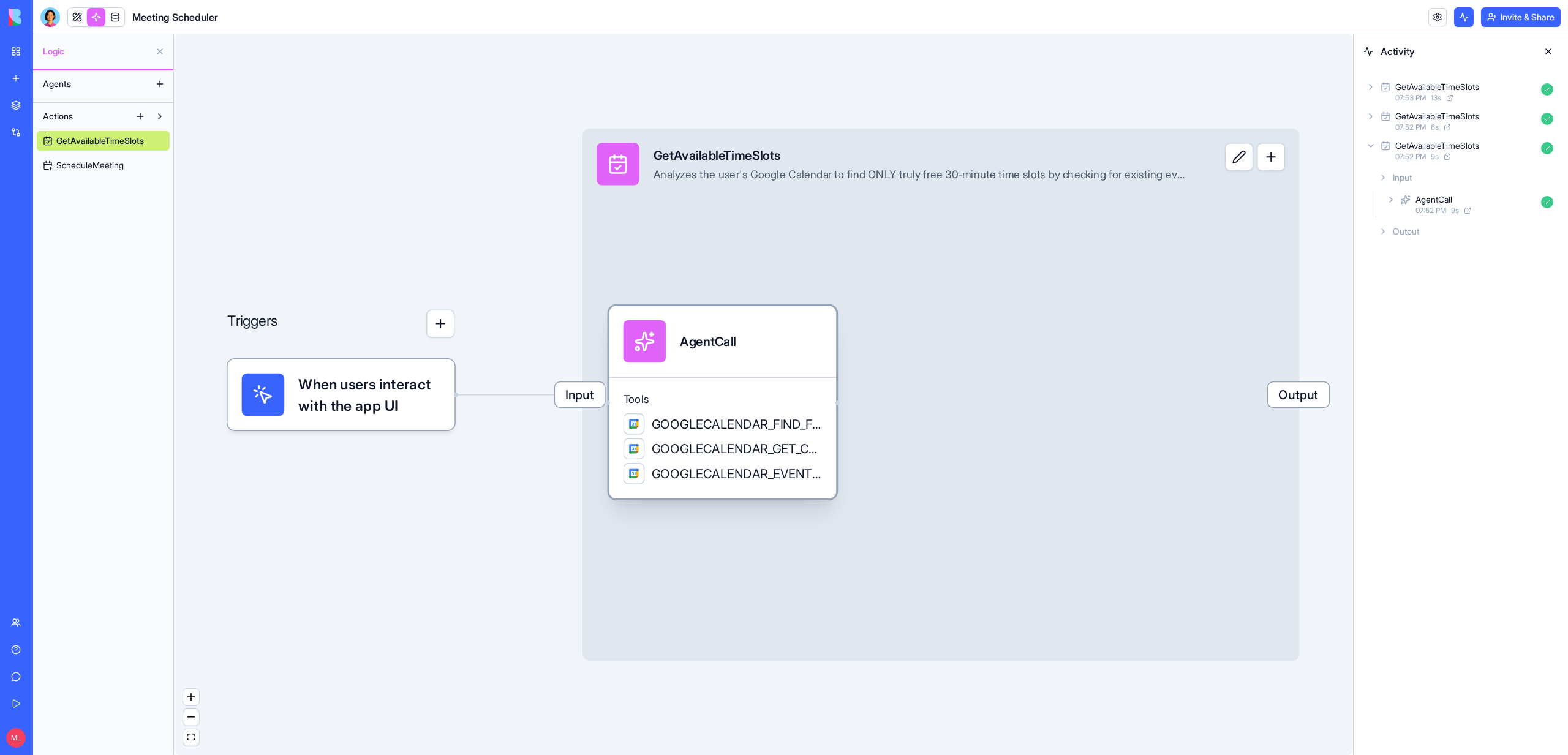
click at [799, 327] on div "AgentCall" at bounding box center [722, 341] width 199 height 43
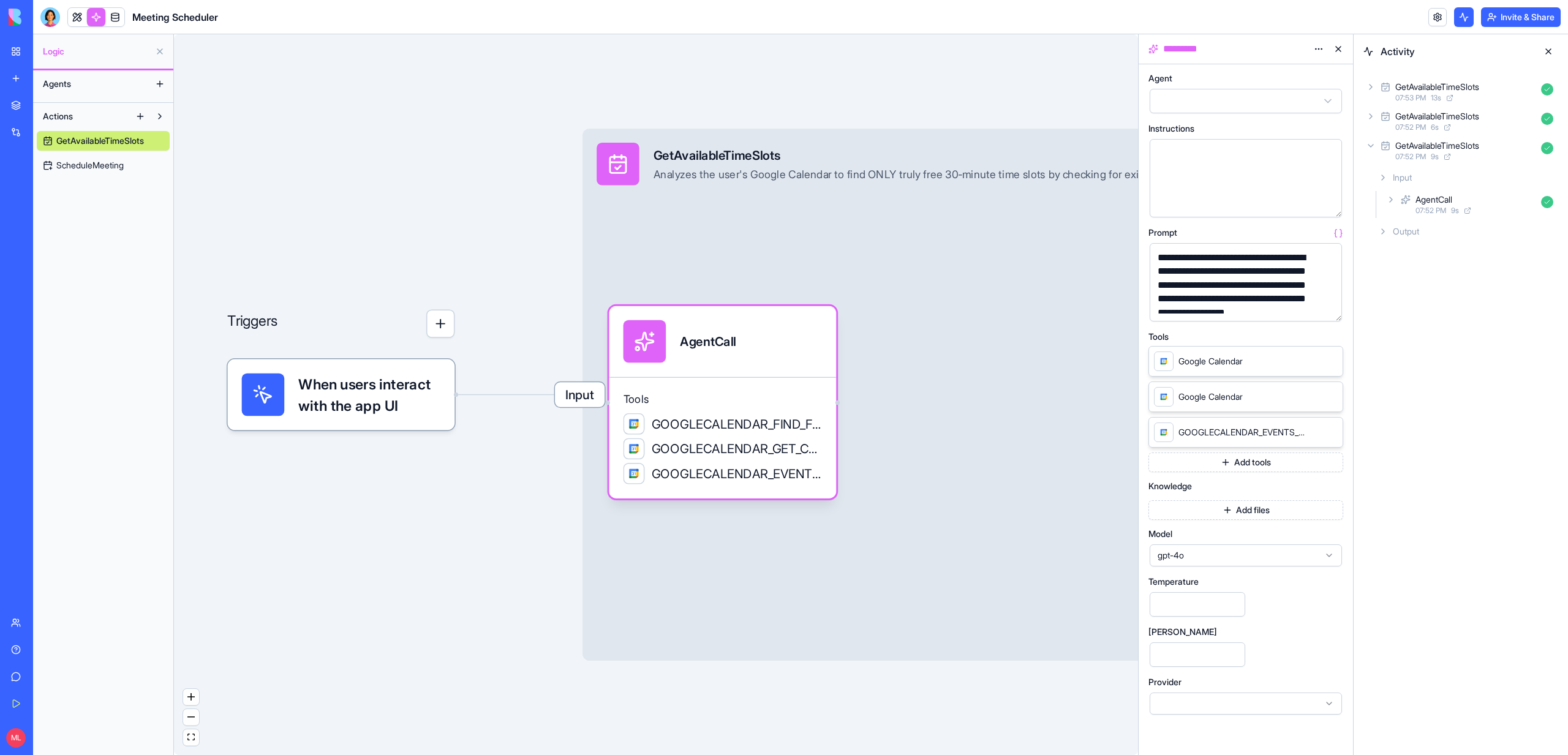
click at [894, 327] on div "Input GetAvailableTimeSlots Analyzes the user's Google Calendar to find ONLY tr…" at bounding box center [941, 395] width 717 height 532
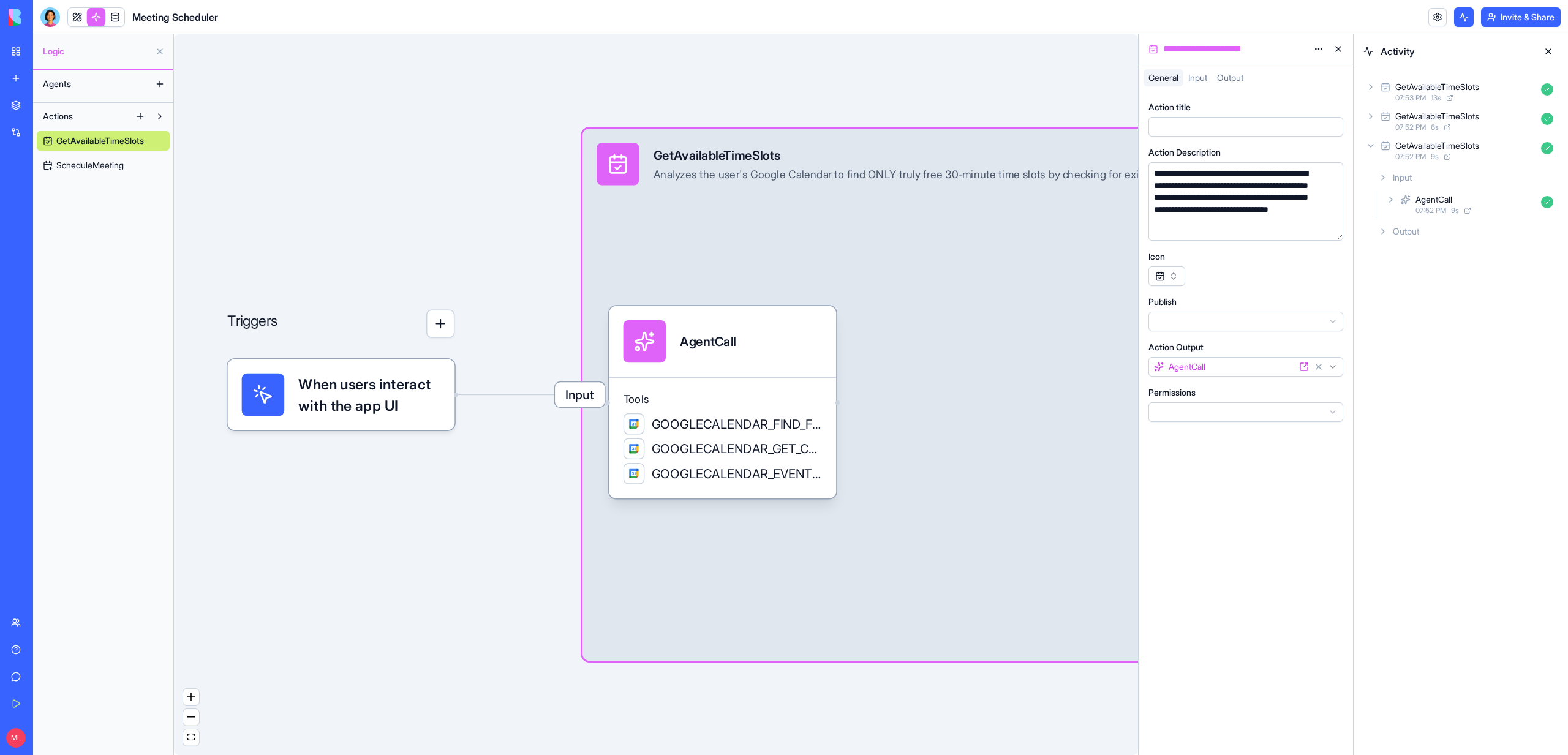
click at [1232, 395] on div "Permissions" at bounding box center [1245, 393] width 195 height 12
click at [1232, 428] on div "**********" at bounding box center [1246, 422] width 214 height 663
click at [1225, 419] on html "**********" at bounding box center [784, 377] width 1568 height 755
click at [89, 168] on span "ScheduleMeeting" at bounding box center [90, 165] width 67 height 12
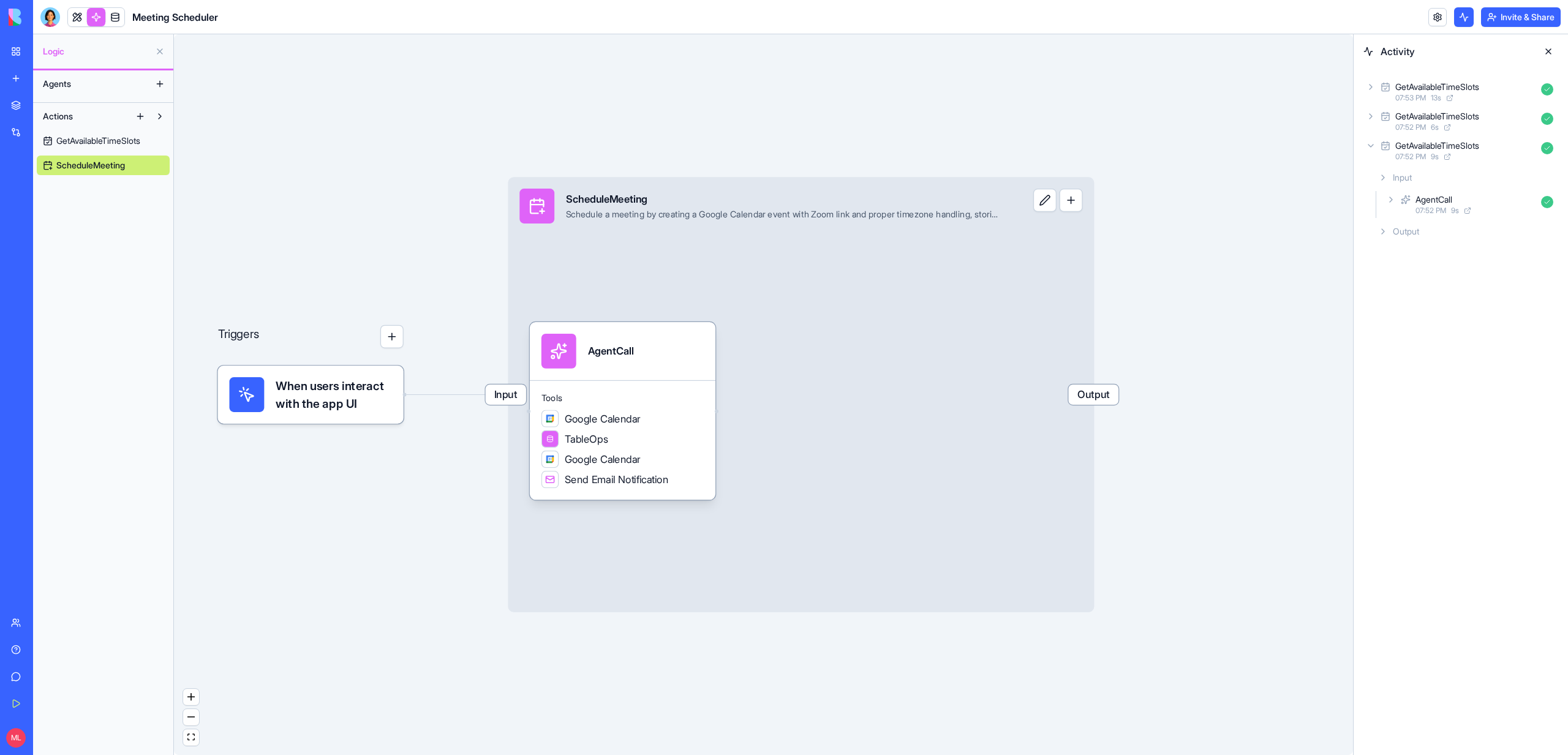
click at [676, 247] on div "Input ScheduleMeeting Schedule a meeting by creating a Google Calendar event wi…" at bounding box center [801, 395] width 586 height 435
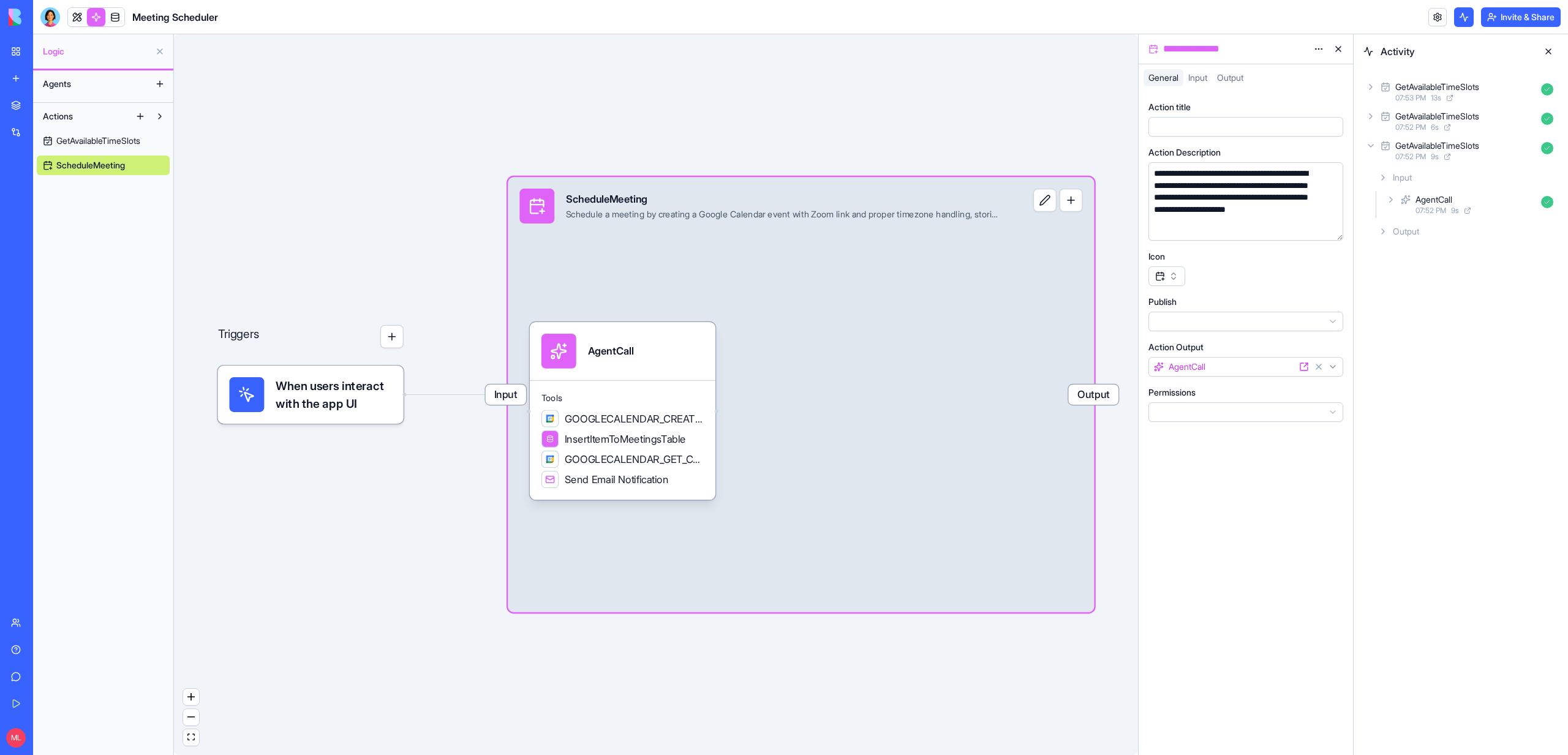
click at [1215, 398] on div "Permissions" at bounding box center [1245, 393] width 195 height 12
click at [1215, 412] on html "**********" at bounding box center [784, 377] width 1568 height 755
click at [400, 258] on div "Triggers When users interact with the app UI Input ScheduleMeeting Schedule a m…" at bounding box center [656, 395] width 964 height 721
click at [91, 143] on span "GetAvailableTimeSlots" at bounding box center [98, 141] width 84 height 12
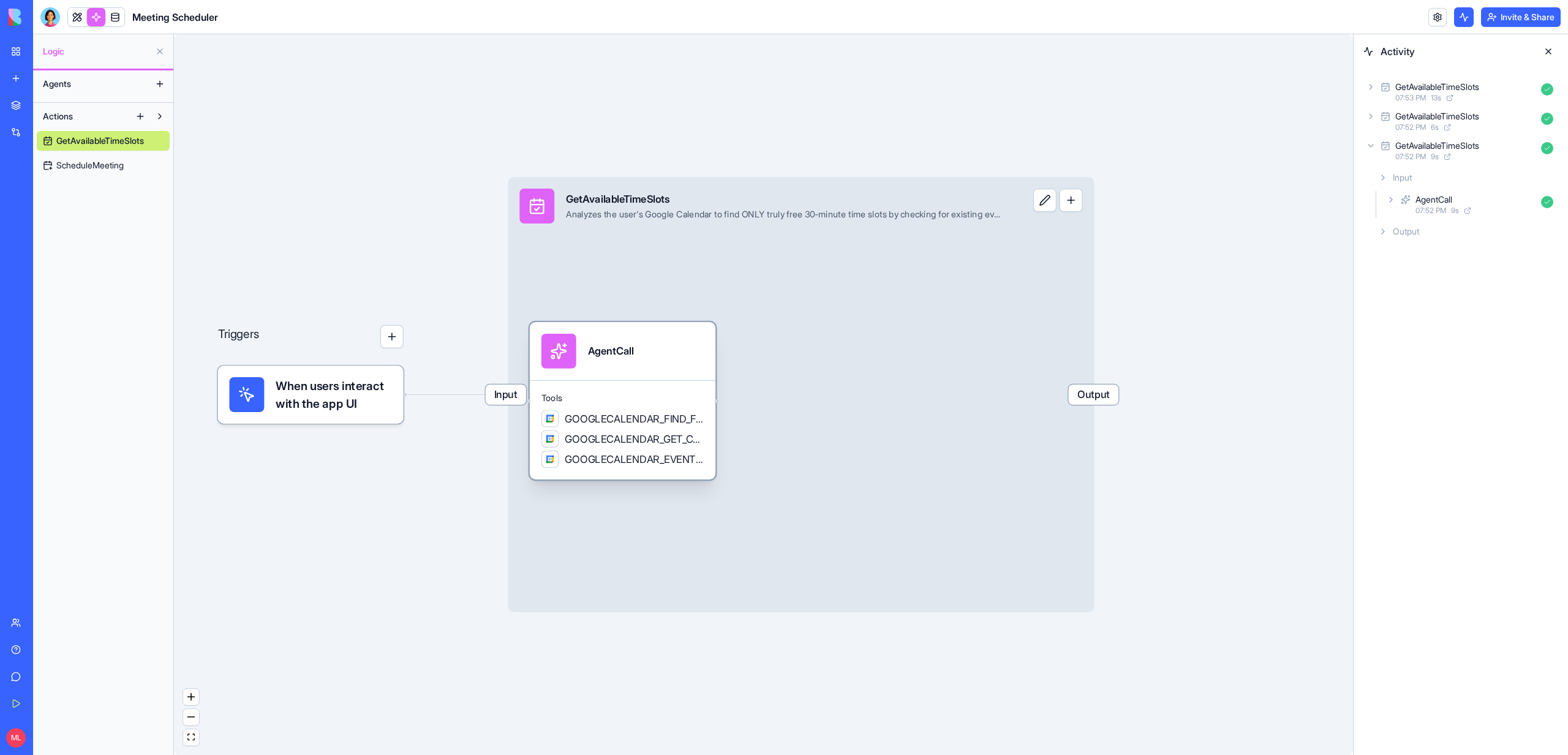
click at [629, 440] on span "GOOGLECALENDAR_GET_CURRENT_DATE_TIME" at bounding box center [634, 439] width 139 height 15
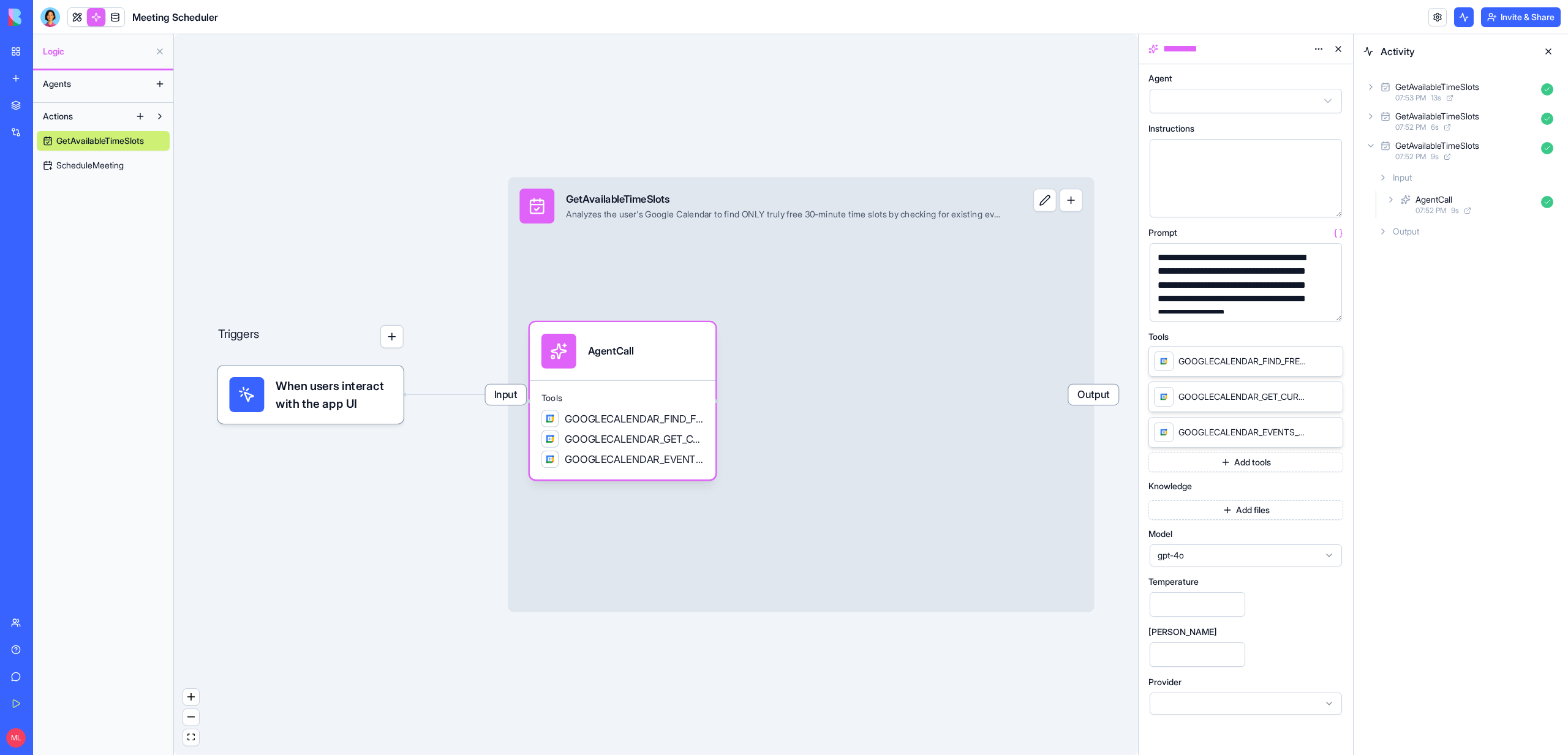
click at [1366, 81] on div "GetAvailableTimeSlots 07:53 PM 13 s" at bounding box center [1460, 92] width 195 height 27
click at [1384, 145] on div "AgentCall 07:53 PM 13 s" at bounding box center [1470, 145] width 175 height 27
click at [1431, 201] on div "GoogleCalendarAction 07:53 PM 1 s" at bounding box center [1480, 199] width 154 height 27
click at [1432, 214] on div "Input Output" at bounding box center [1480, 237] width 154 height 49
click at [1434, 224] on span "Input" at bounding box center [1443, 226] width 19 height 12
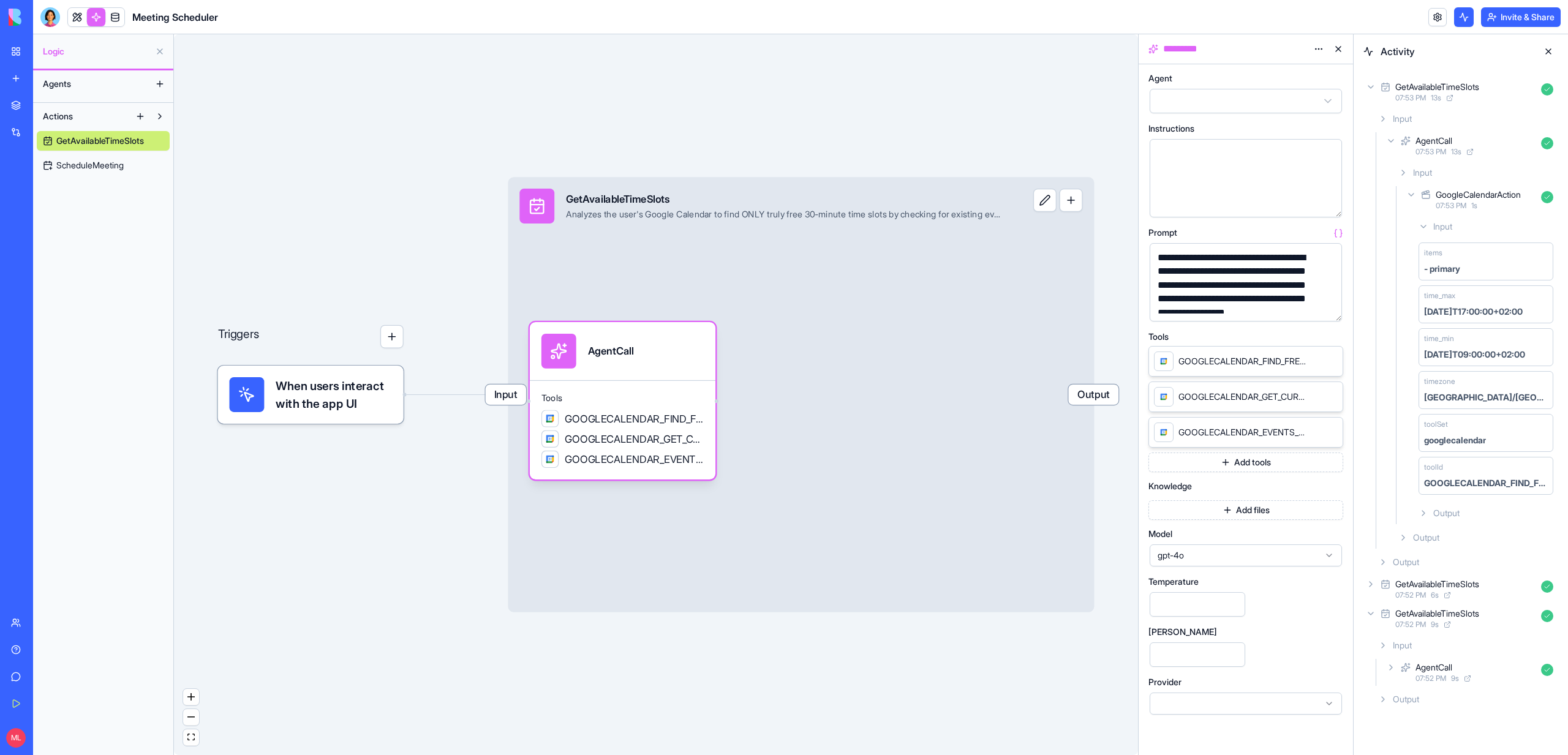
click at [1453, 521] on div "Output" at bounding box center [1486, 513] width 145 height 22
click at [877, 143] on div "Triggers When users interact with the app UI Input GetAvailableTimeSlots Analyz…" at bounding box center [656, 395] width 964 height 721
click at [111, 157] on link "ScheduleMeeting" at bounding box center [103, 165] width 133 height 20
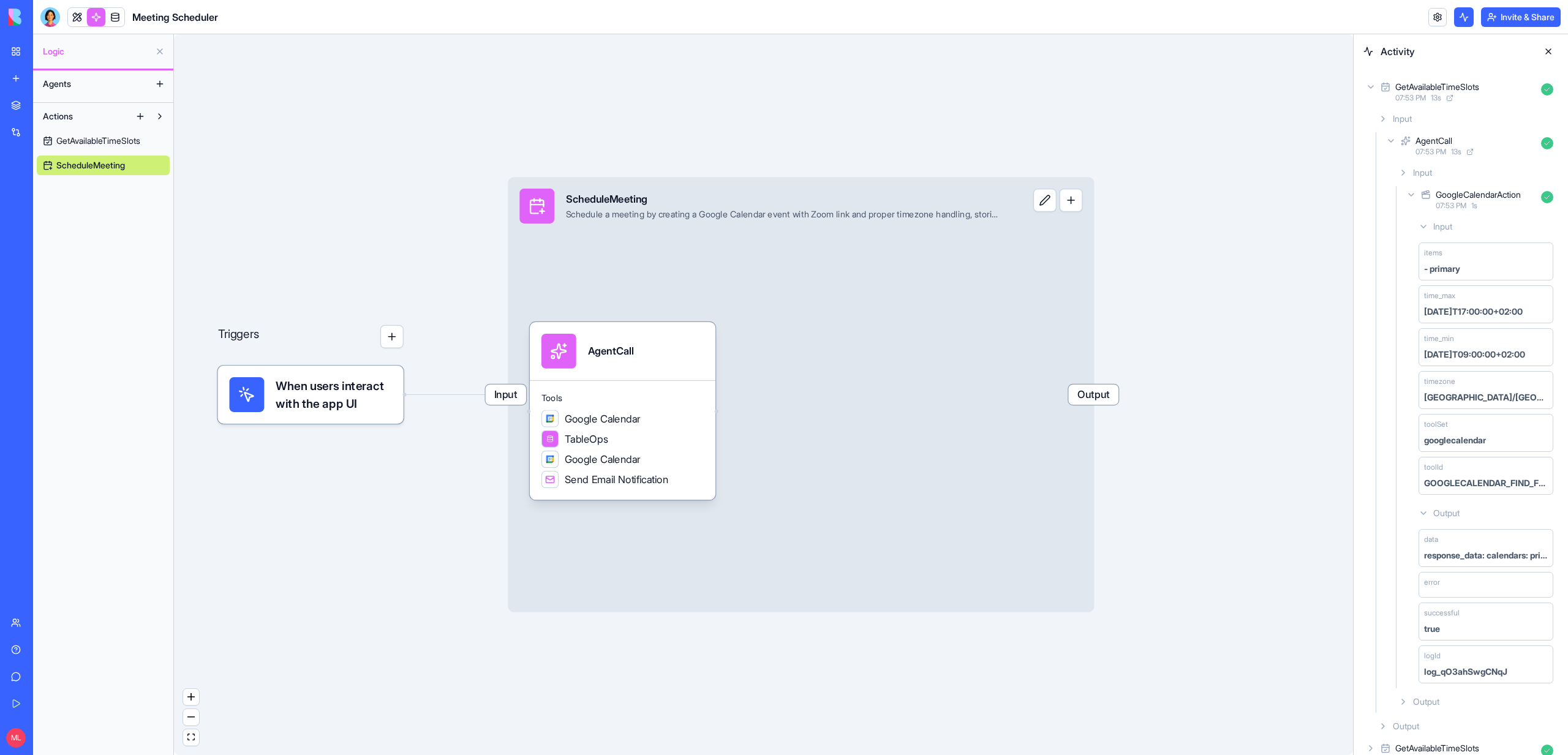
click at [633, 255] on div "Input ScheduleMeeting Schedule a meeting by creating a Google Calendar event wi…" at bounding box center [801, 395] width 586 height 435
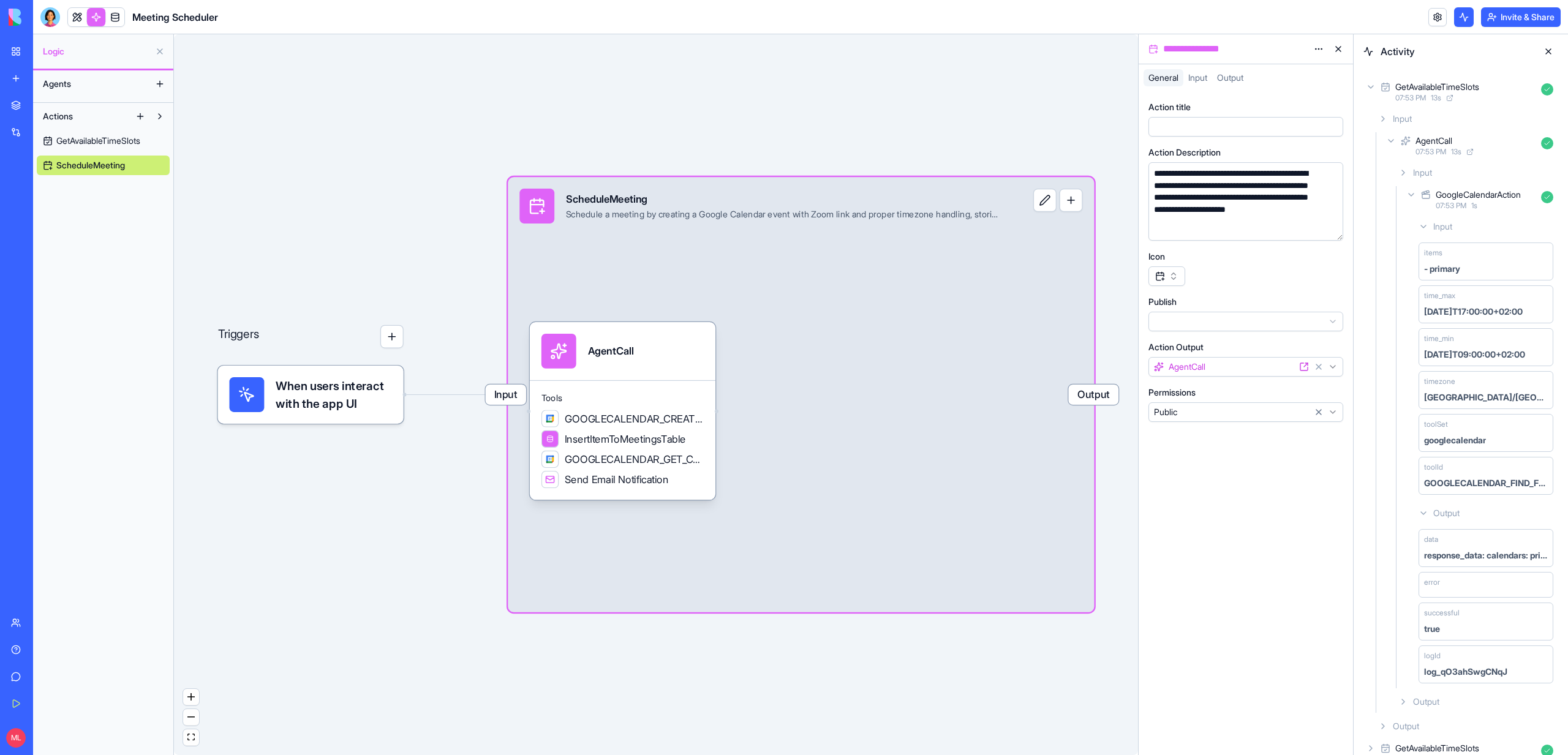
click at [101, 144] on span "GetAvailableTimeSlots" at bounding box center [98, 141] width 84 height 12
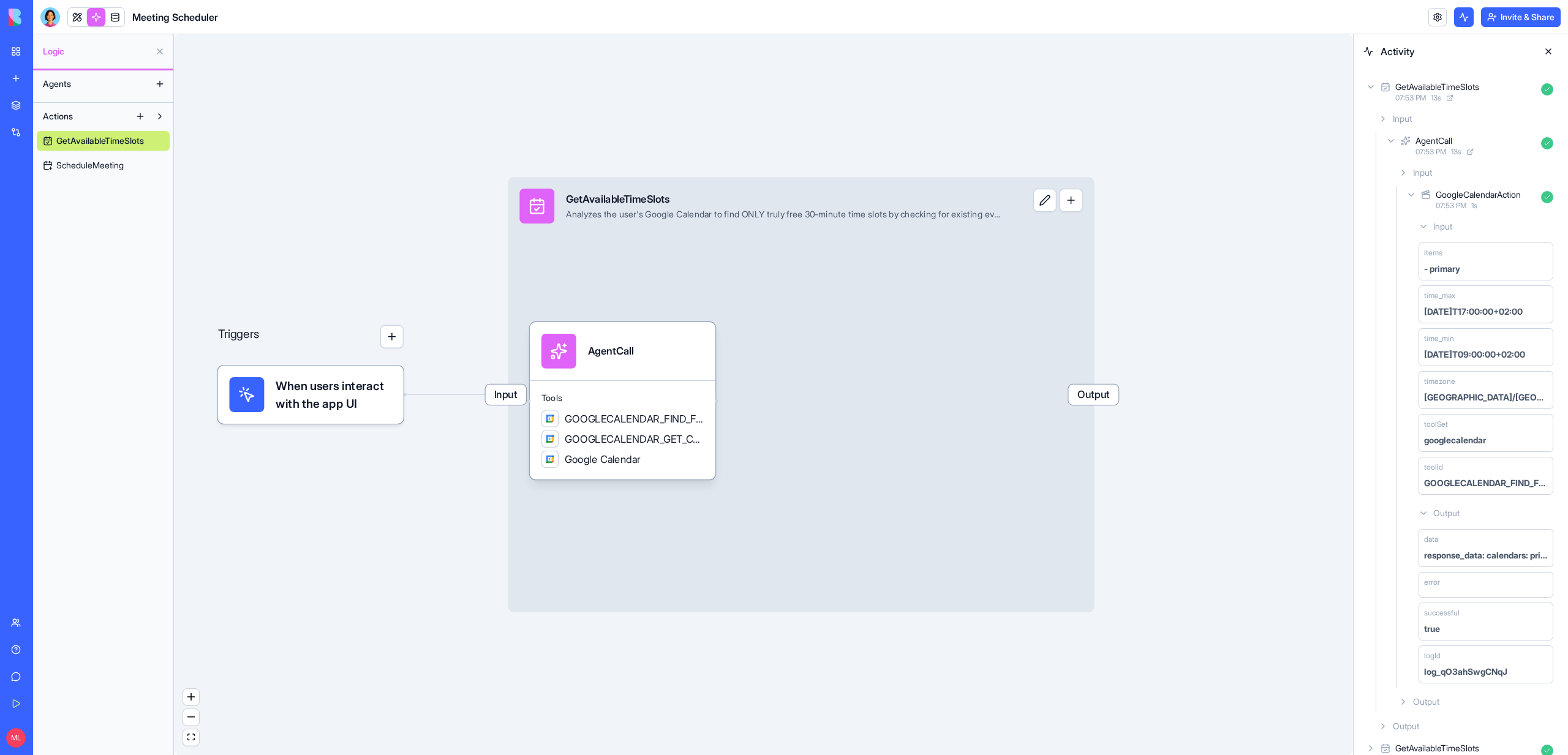
click at [101, 144] on span "GetAvailableTimeSlots" at bounding box center [100, 141] width 88 height 12
click at [602, 263] on div "Input GetAvailableTimeSlots Analyzes the user's Google Calendar to find ONLY tr…" at bounding box center [801, 395] width 586 height 435
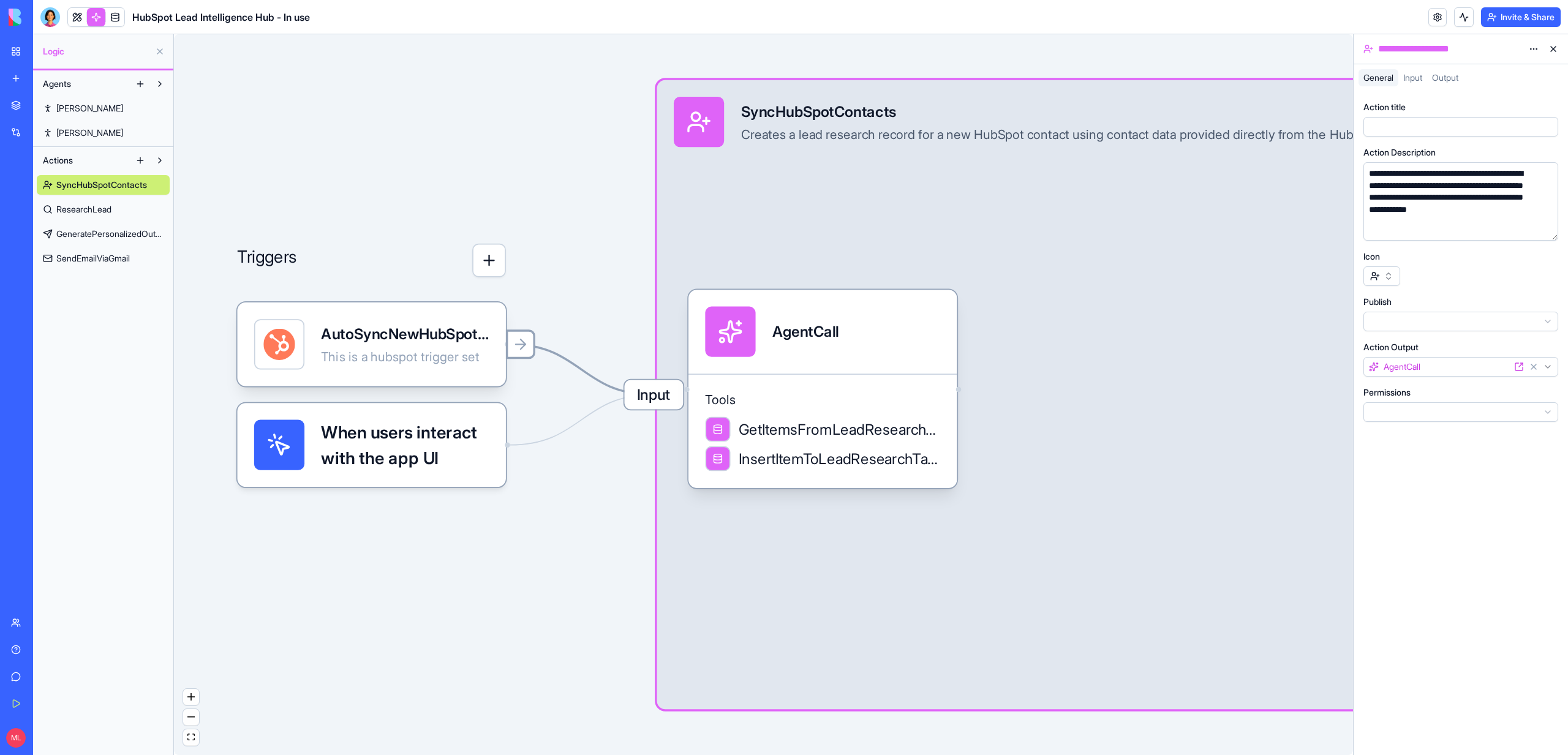
click at [525, 347] on icon at bounding box center [520, 344] width 17 height 17
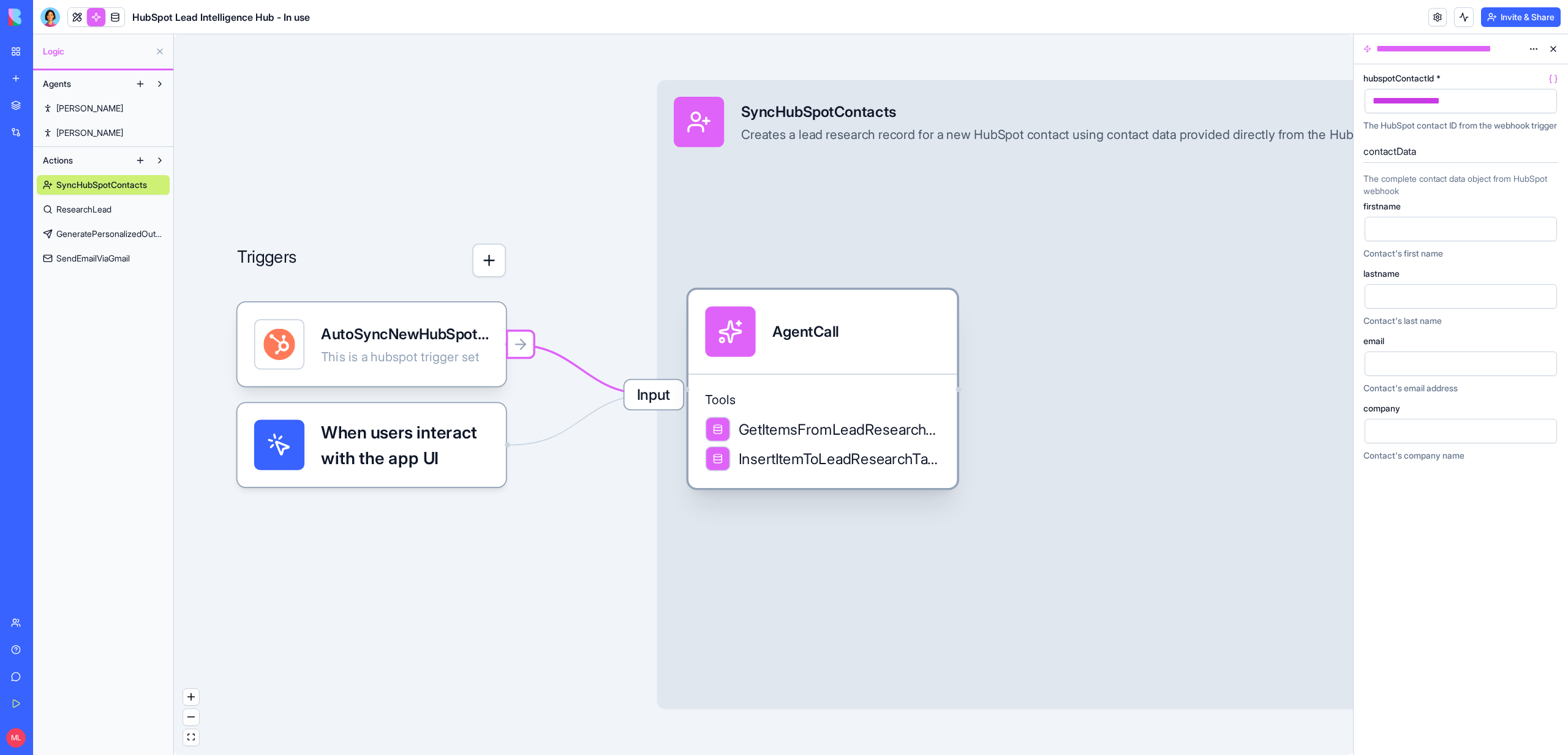
click at [761, 424] on span "GetItemsFromLeadResearchTable" at bounding box center [839, 429] width 201 height 21
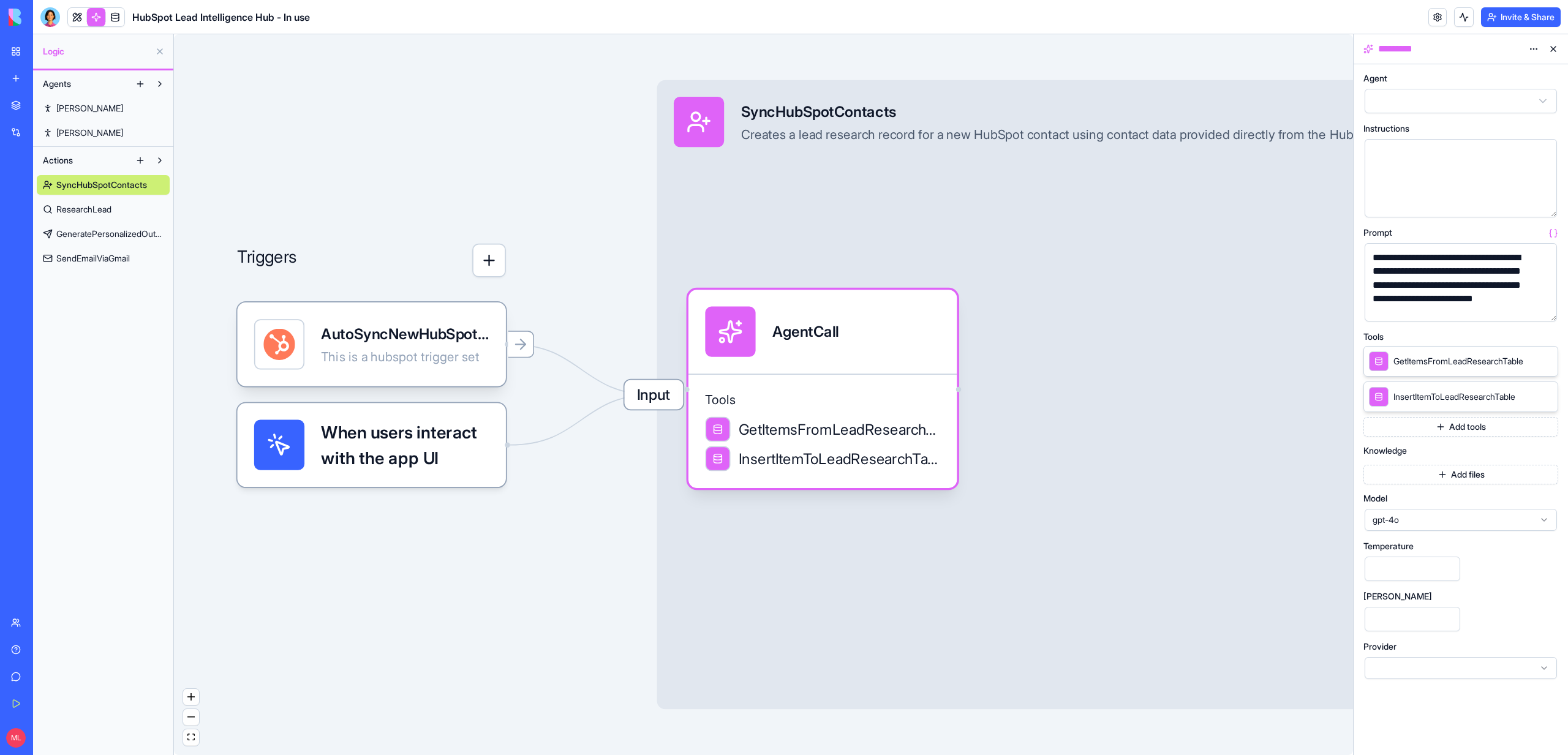
click at [1540, 307] on button "button" at bounding box center [1544, 308] width 20 height 20
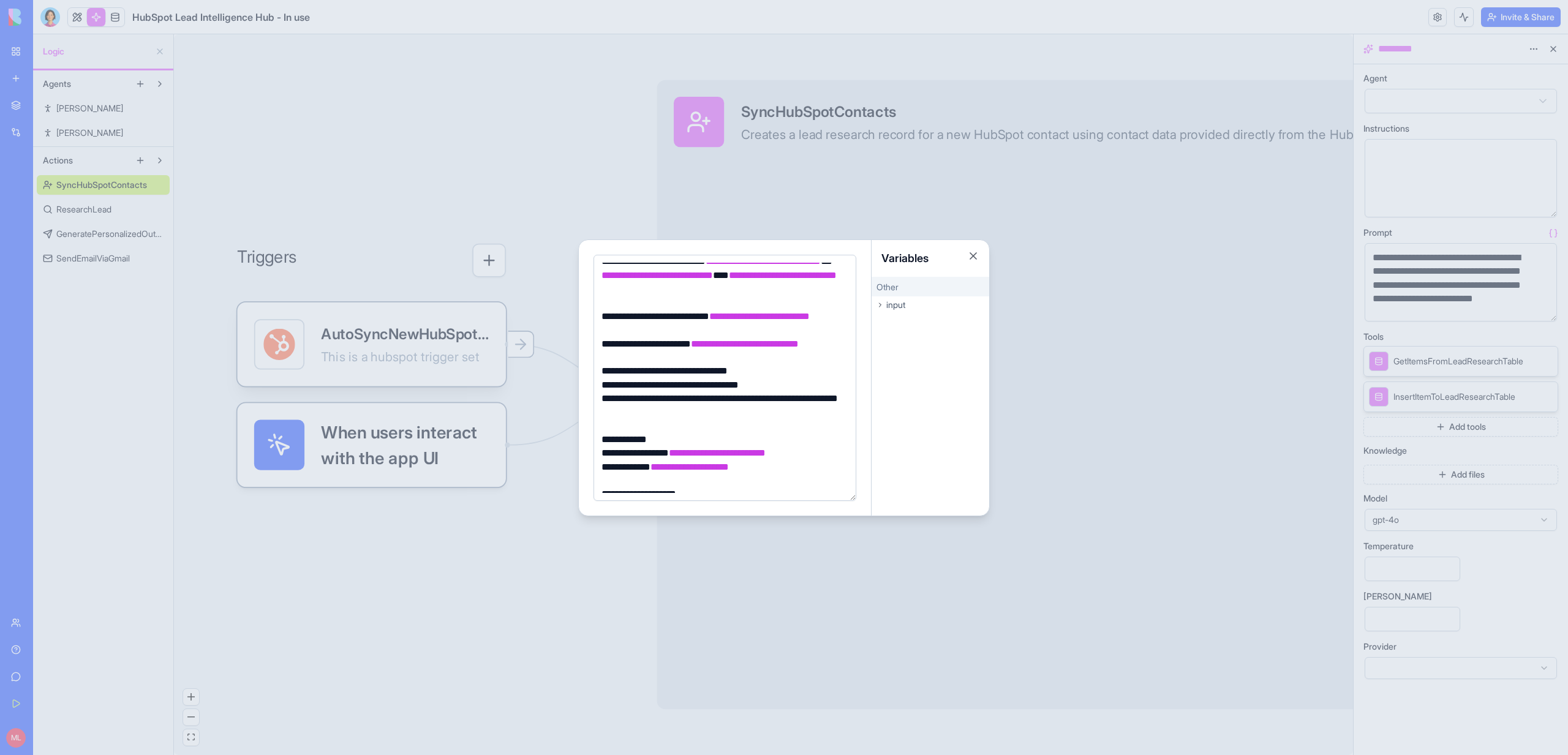
scroll to position [352, 0]
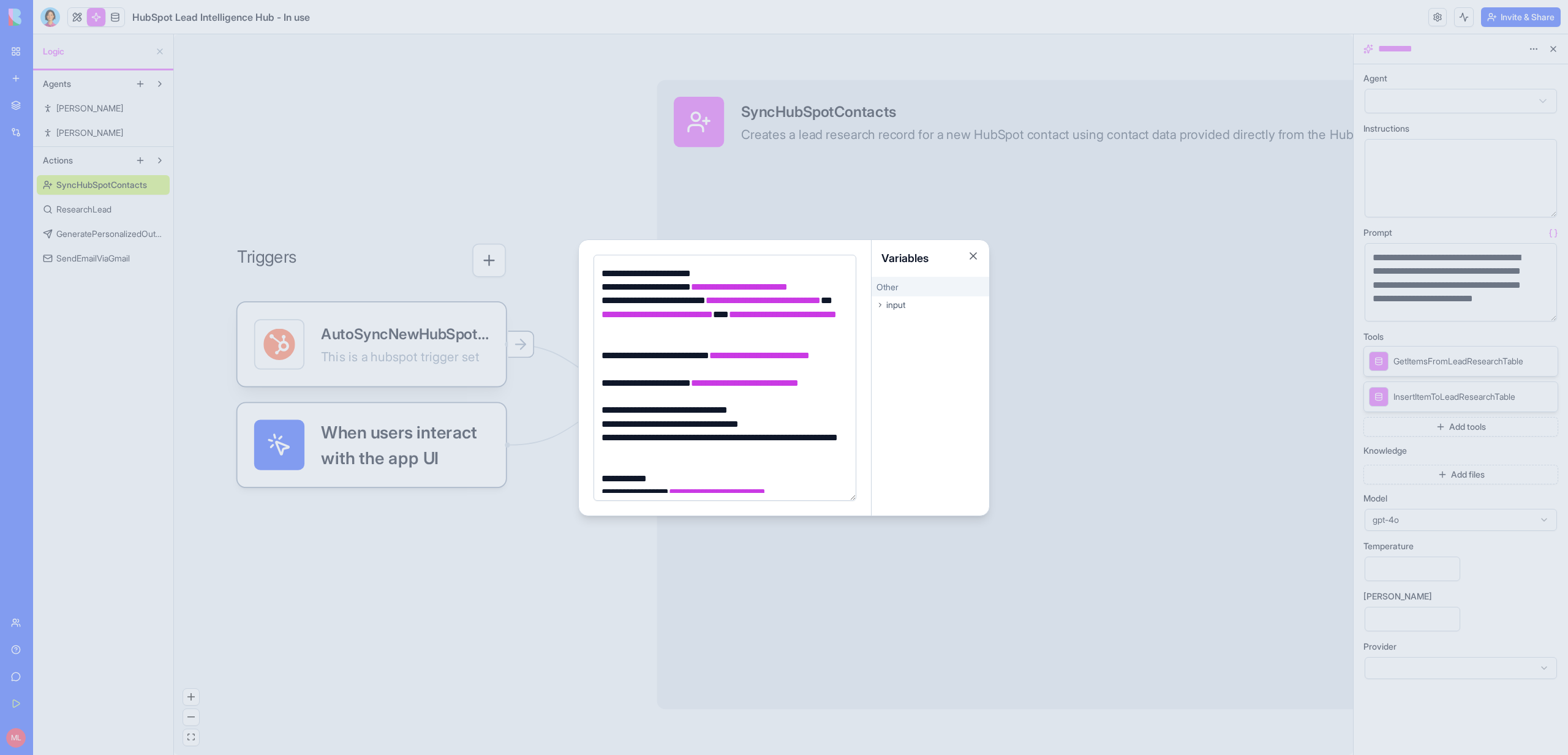
click at [529, 539] on div at bounding box center [784, 377] width 1568 height 755
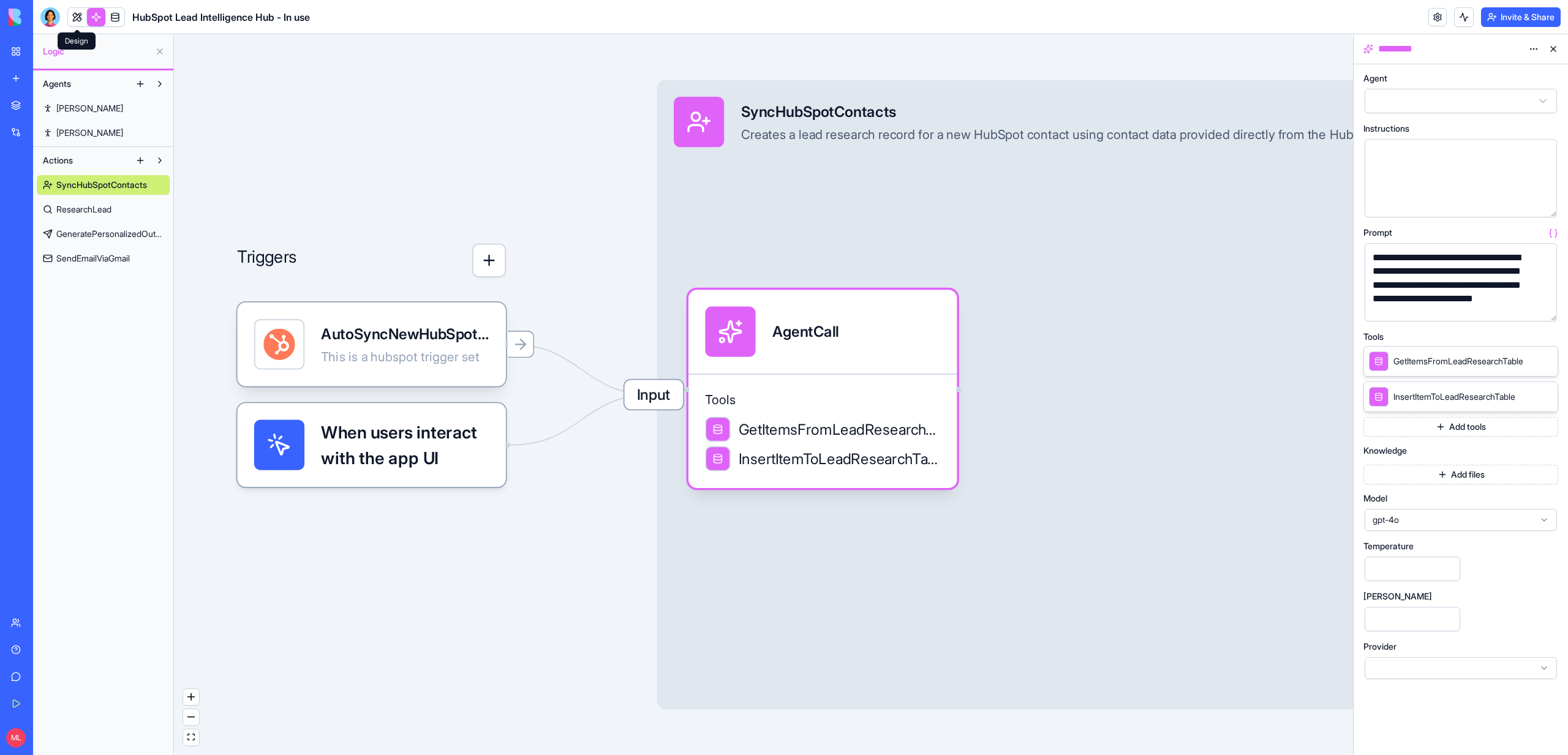
click at [90, 16] on link at bounding box center [96, 17] width 18 height 18
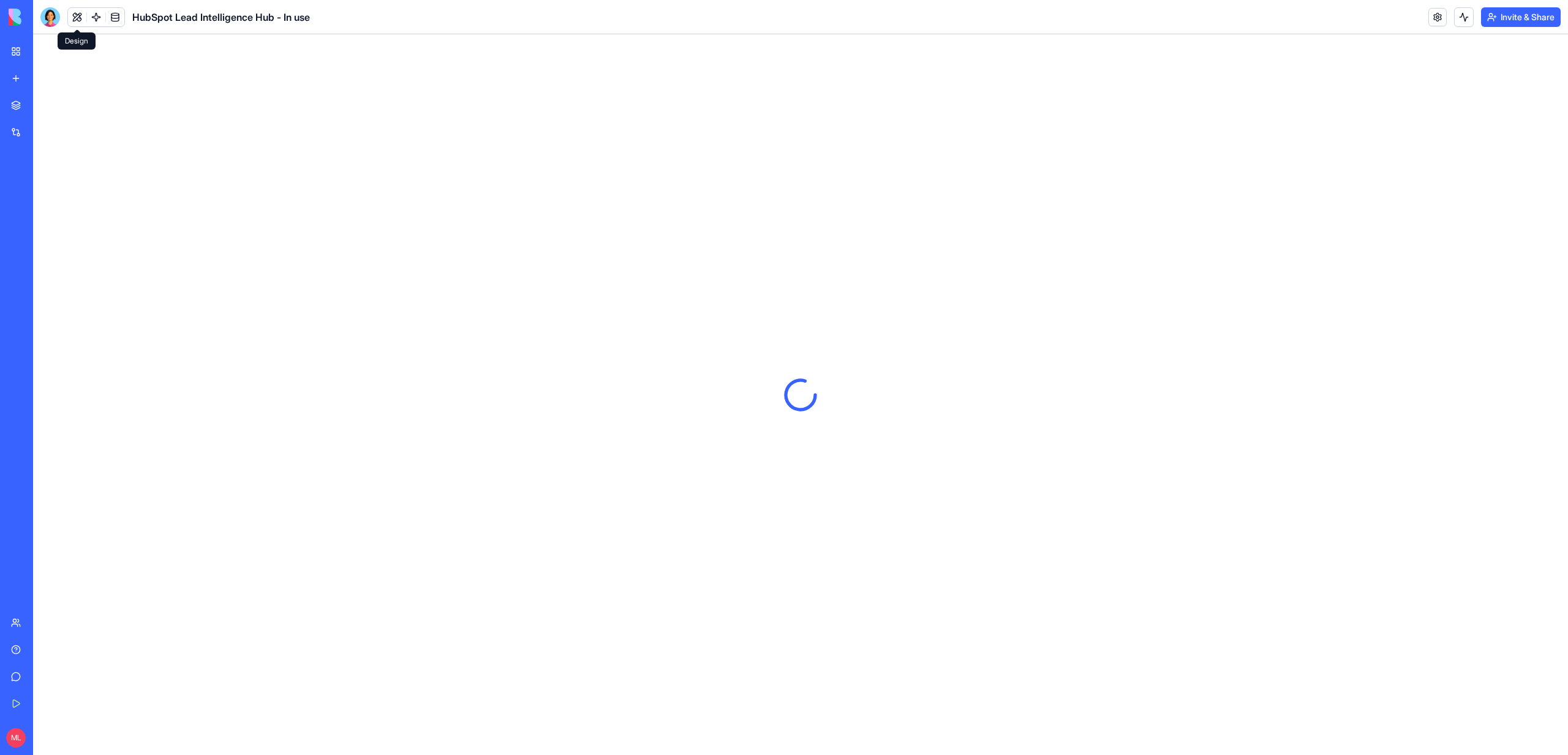
click at [71, 17] on button at bounding box center [77, 17] width 18 height 18
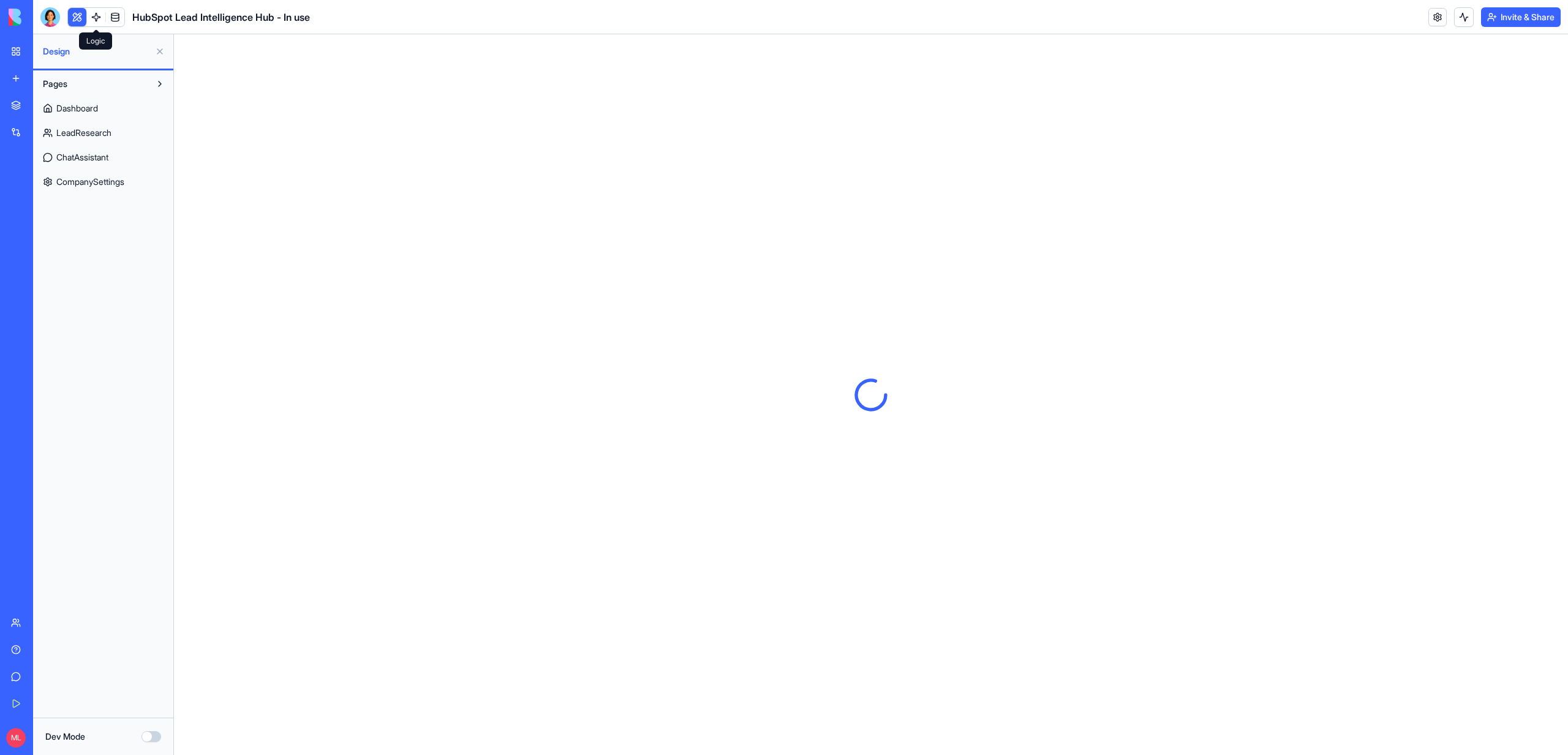
click at [95, 22] on link at bounding box center [96, 17] width 18 height 18
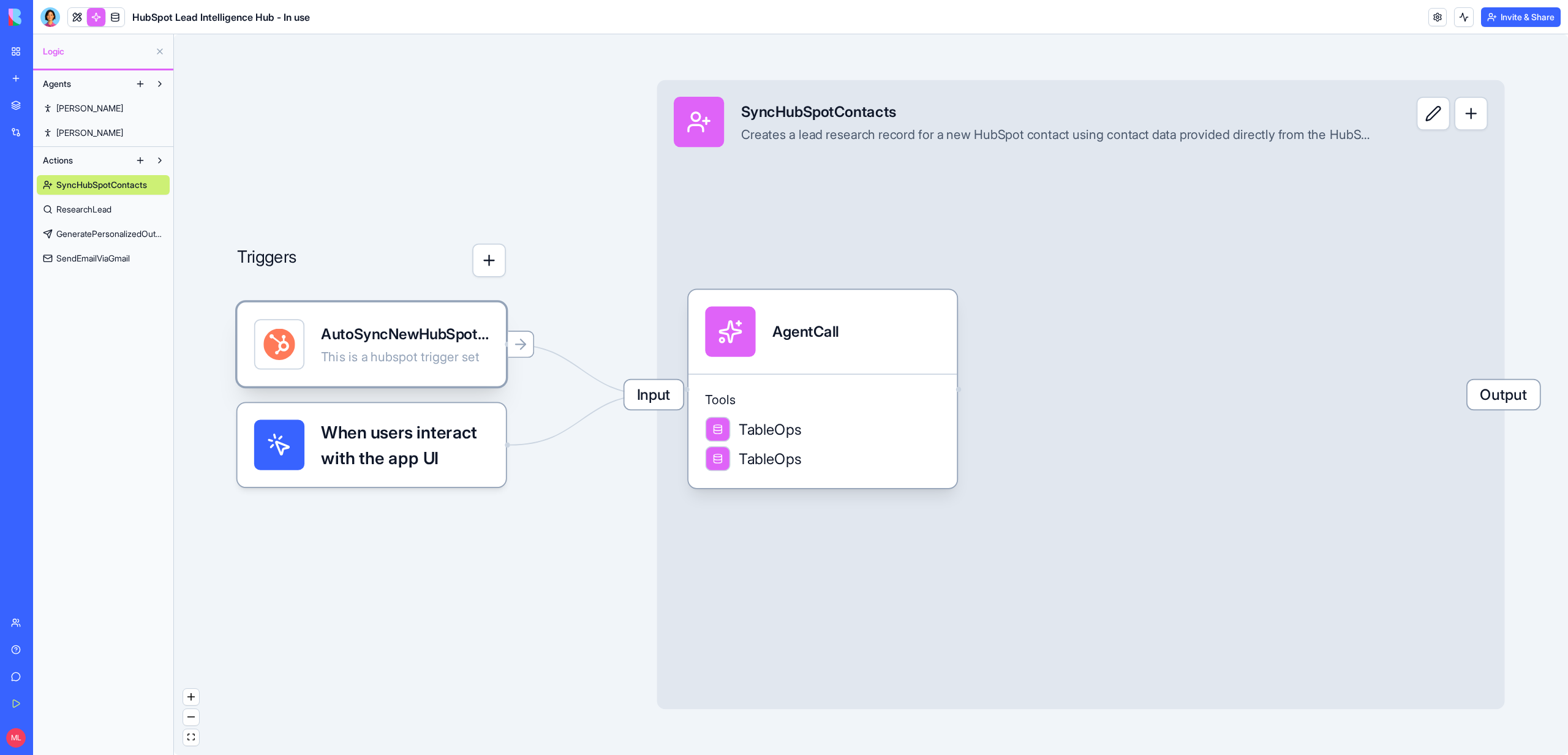
click at [317, 323] on div "AutoSyncNewHubSpotContactTrigger This is a hubspot trigger set" at bounding box center [371, 344] width 235 height 51
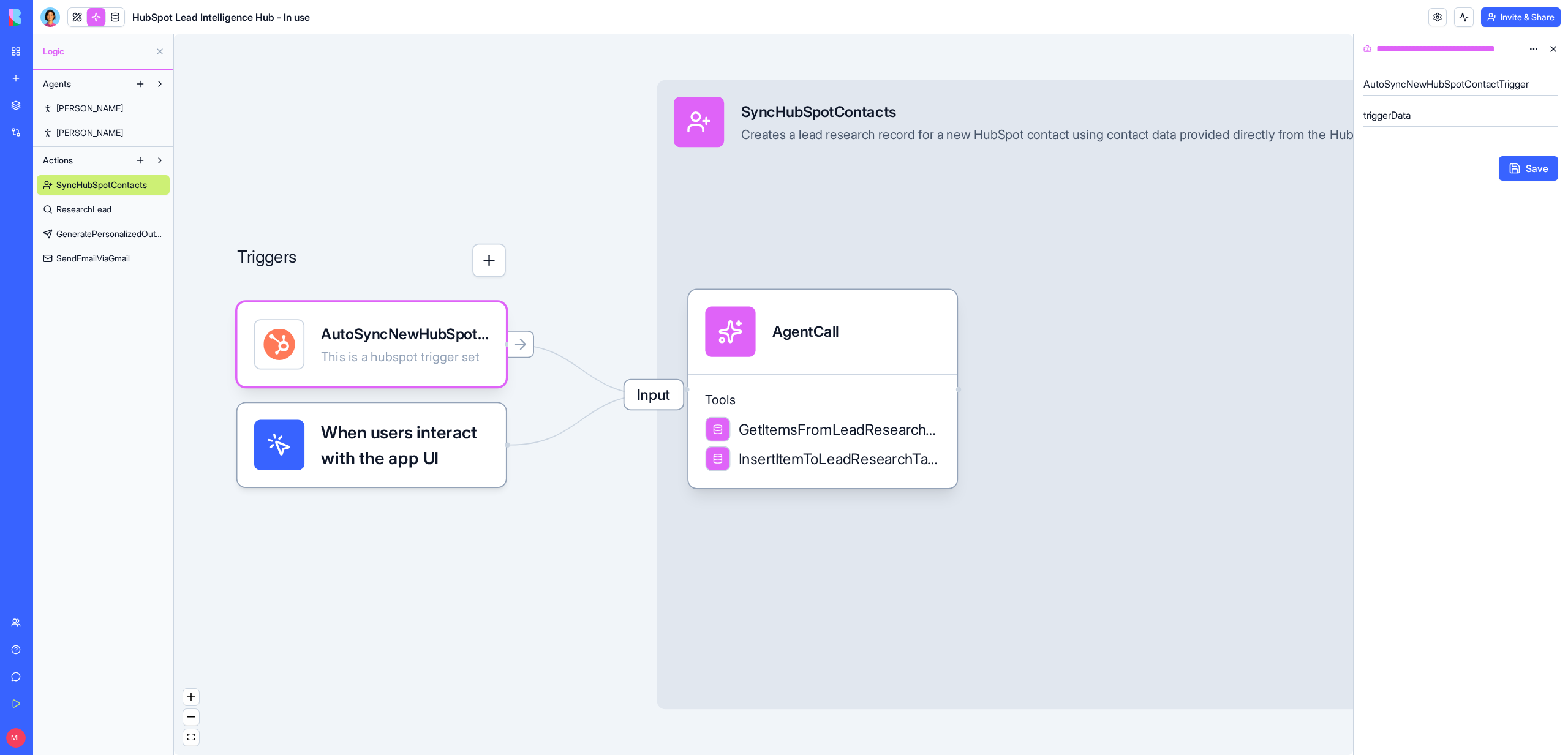
click at [1464, 11] on button at bounding box center [1464, 17] width 20 height 20
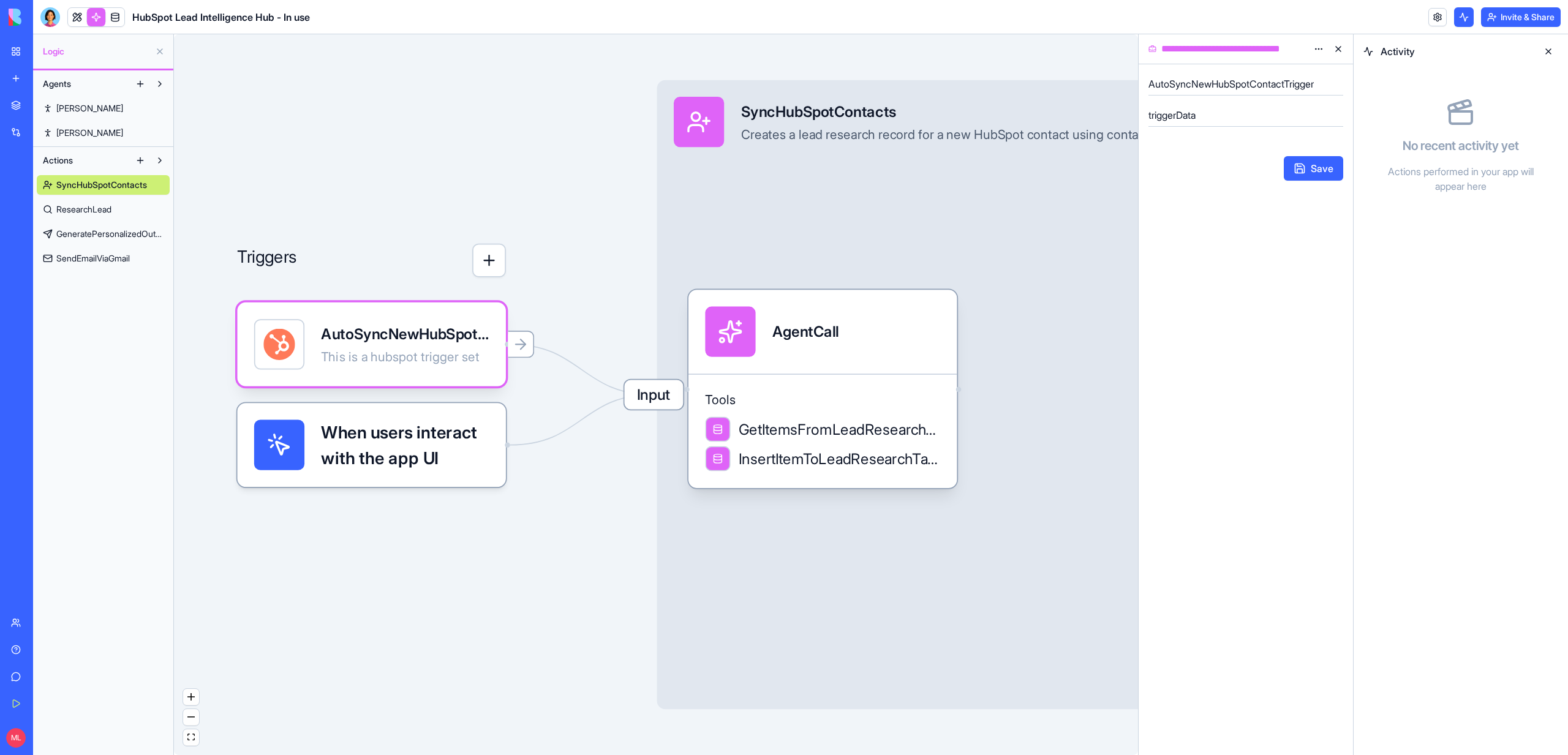
click at [1400, 242] on div "Activity No recent activity yet Actions performed in your app will appear here" at bounding box center [1461, 395] width 214 height 721
click at [344, 216] on div "Triggers" at bounding box center [371, 244] width 268 height 67
click at [381, 318] on div "AutoSyncNewHubSpotContactTrigger This is a hubspot trigger set" at bounding box center [371, 344] width 268 height 84
click at [1432, 15] on link at bounding box center [1437, 17] width 18 height 18
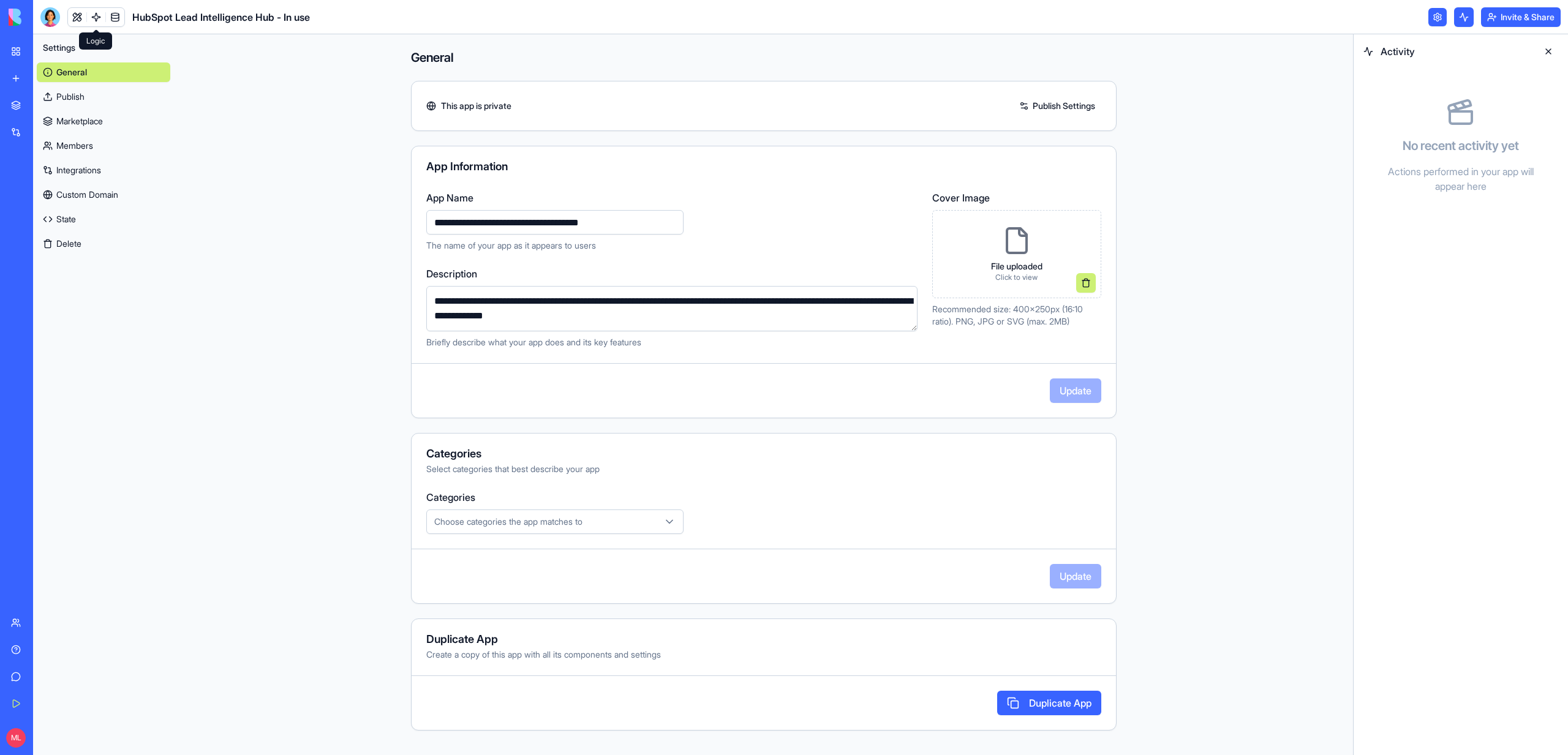
click at [64, 158] on div "General Publish Marketplace Members Integrations Custom Domain State Delete" at bounding box center [104, 155] width 133 height 196
click at [71, 177] on link "Integrations" at bounding box center [104, 170] width 133 height 20
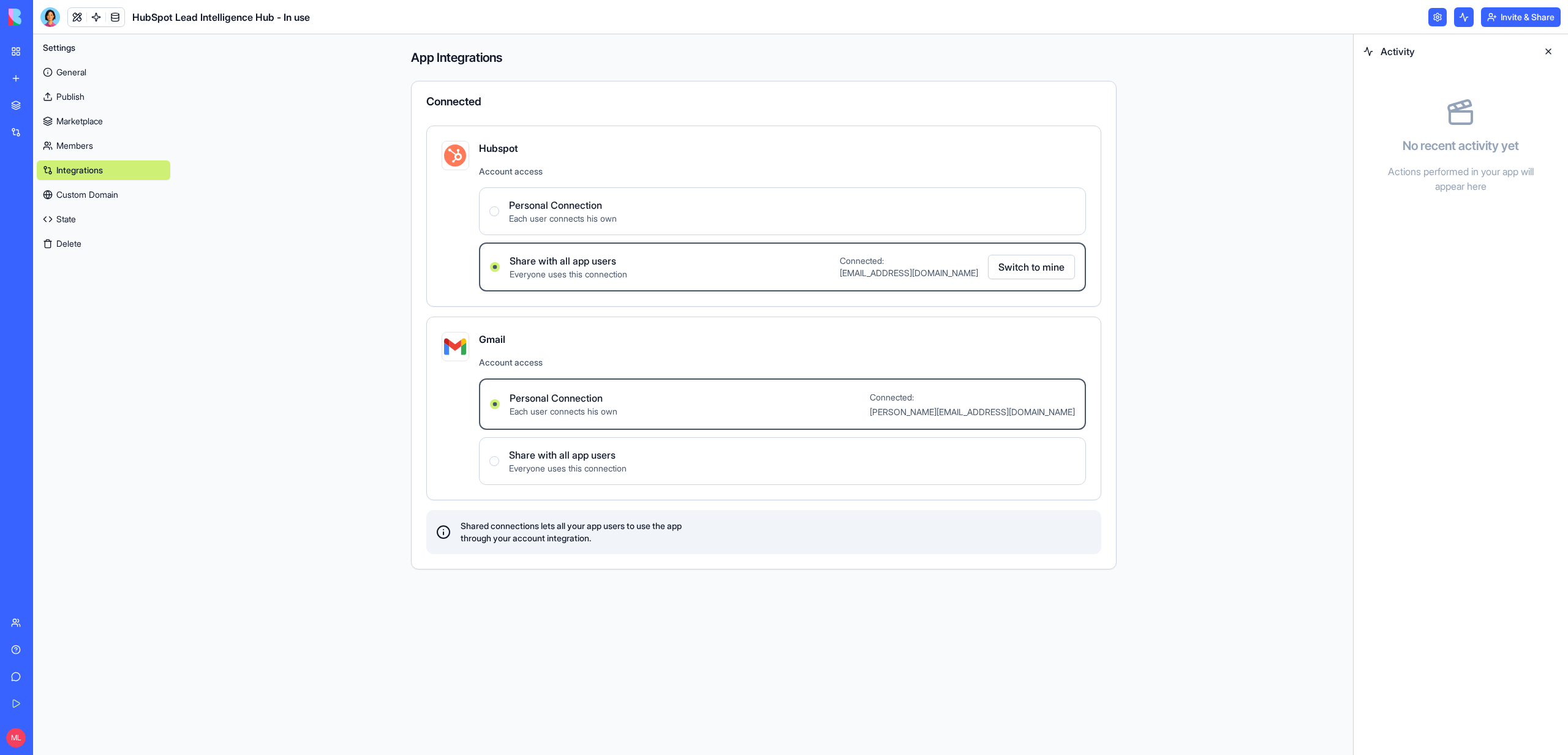
click at [59, 73] on link "General" at bounding box center [104, 72] width 133 height 20
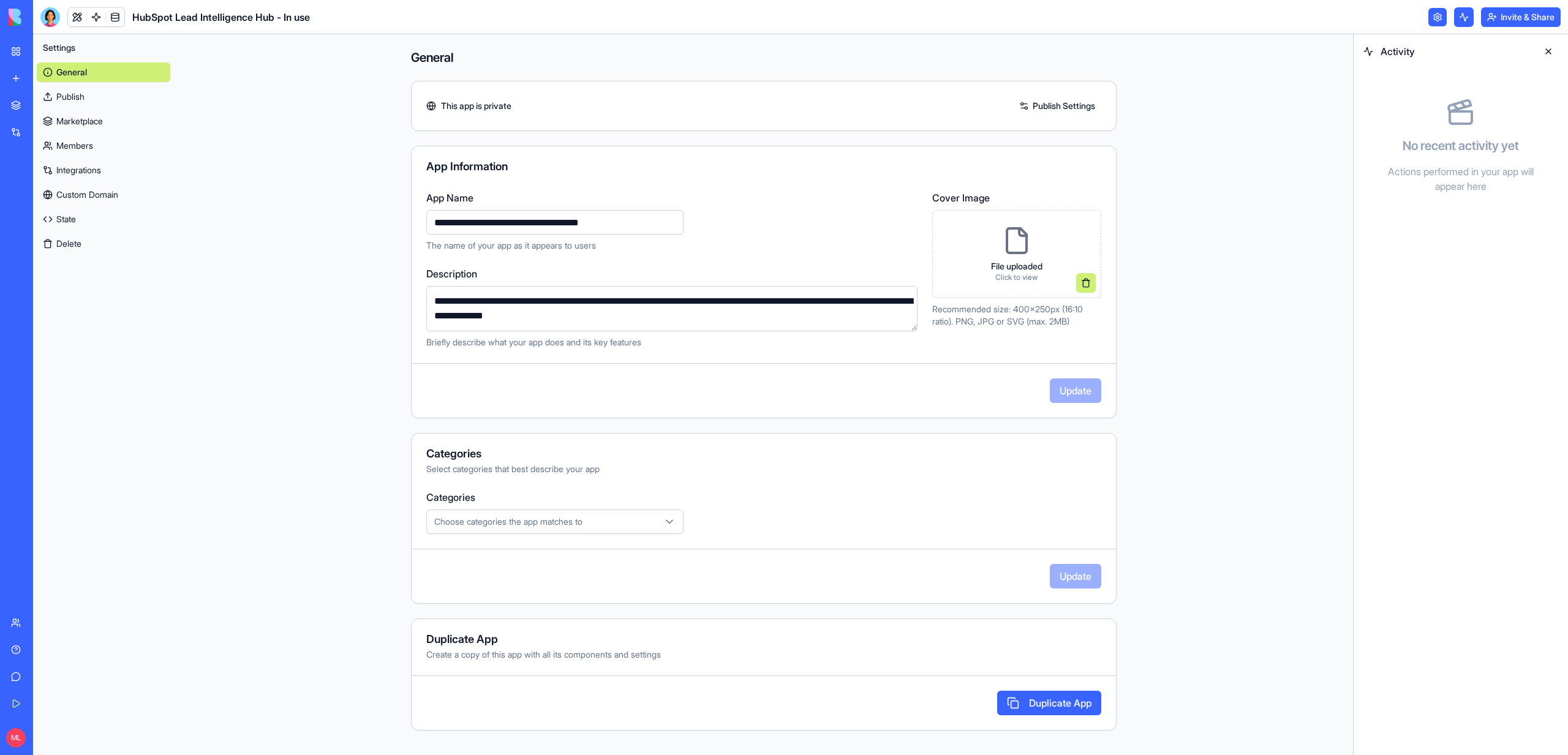
click at [310, 239] on main "**********" at bounding box center [763, 395] width 1179 height 721
click at [1549, 46] on button at bounding box center [1548, 51] width 20 height 20
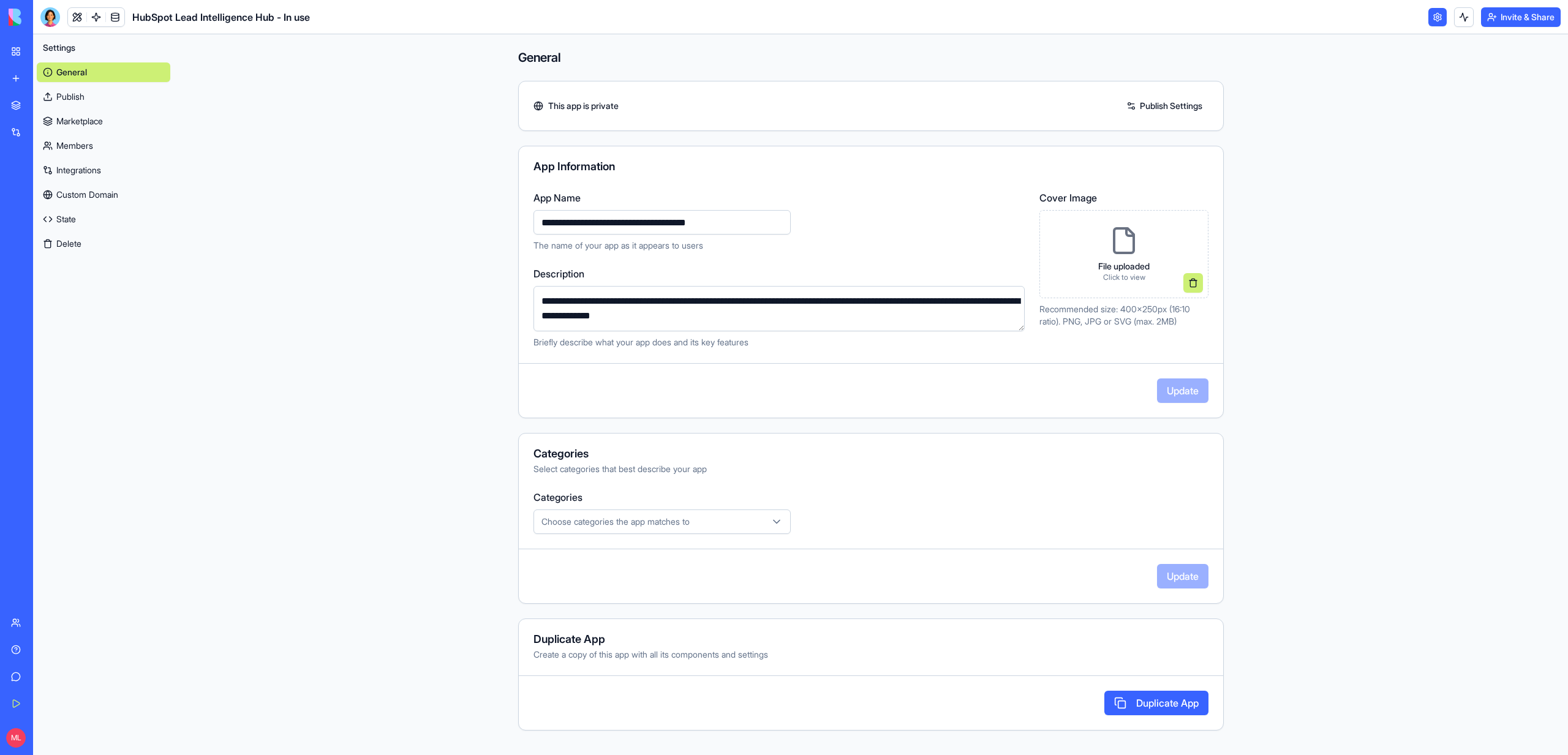
click at [82, 173] on link "Integrations" at bounding box center [104, 170] width 133 height 20
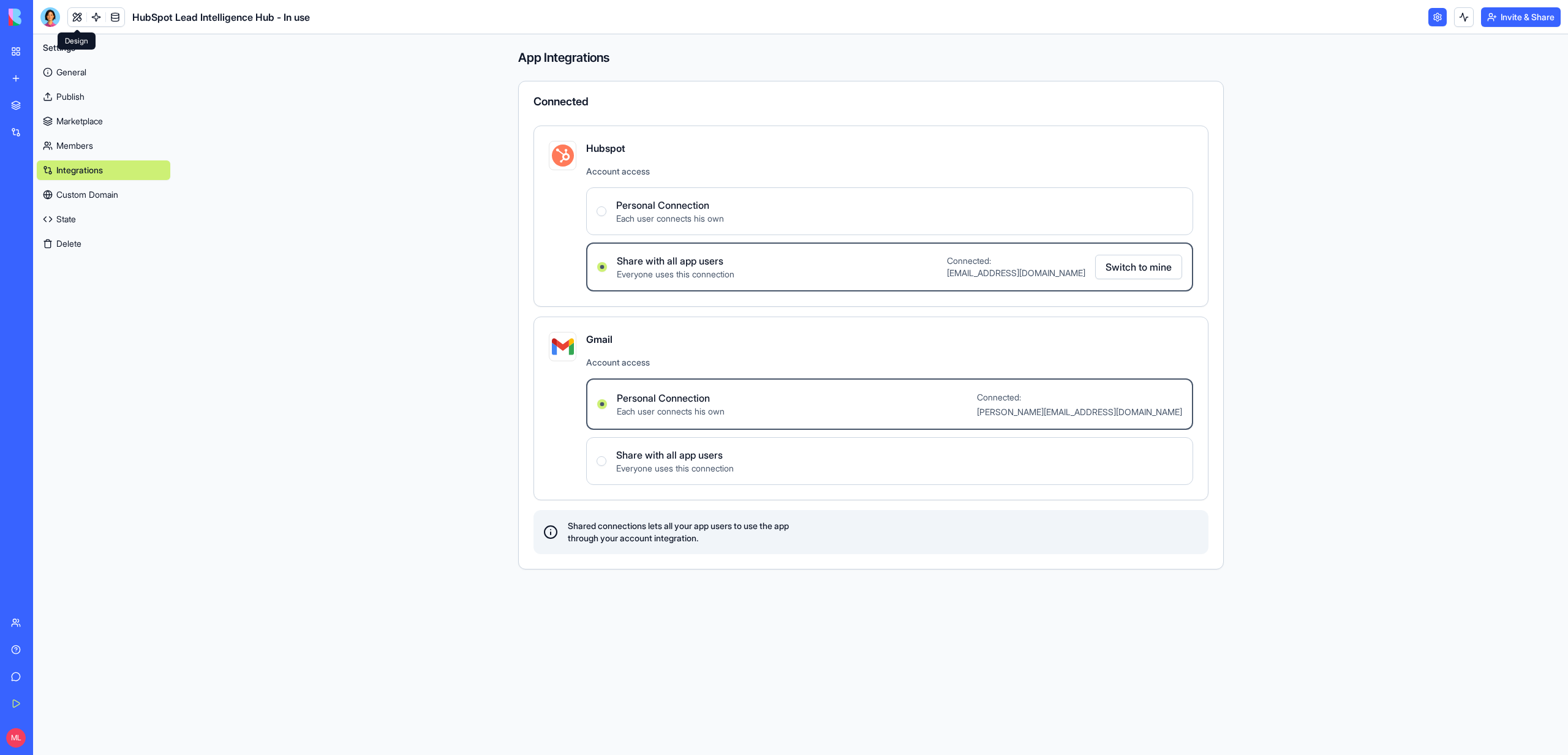
click at [75, 15] on link at bounding box center [77, 17] width 18 height 18
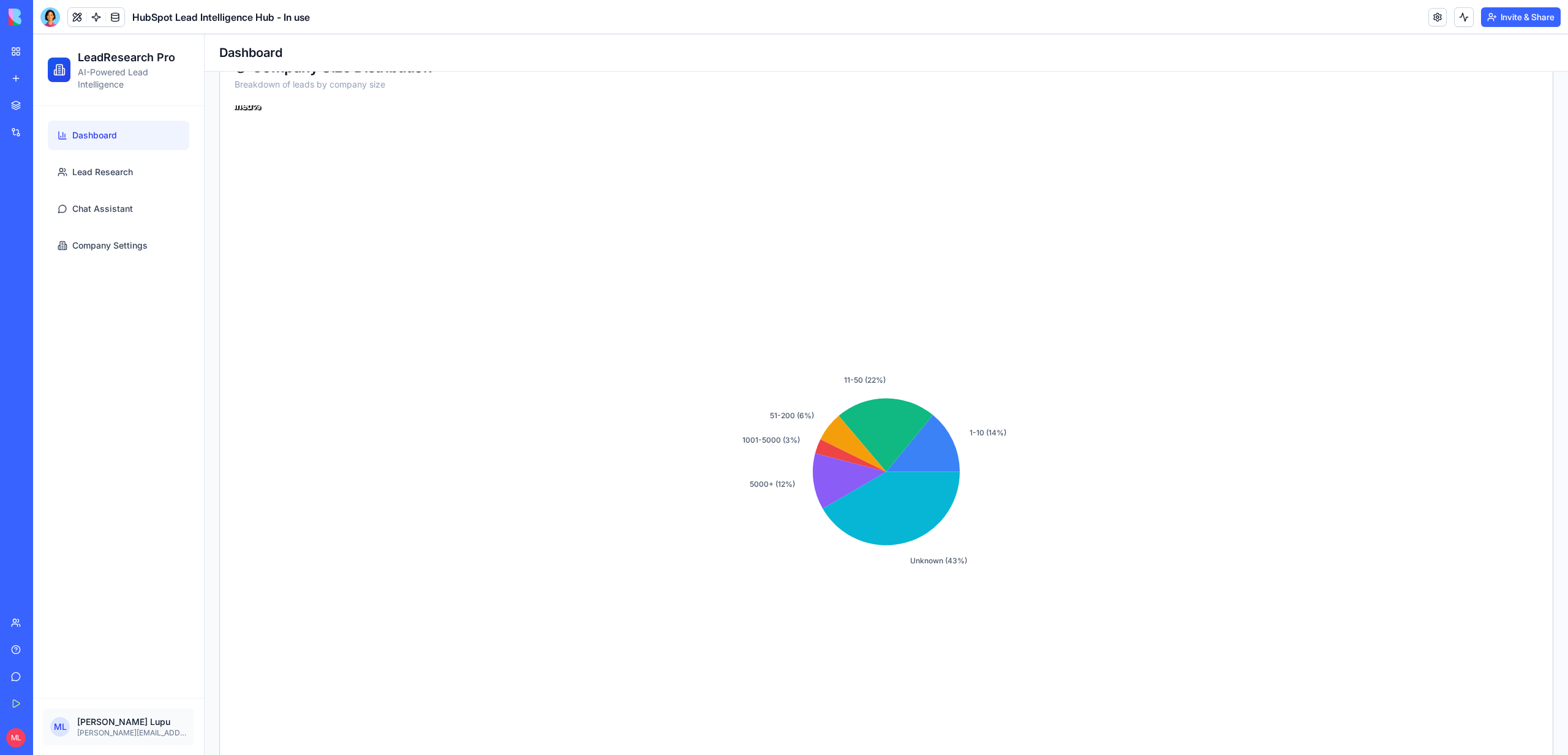
scroll to position [90, 0]
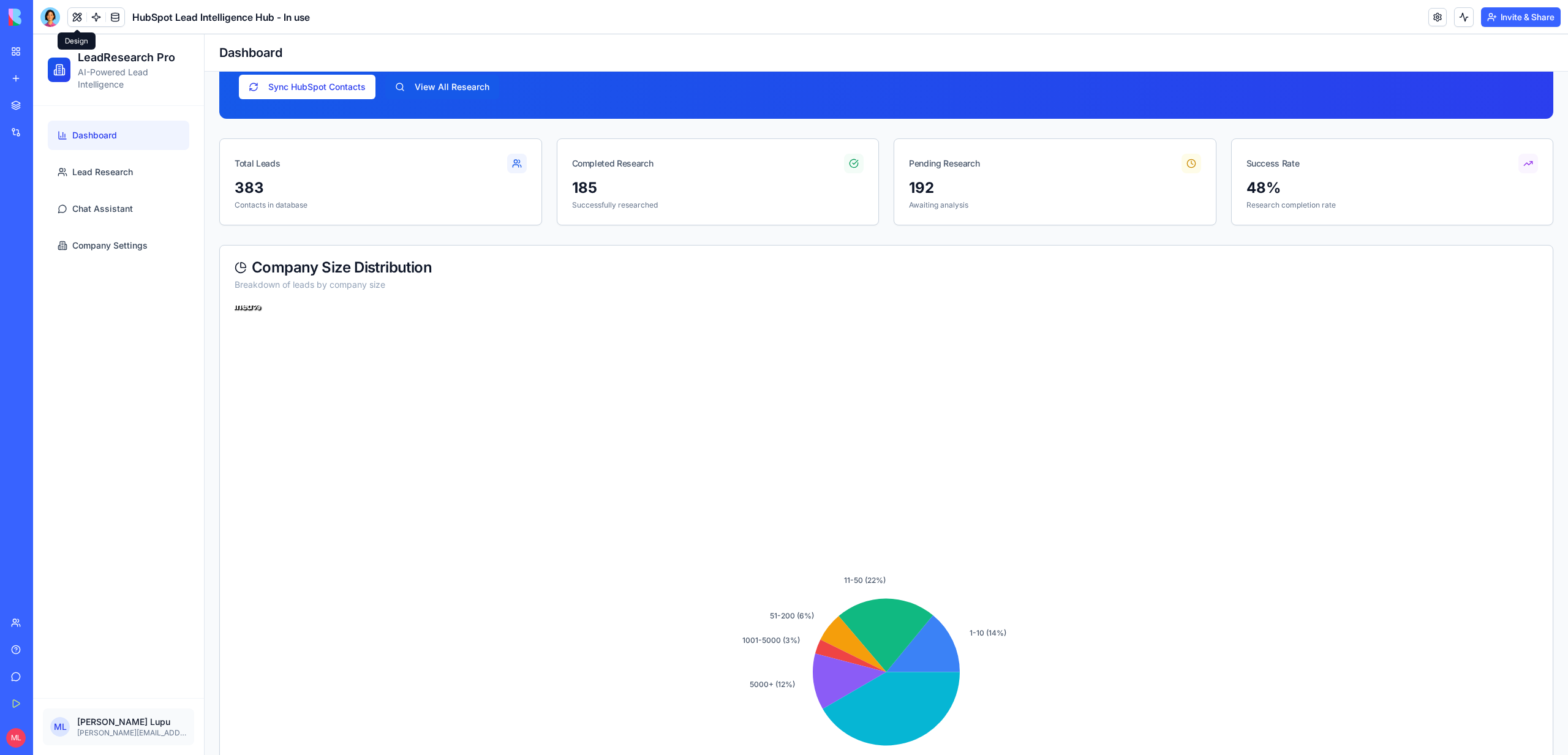
click at [76, 25] on button at bounding box center [77, 17] width 18 height 18
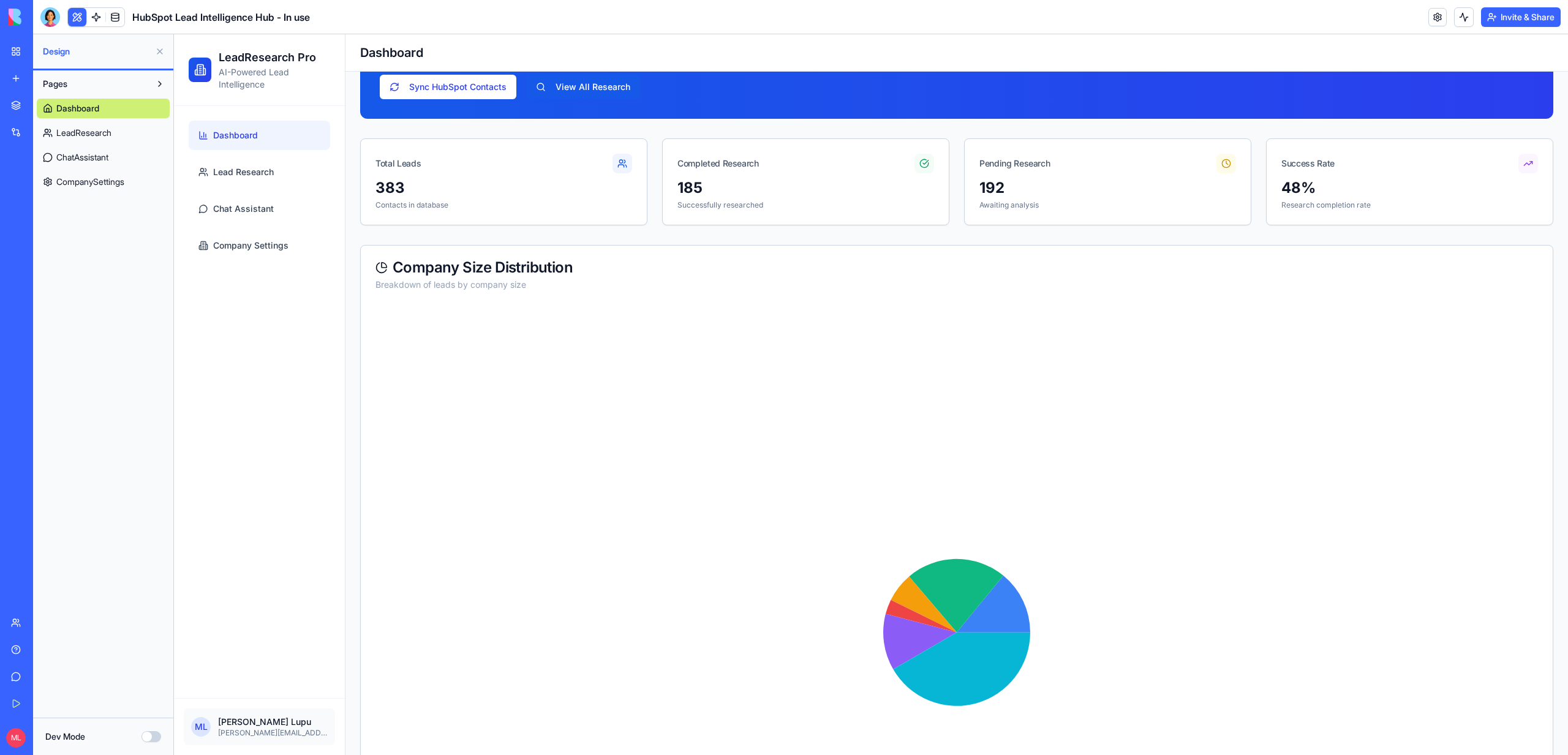
click at [76, 25] on button at bounding box center [77, 17] width 18 height 18
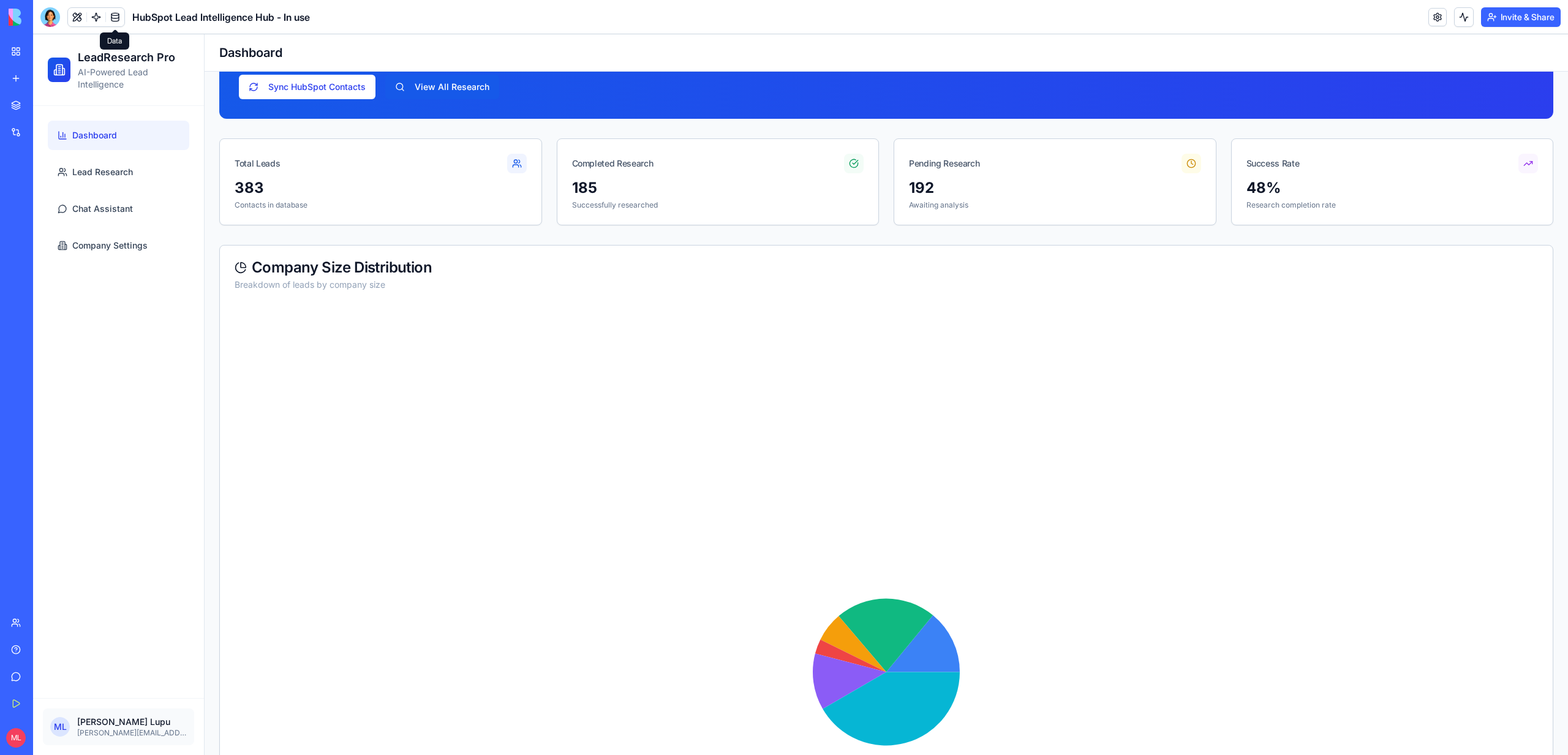
click at [127, 18] on div "HubSpot Lead Intelligence Hub - In use" at bounding box center [175, 17] width 270 height 20
click at [109, 20] on link at bounding box center [115, 17] width 18 height 18
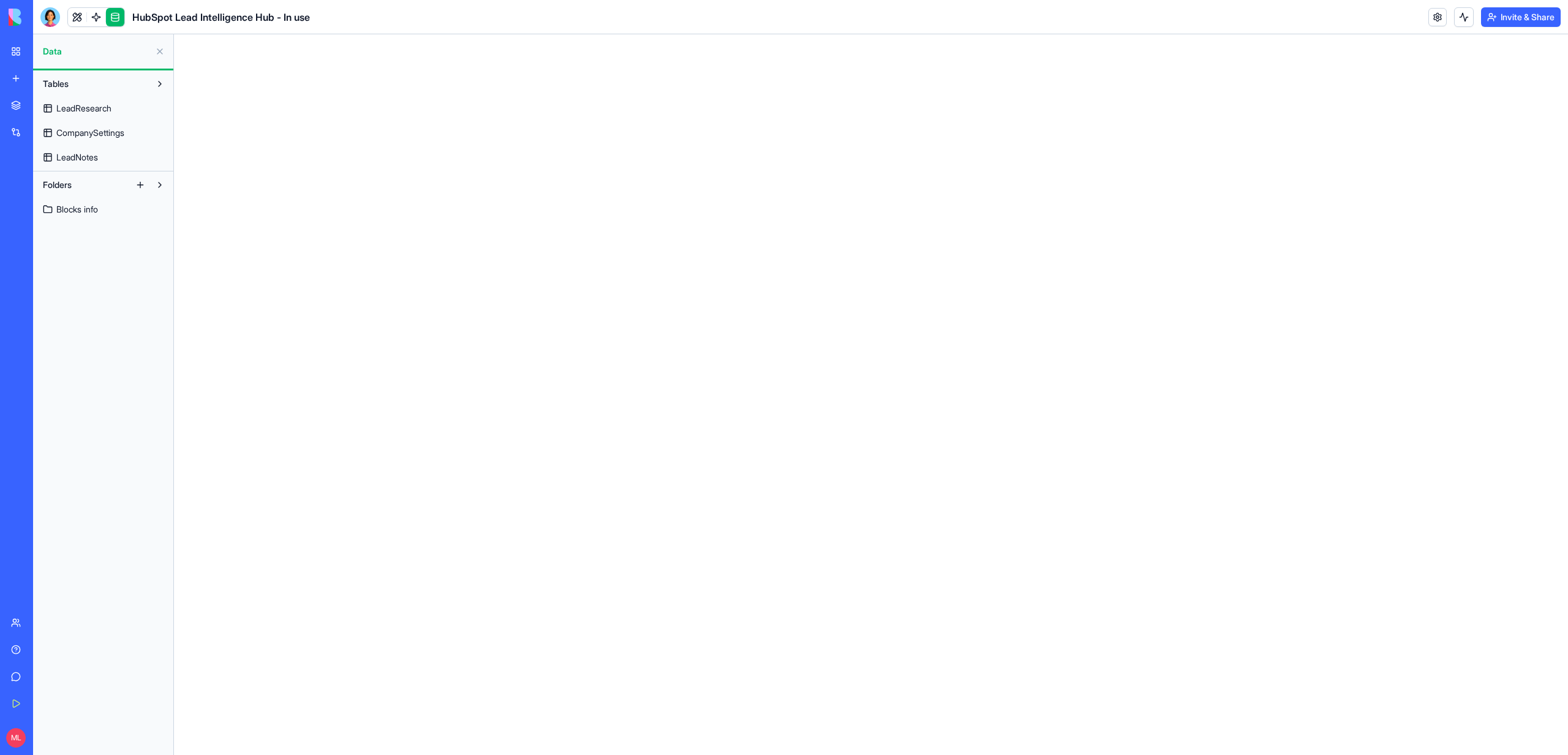
click at [109, 20] on link at bounding box center [115, 17] width 18 height 18
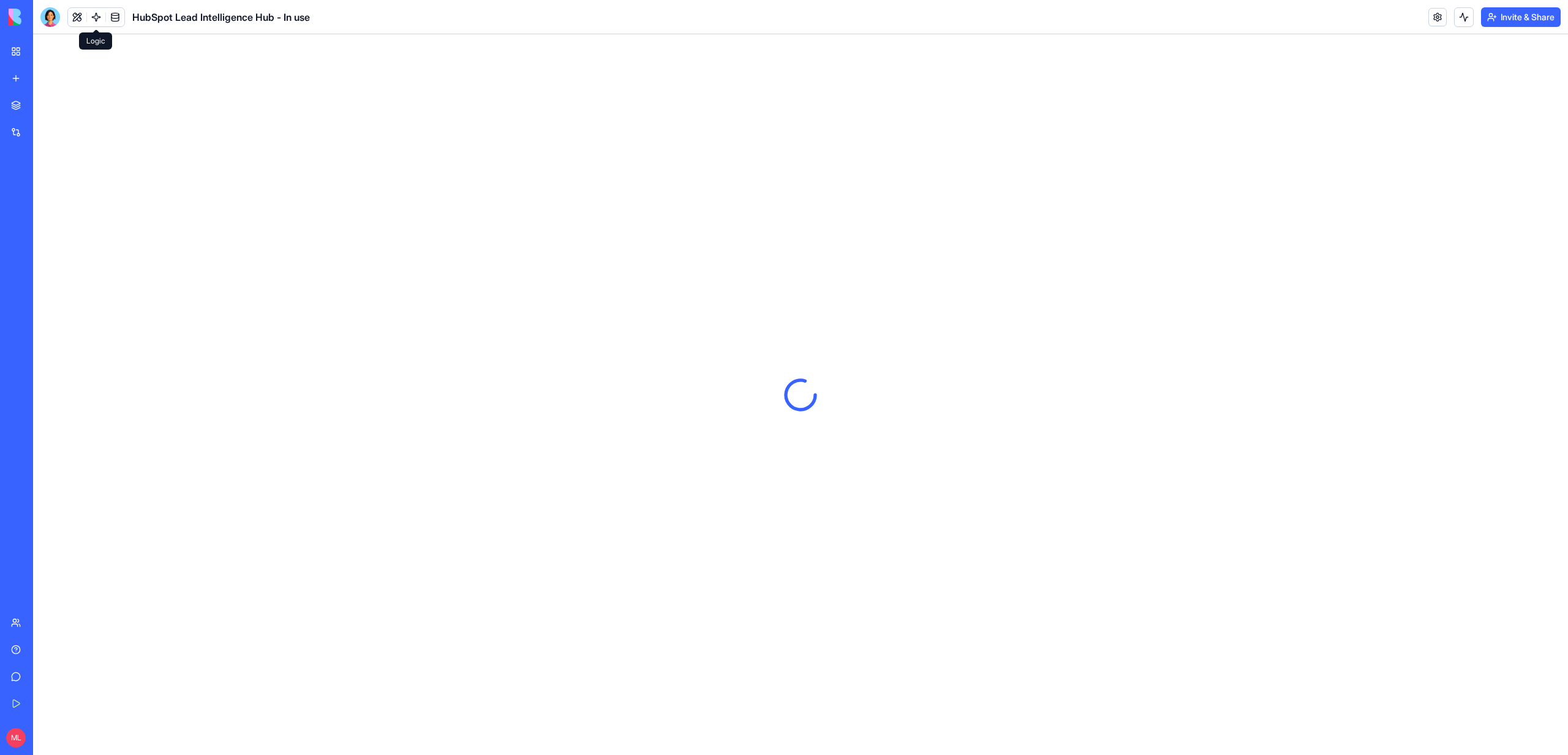
click at [95, 20] on link at bounding box center [96, 17] width 18 height 18
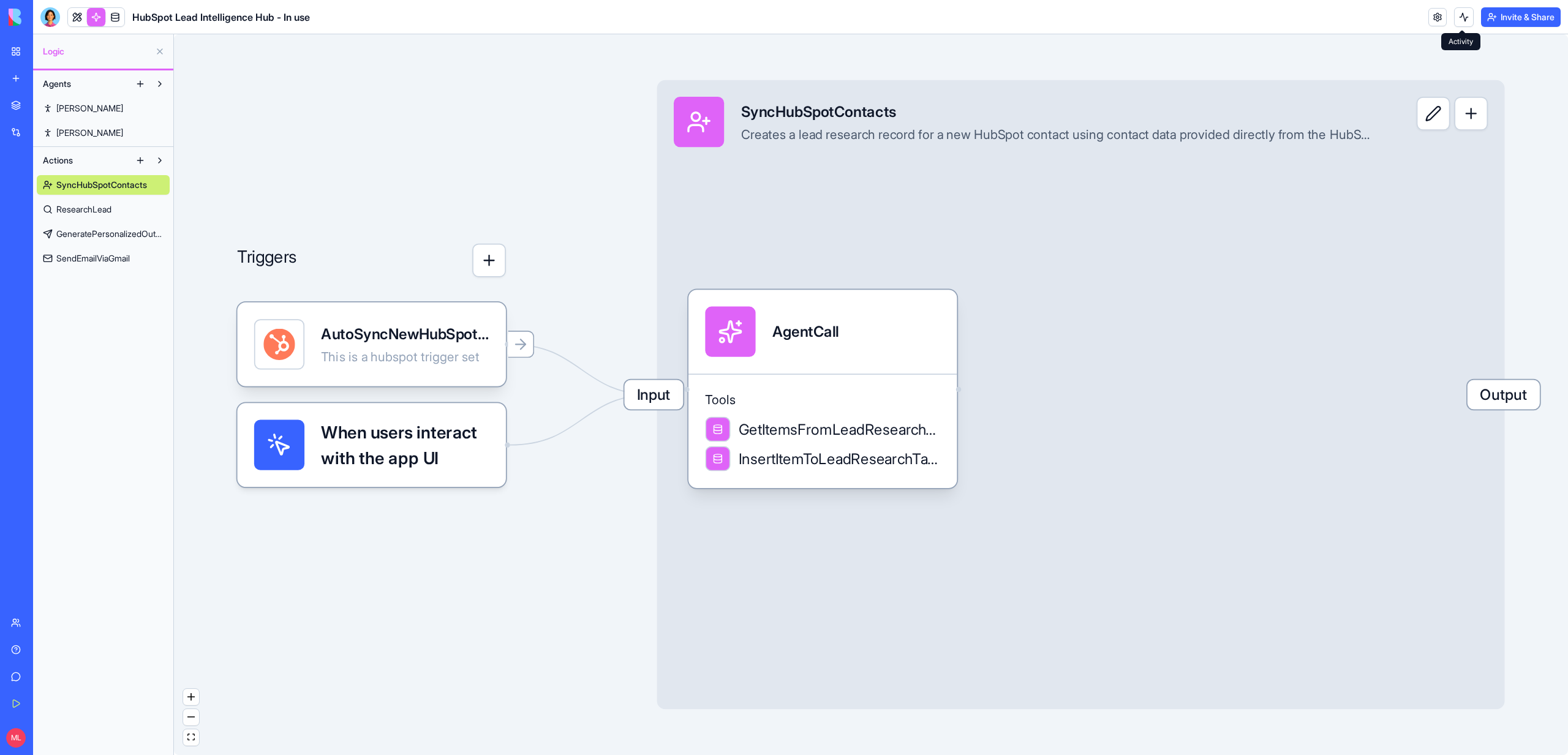
click at [1469, 20] on button at bounding box center [1464, 17] width 20 height 20
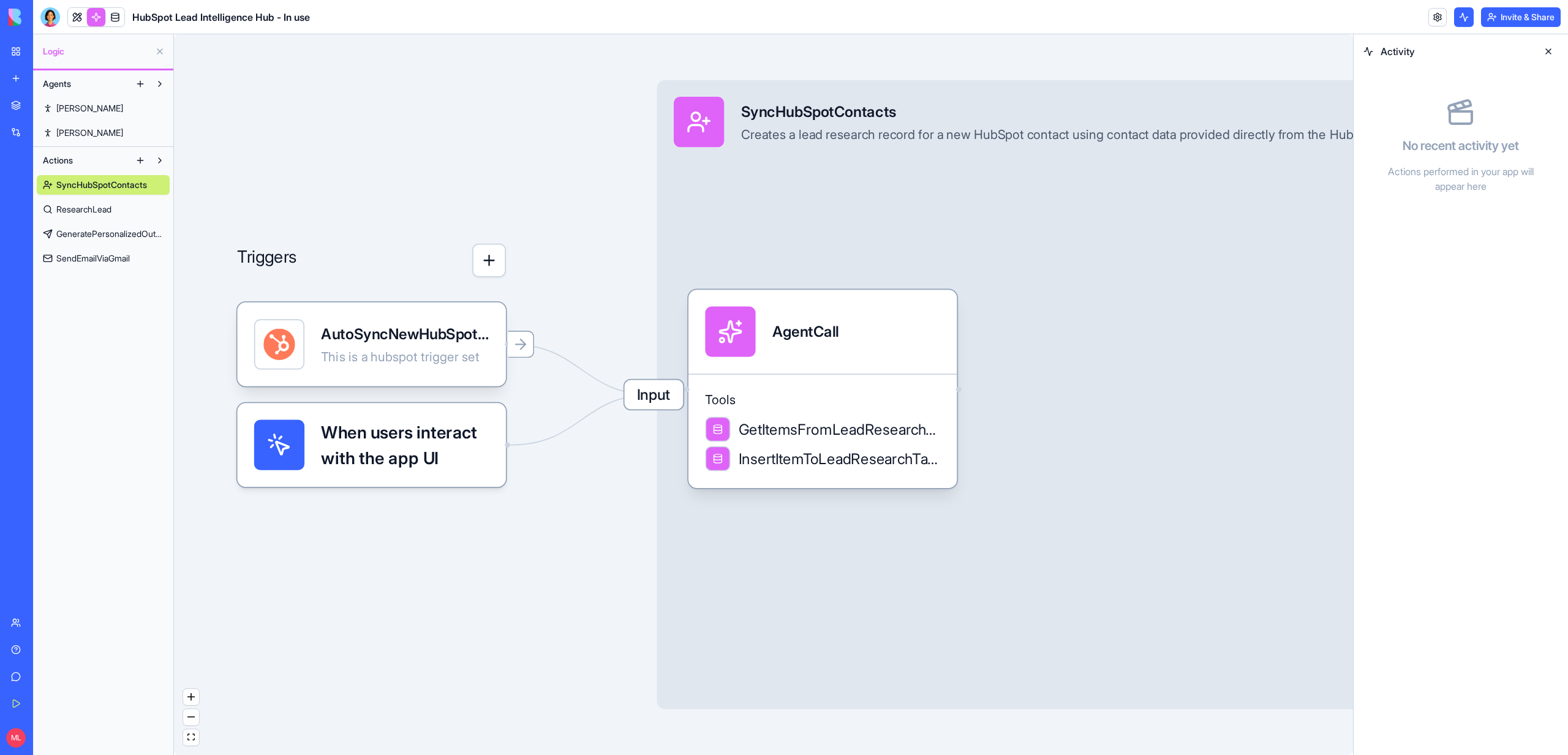
click at [1467, 20] on button at bounding box center [1464, 17] width 20 height 20
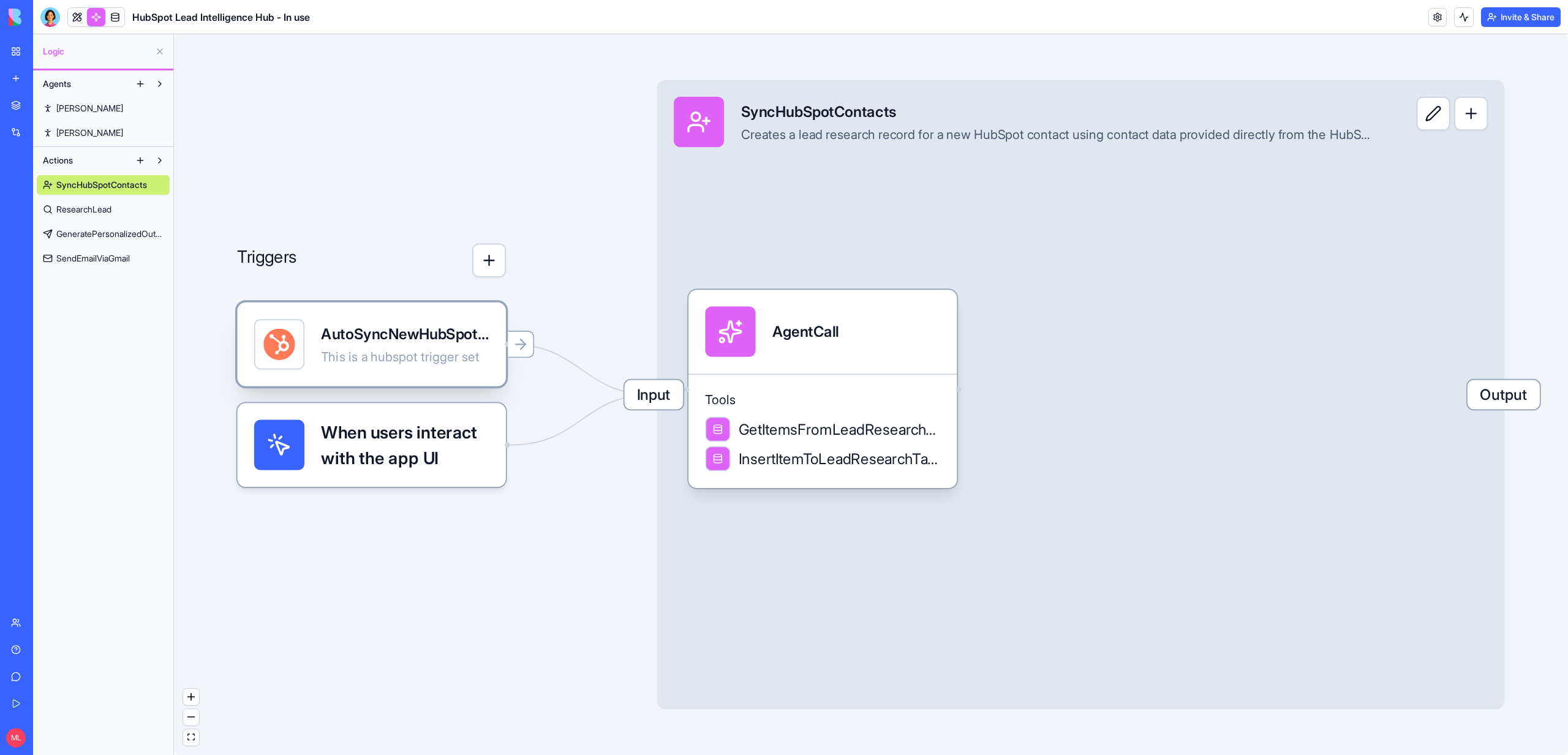
click at [410, 372] on div "AutoSyncNewHubSpotContactTrigger This is a hubspot trigger set" at bounding box center [371, 344] width 268 height 84
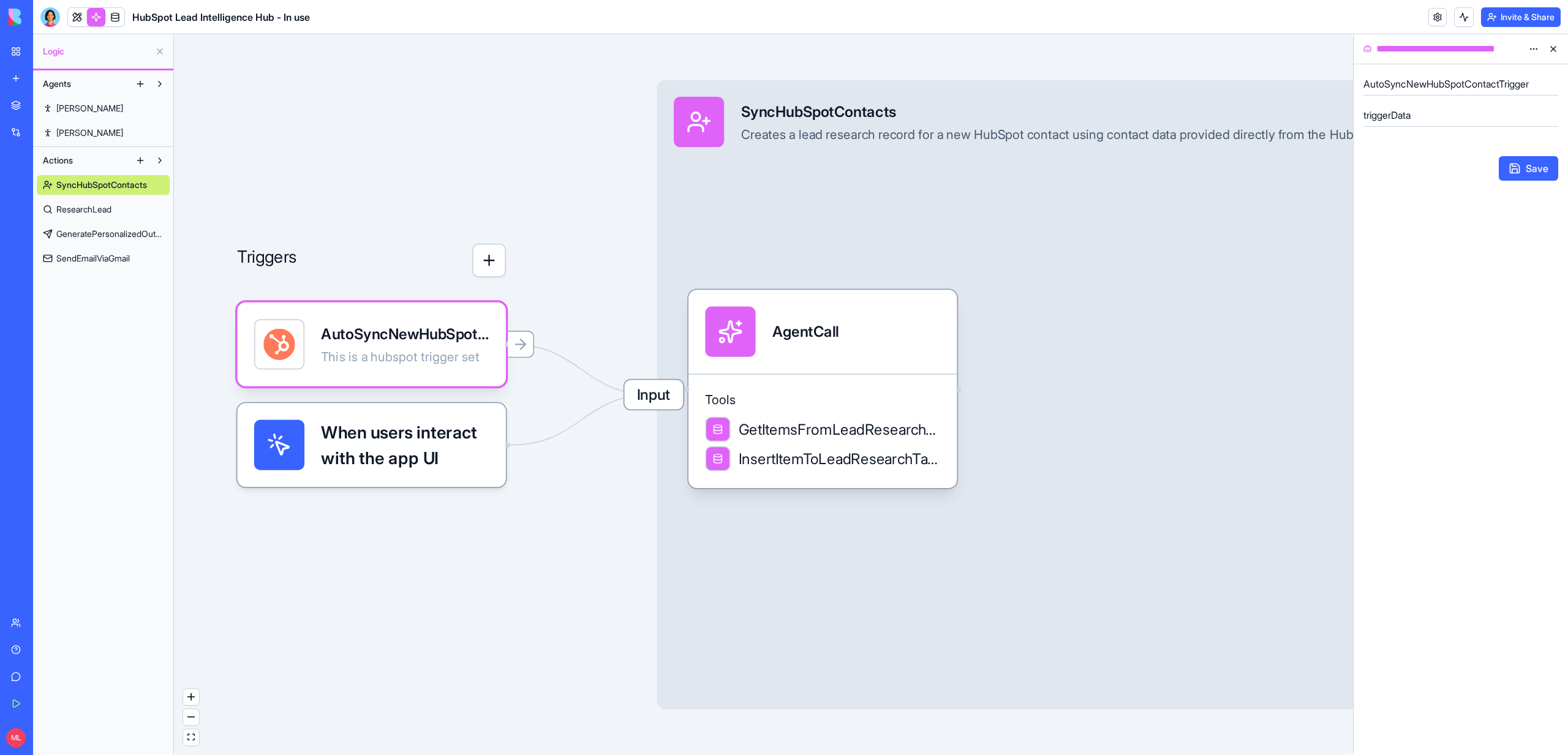
click at [1477, 83] on h5 "AutoSyncNewHubSpotContactTrigger" at bounding box center [1460, 84] width 195 height 15
click at [1420, 179] on div "Save" at bounding box center [1460, 168] width 195 height 24
click at [1557, 51] on button at bounding box center [1553, 48] width 20 height 20
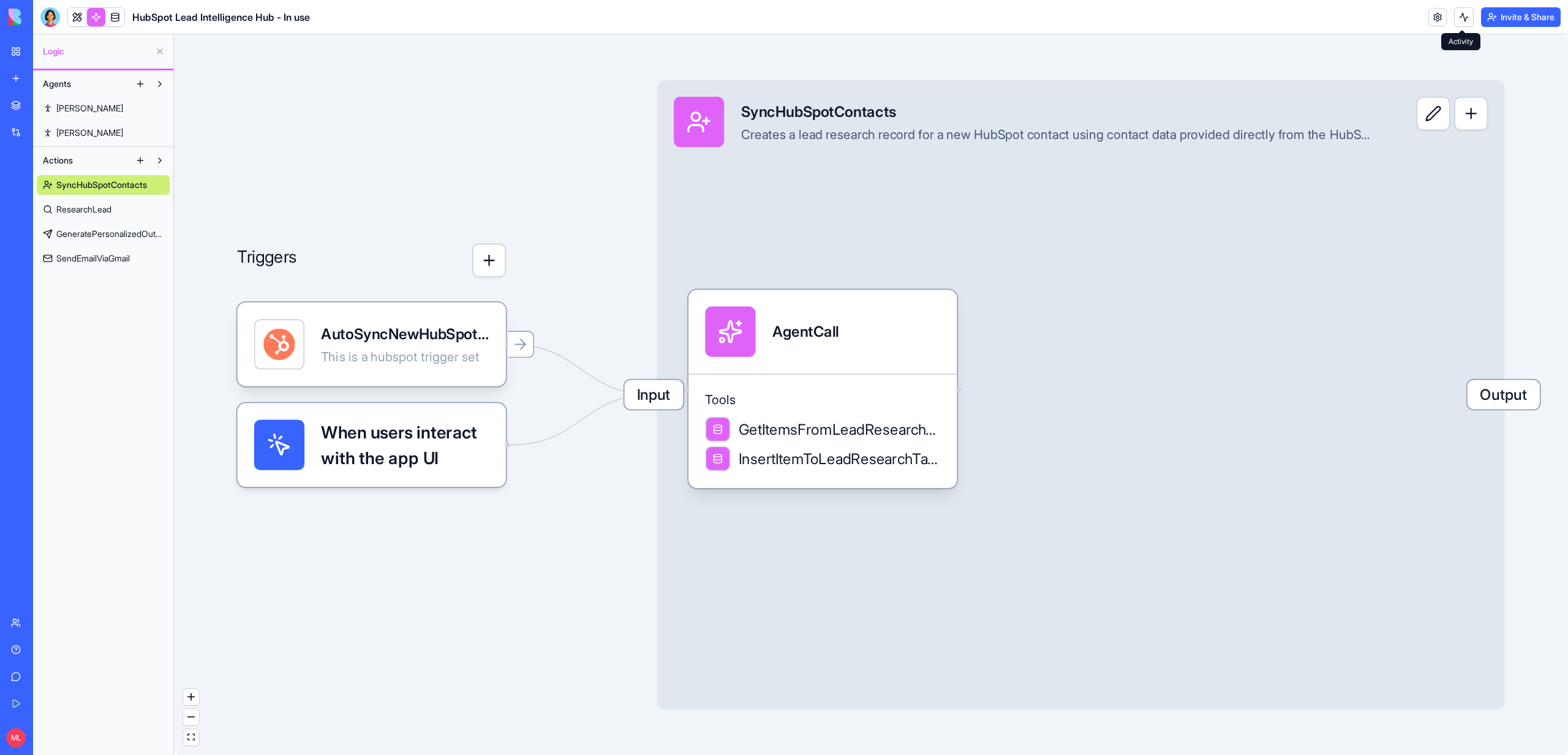
click at [1461, 11] on button at bounding box center [1464, 17] width 20 height 20
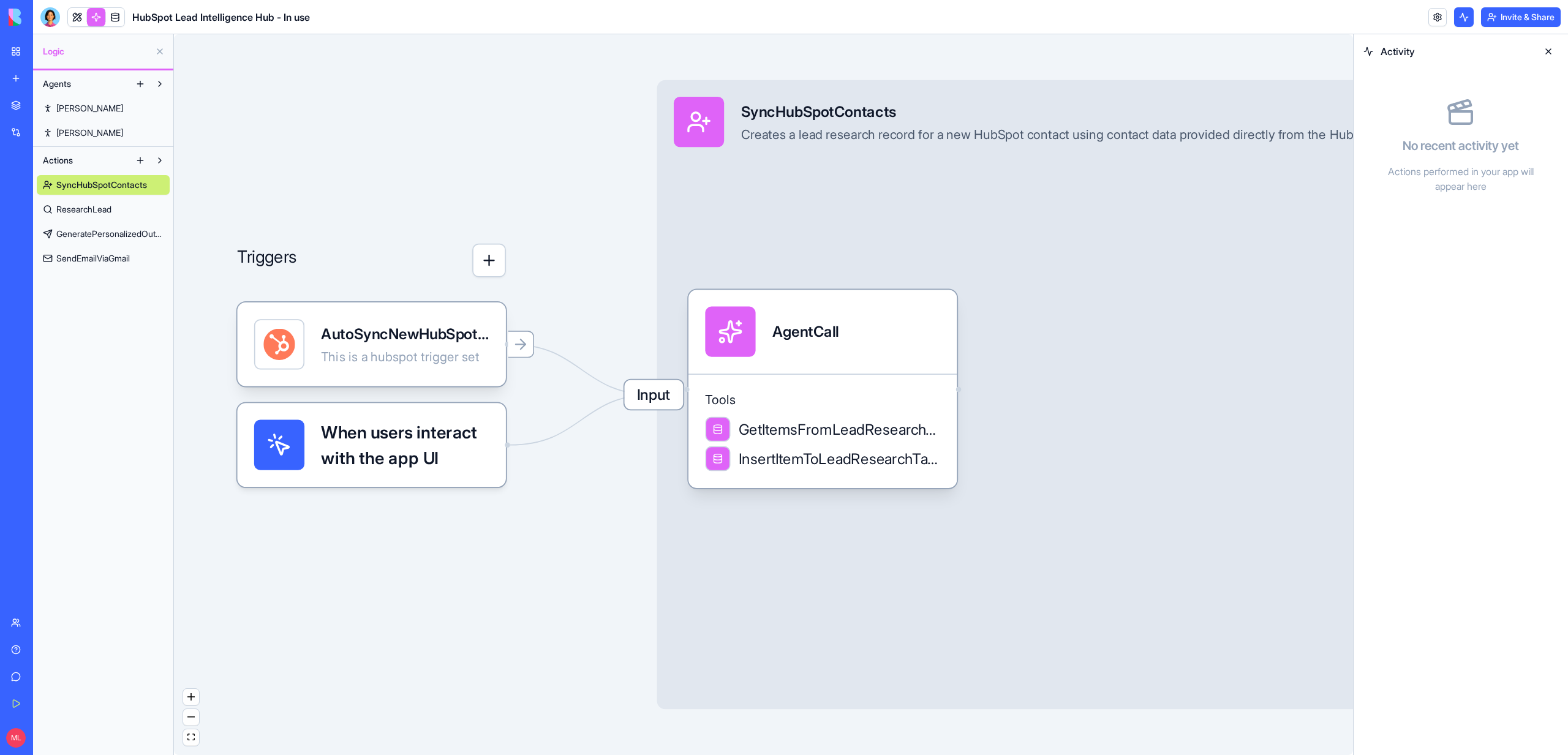
click at [1461, 11] on button at bounding box center [1464, 17] width 20 height 20
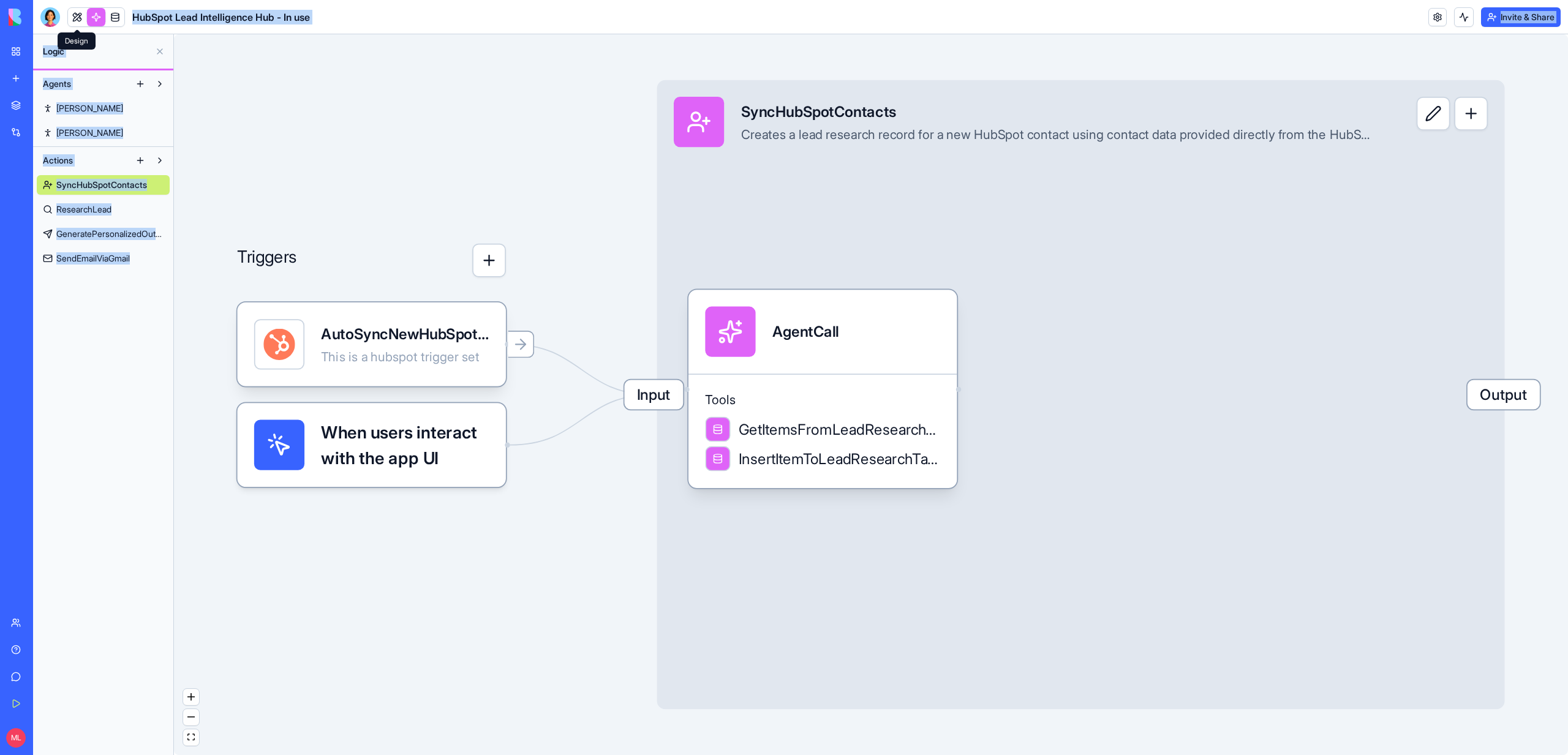
click at [80, 22] on body "BETA My Workspace New app Marketplace Integrations Recent Q4 Project Tracker Cu…" at bounding box center [784, 377] width 1568 height 755
click at [80, 22] on link at bounding box center [77, 17] width 18 height 18
click at [80, 22] on button at bounding box center [77, 17] width 18 height 18
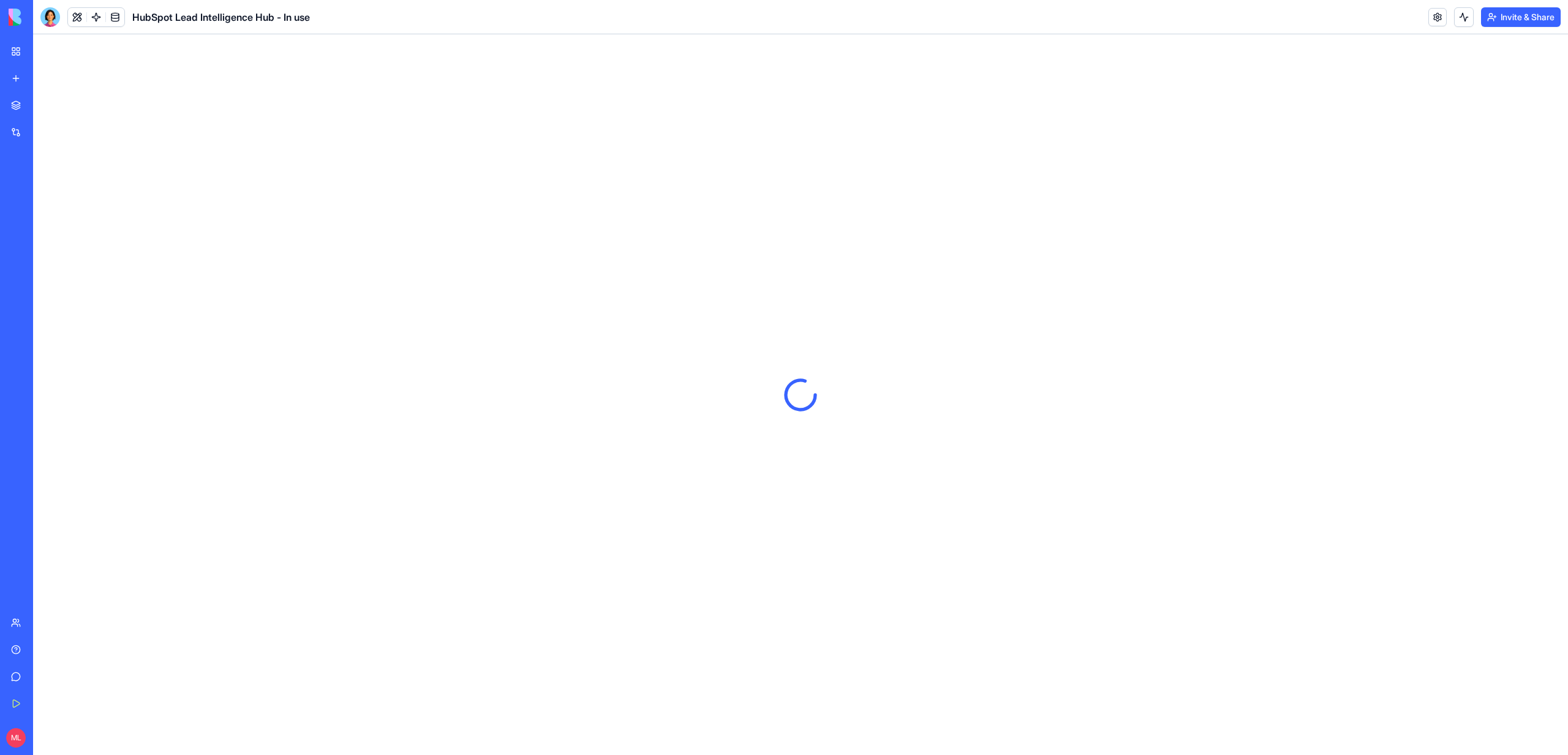
click at [345, 195] on div at bounding box center [801, 395] width 1535 height 721
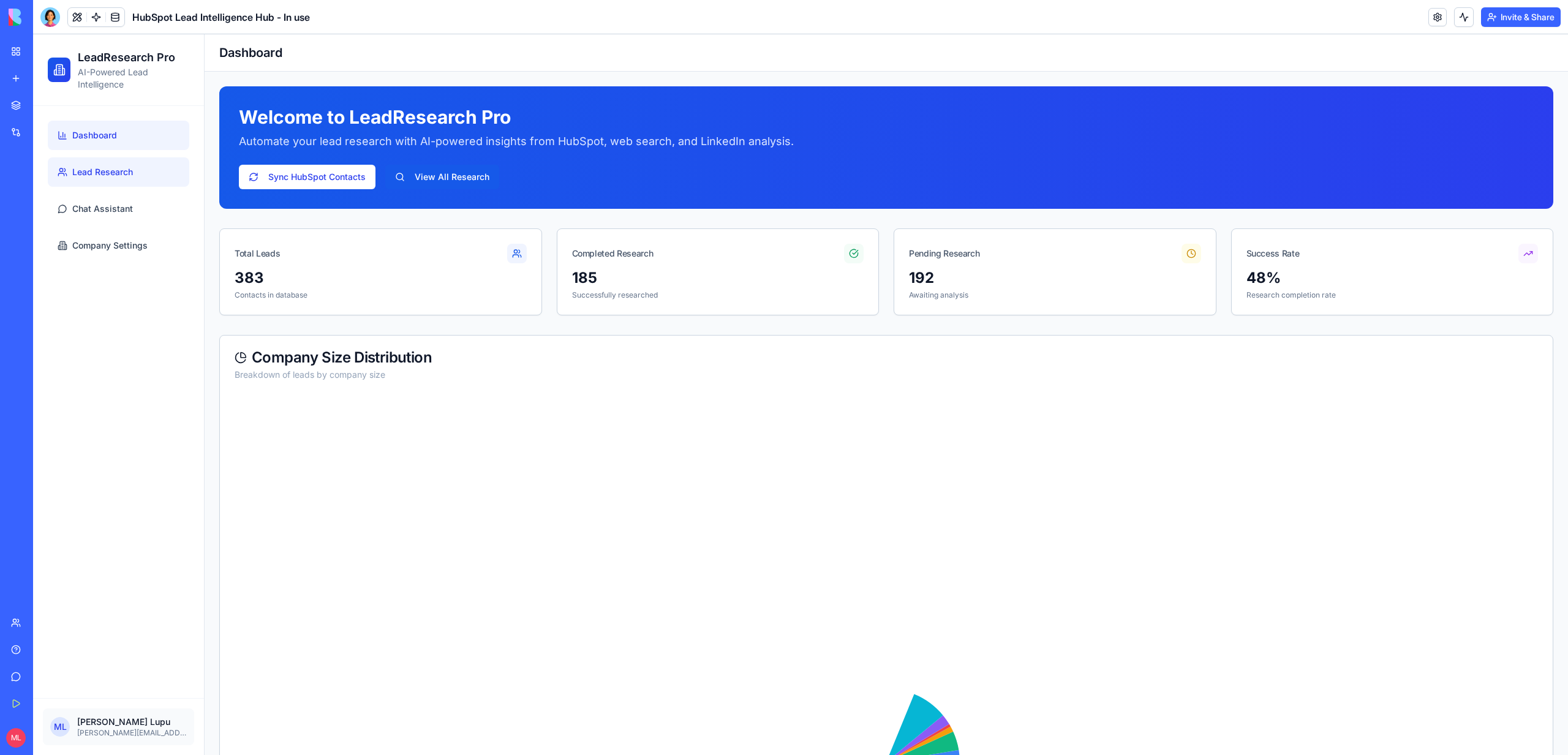
click at [112, 173] on span "Lead Research" at bounding box center [102, 172] width 61 height 12
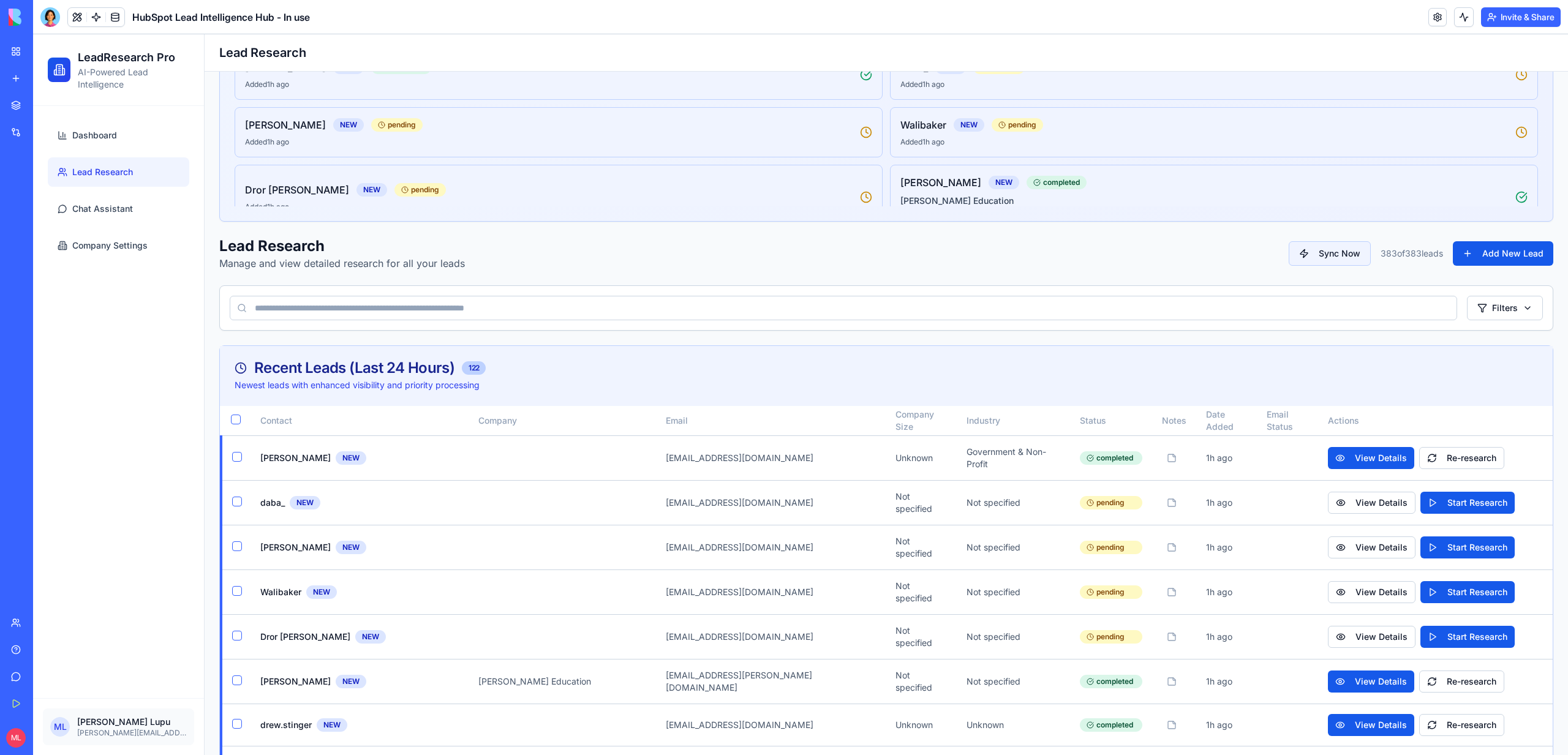
scroll to position [231, 0]
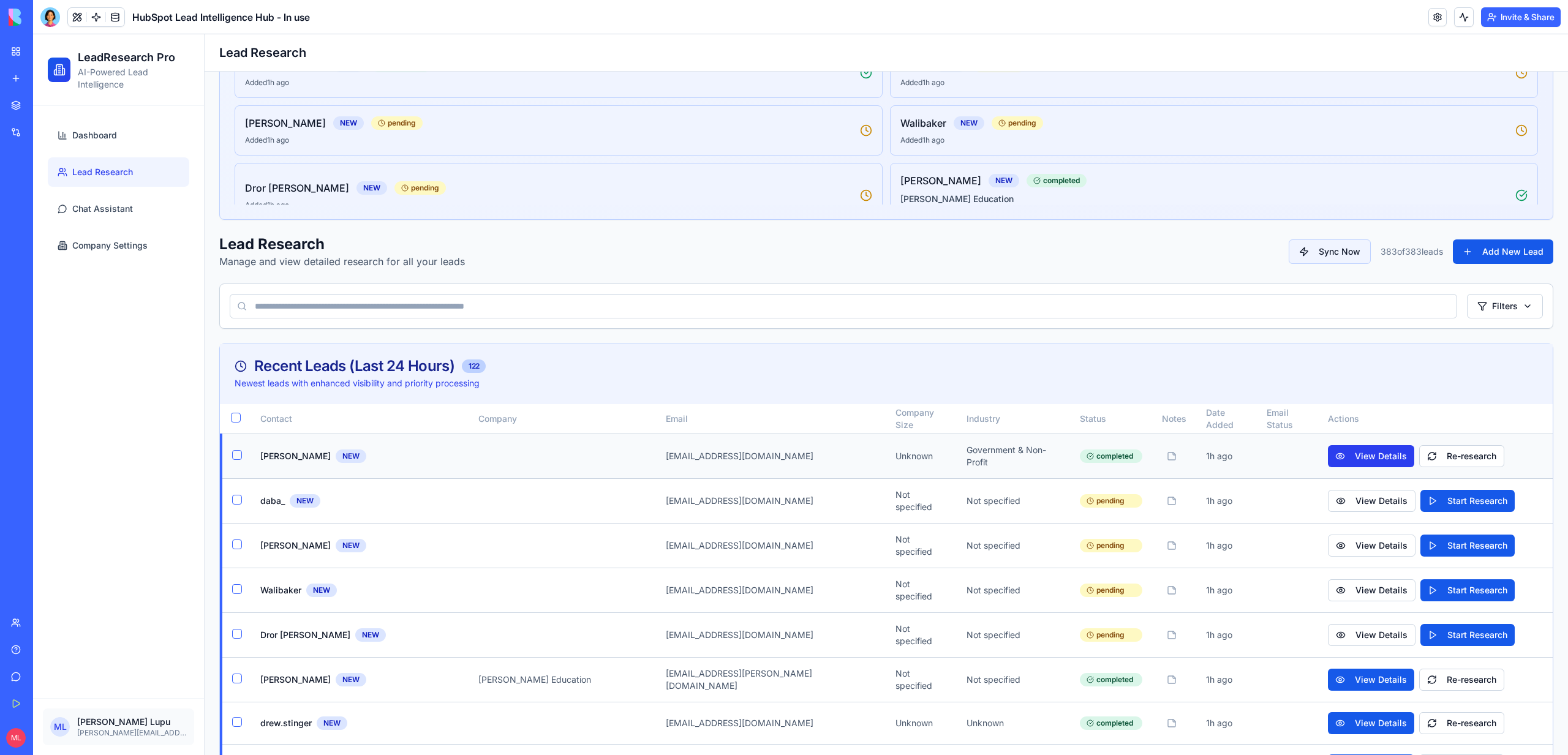
click at [1331, 462] on button "View Details" at bounding box center [1371, 456] width 86 height 22
click at [1350, 669] on button "View Details" at bounding box center [1371, 680] width 86 height 22
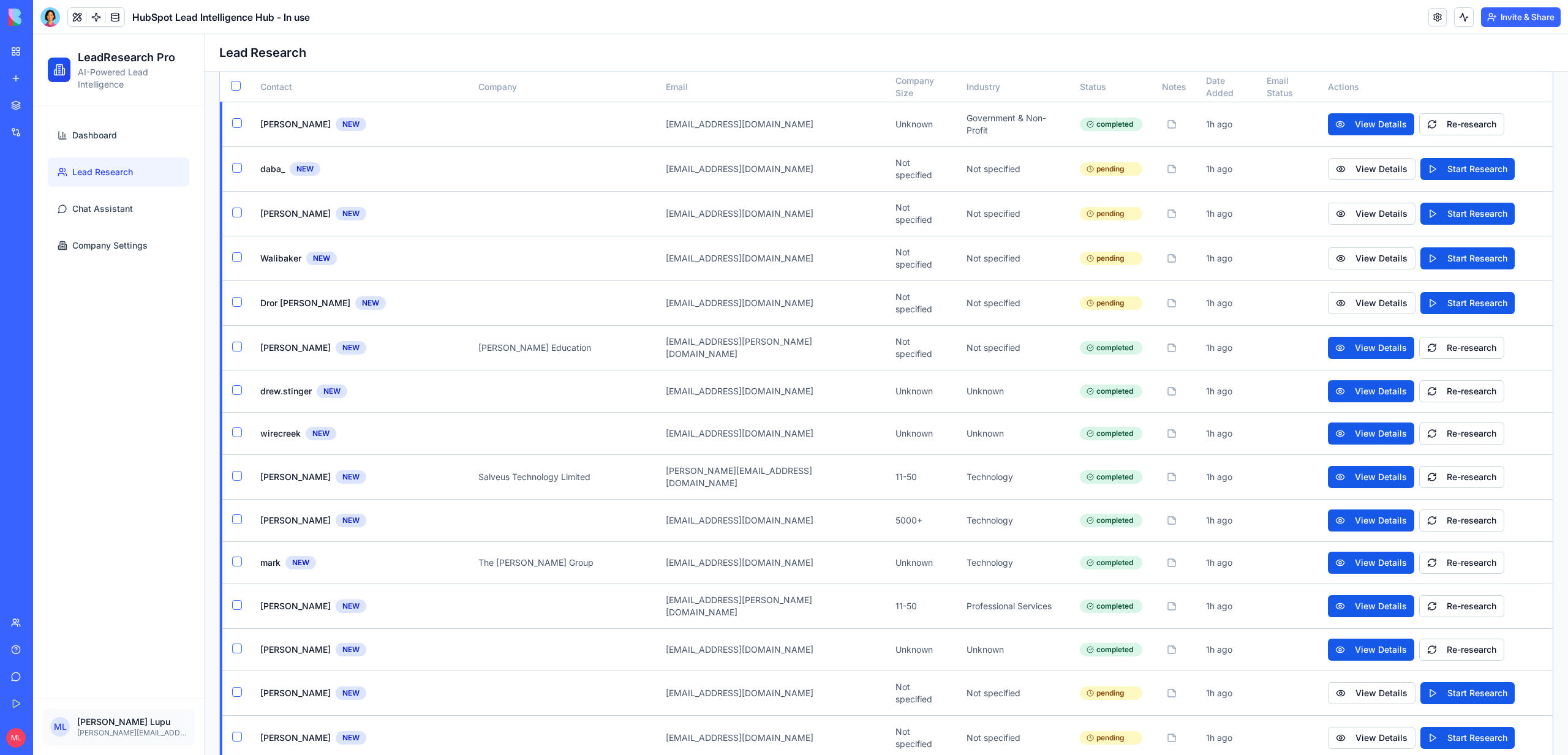
scroll to position [366, 0]
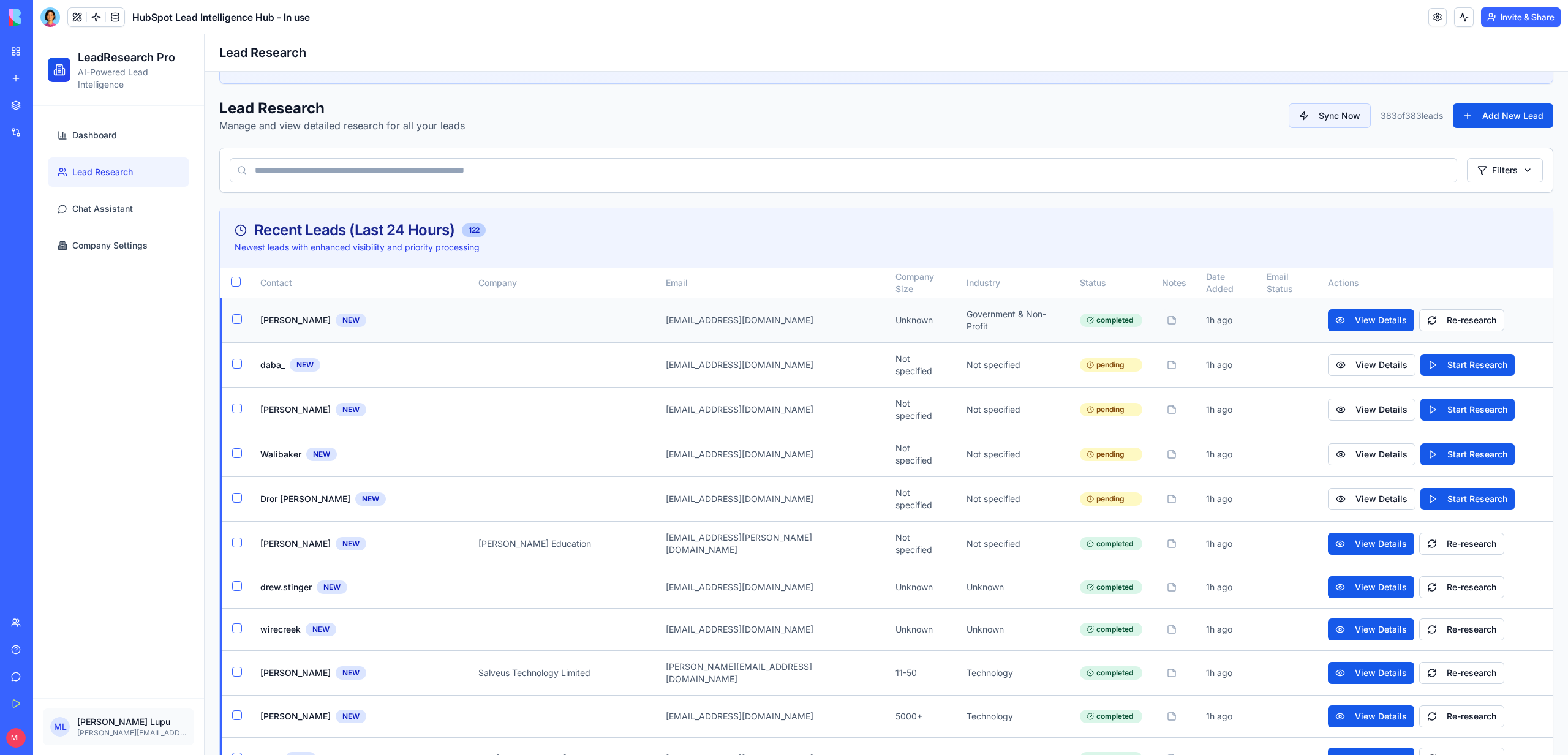
click at [1167, 318] on div at bounding box center [1172, 320] width 10 height 10
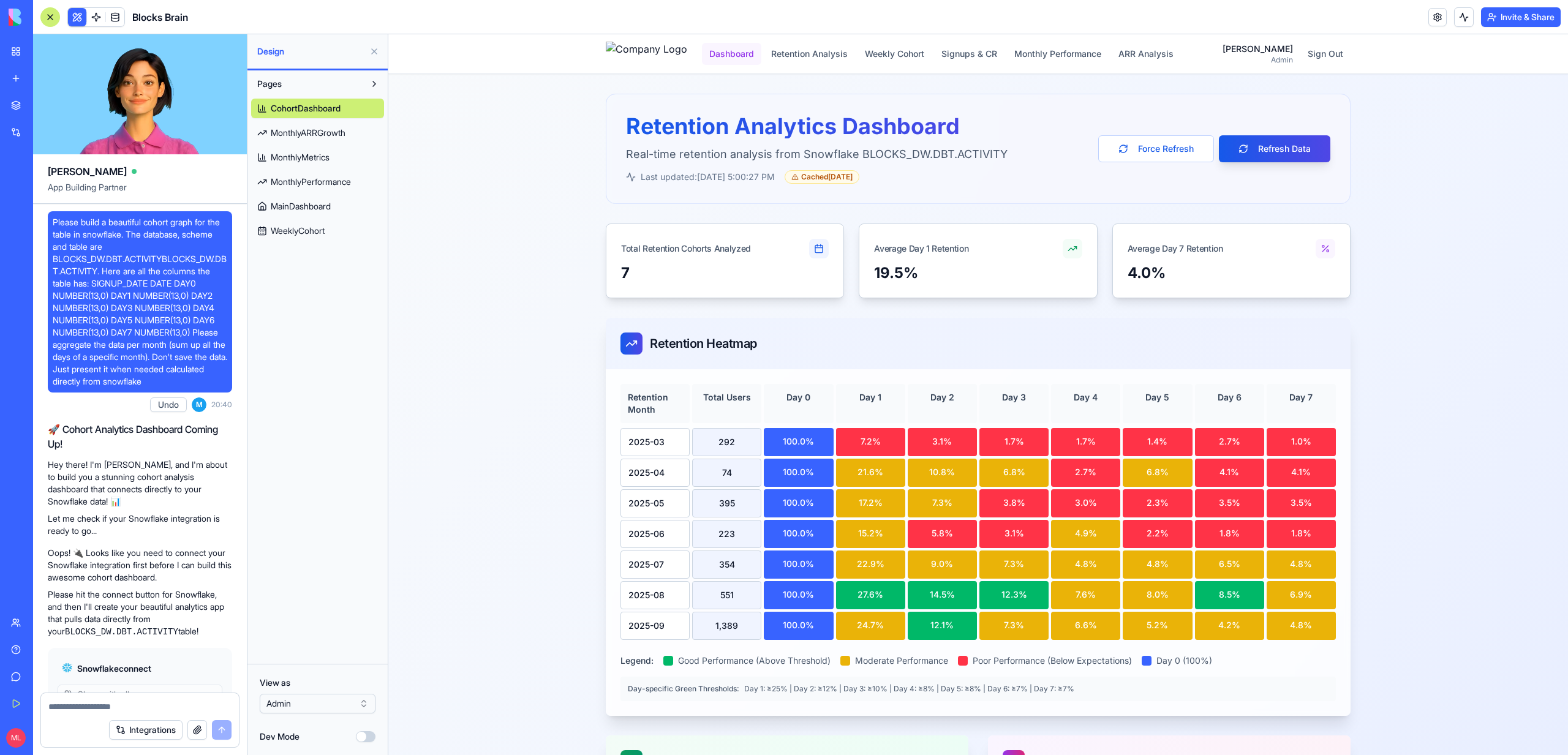
drag, startPoint x: 388, startPoint y: 34, endPoint x: 755, endPoint y: 49, distance: 367.3
click at [755, 49] on button "Dashboard" at bounding box center [732, 54] width 59 height 22
